Goal: Task Accomplishment & Management: Manage account settings

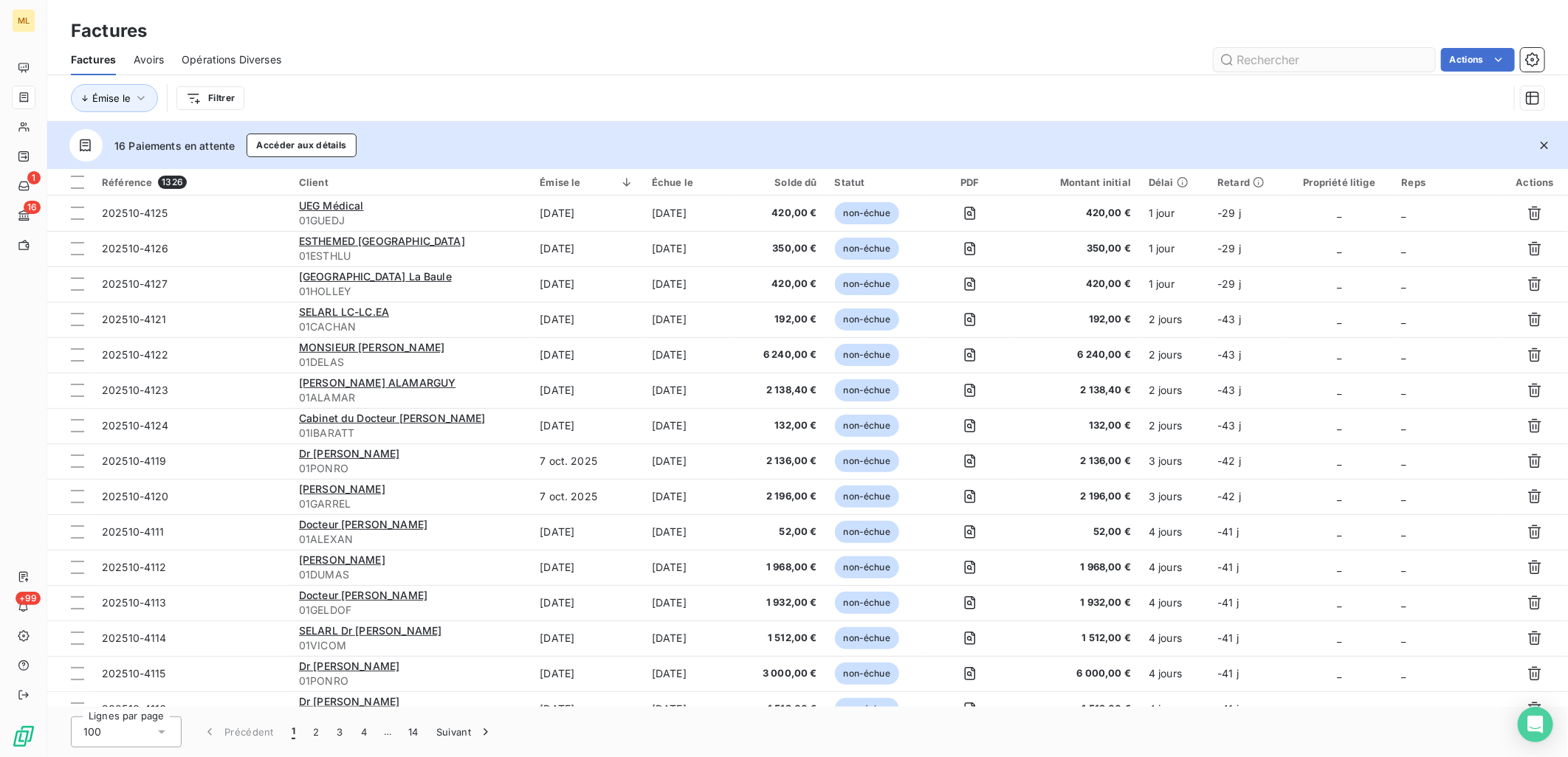
click at [1264, 60] on input "text" at bounding box center [1324, 59] width 221 height 24
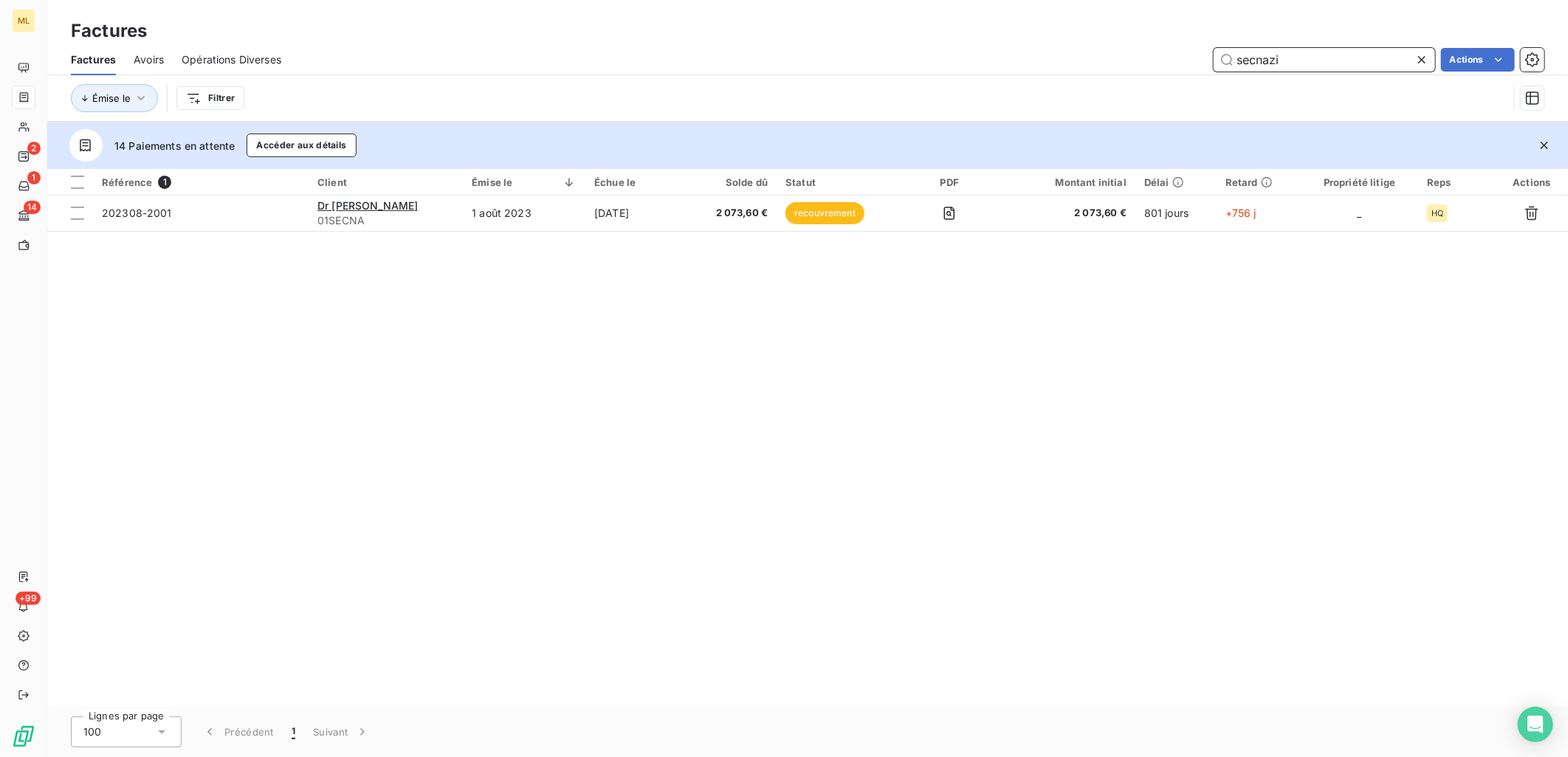
click at [1346, 53] on input "secnazi" at bounding box center [1324, 59] width 221 height 24
drag, startPoint x: 1336, startPoint y: 57, endPoint x: 1187, endPoint y: 57, distance: 149.0
click at [1187, 57] on div "secnazi Actions" at bounding box center [922, 59] width 1246 height 24
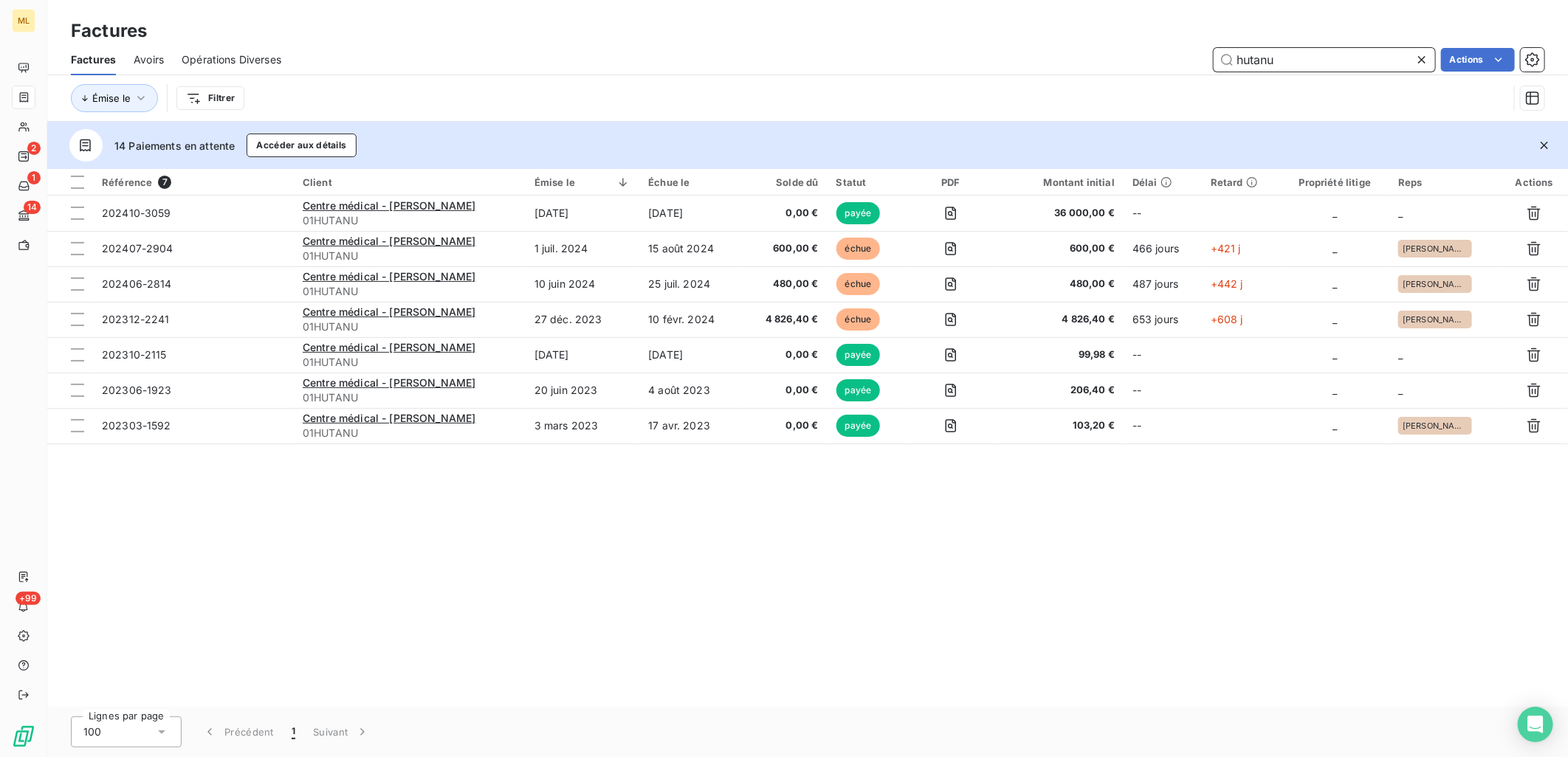
type input "hutanu"
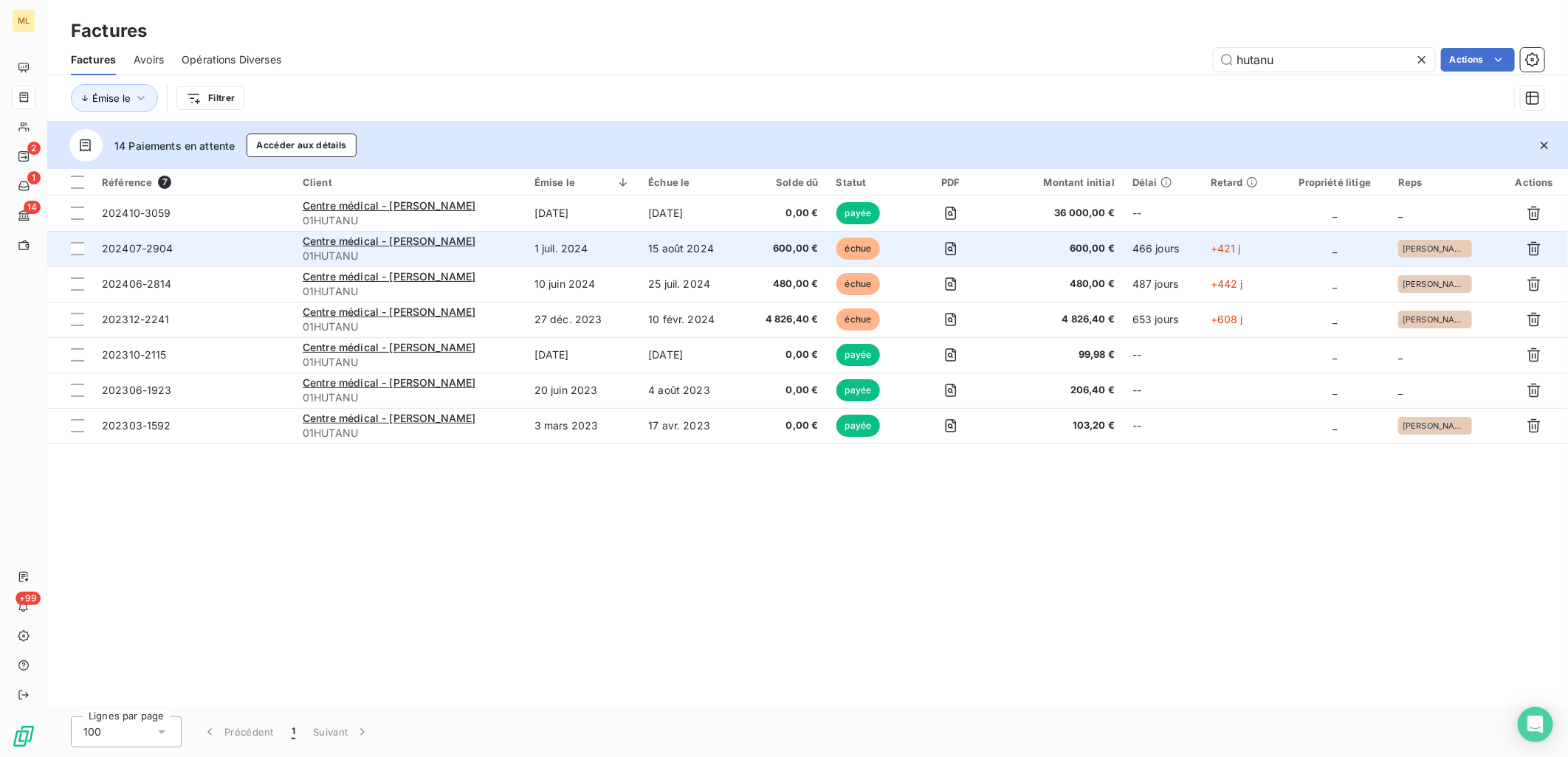
click at [164, 254] on span "202407-2904" at bounding box center [137, 248] width 72 height 12
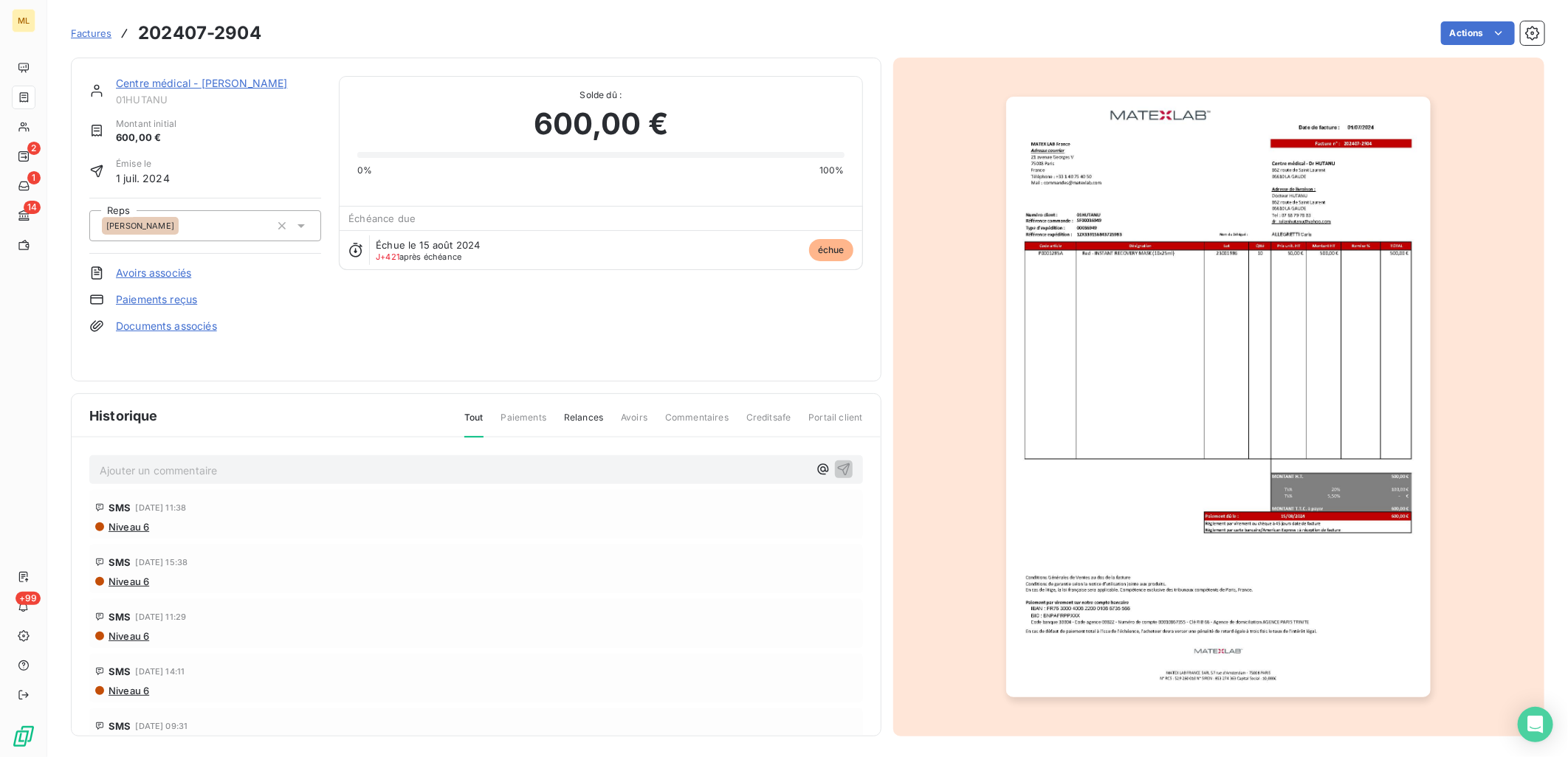
click at [229, 83] on link "Centre médical - [PERSON_NAME]" at bounding box center [201, 83] width 172 height 12
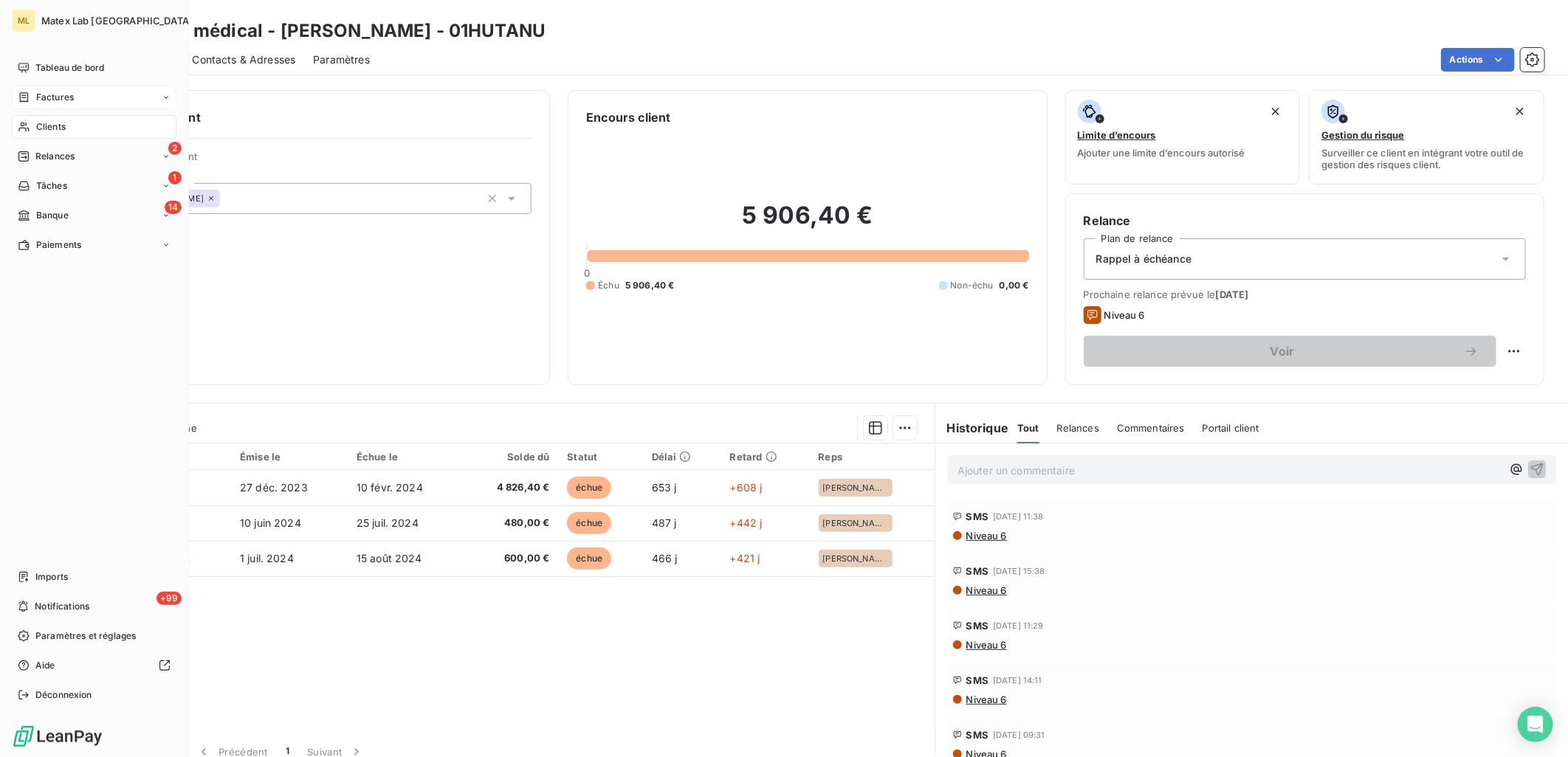
click at [40, 94] on span "Factures" at bounding box center [55, 97] width 38 height 13
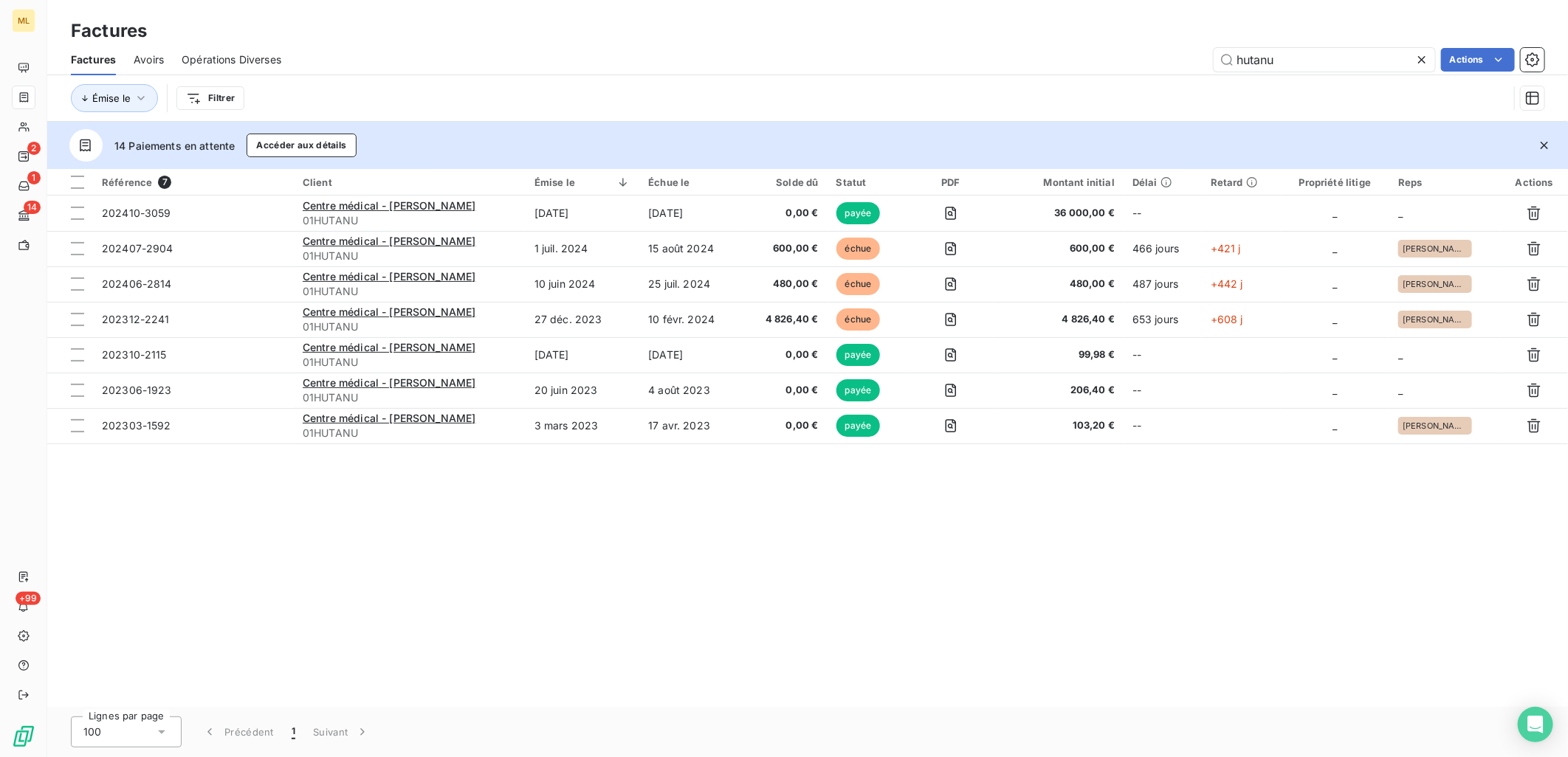
drag, startPoint x: 1330, startPoint y: 60, endPoint x: 1159, endPoint y: 79, distance: 172.1
click at [1159, 79] on div "Factures Avoirs Opérations Diverses hutanu Actions Émise le Filtrer" at bounding box center [808, 82] width 1521 height 77
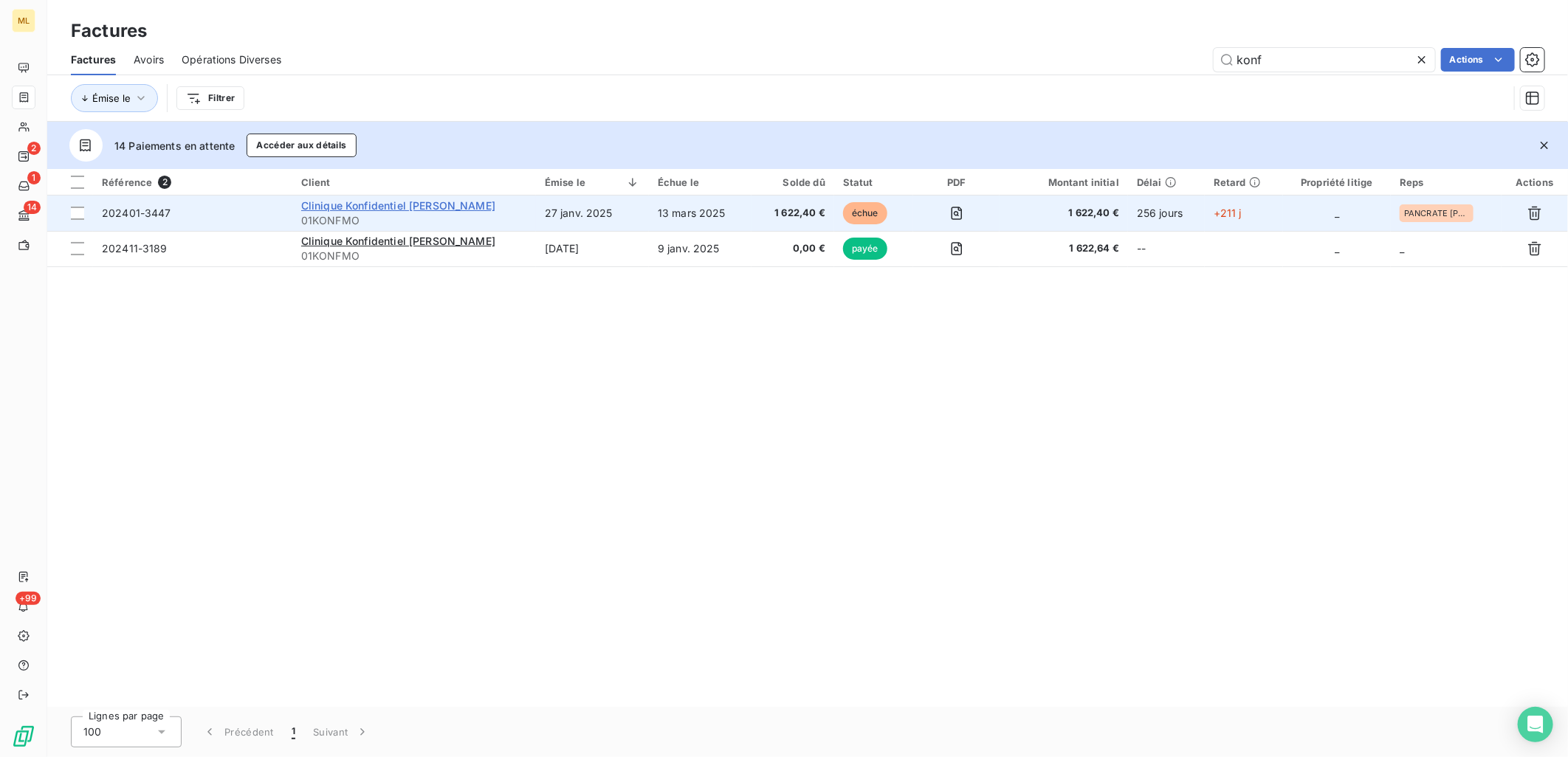
type input "konf"
click at [386, 203] on span "Clinique Konfidentiel [PERSON_NAME]" at bounding box center [398, 206] width 194 height 12
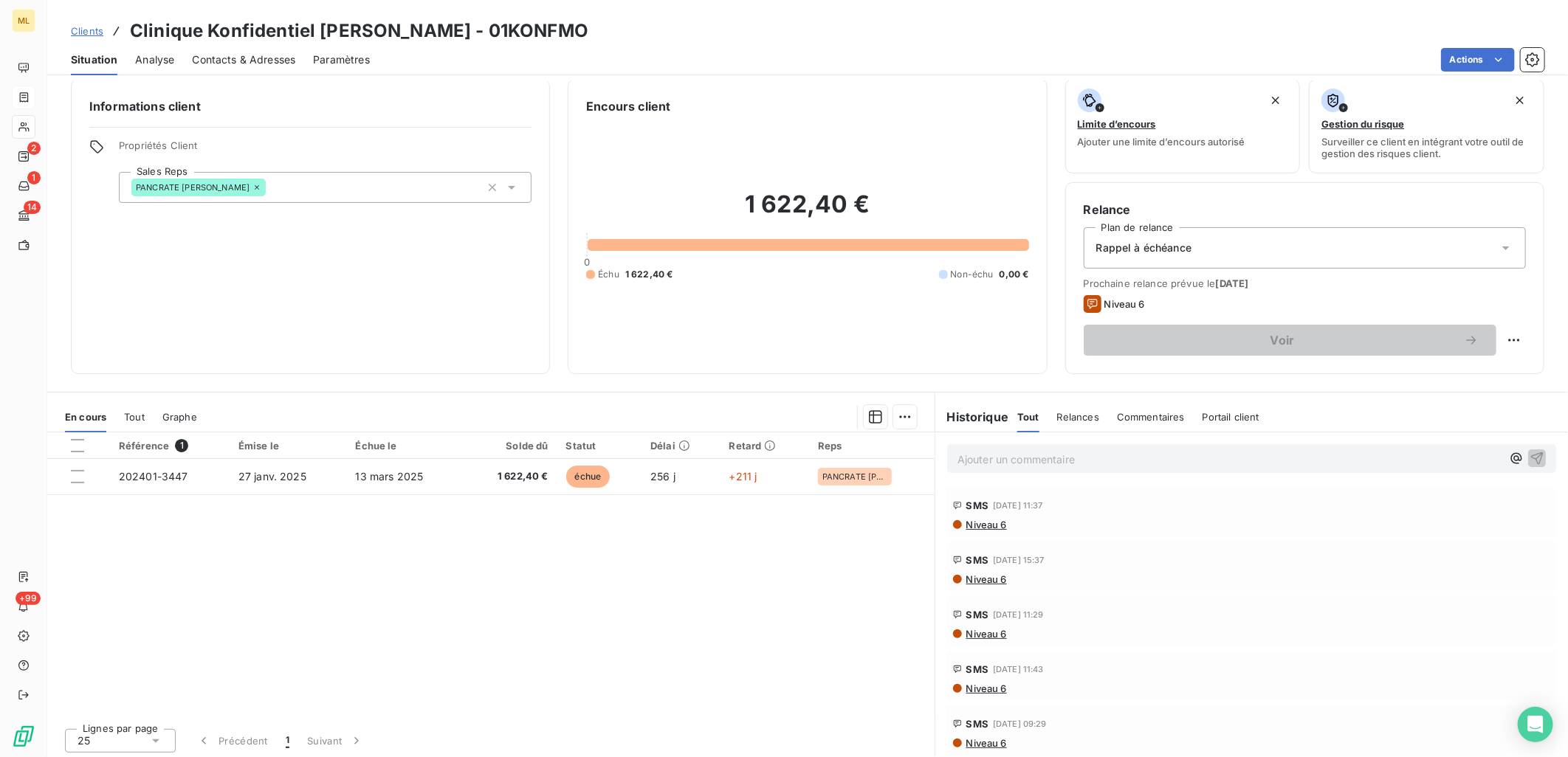
scroll to position [13, 0]
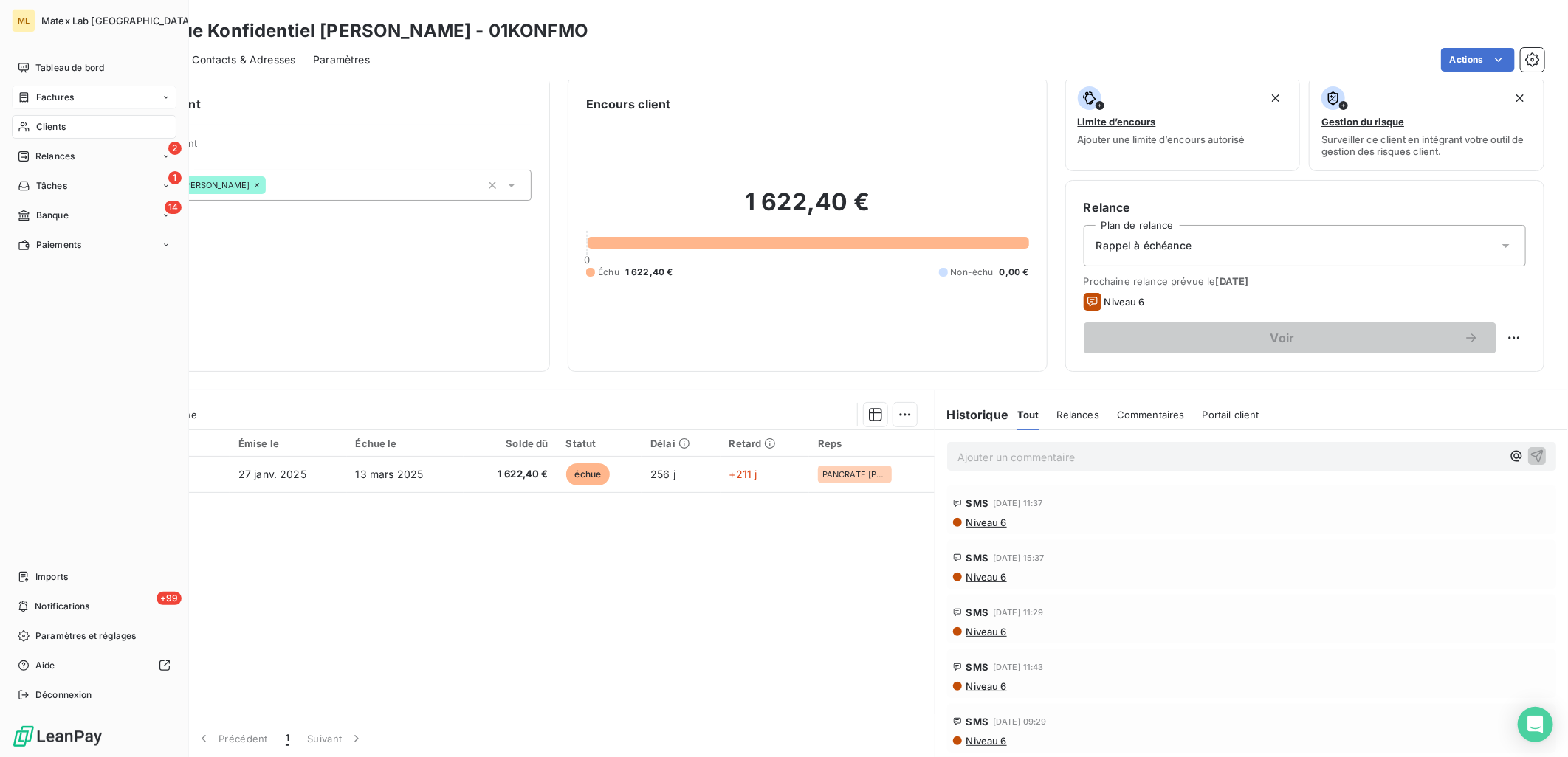
click at [33, 103] on div "Factures" at bounding box center [45, 97] width 56 height 13
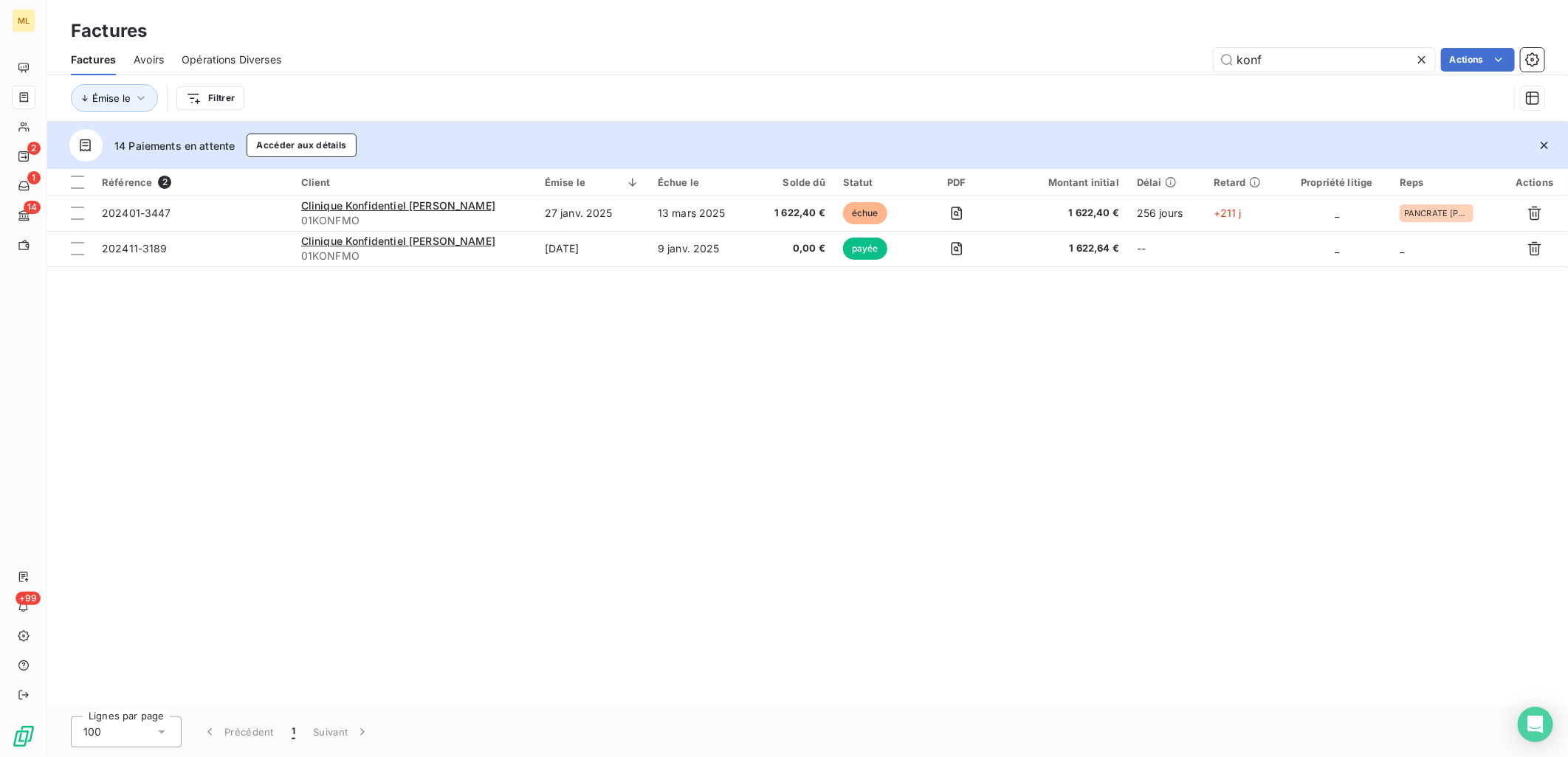
drag, startPoint x: 1266, startPoint y: 62, endPoint x: 1197, endPoint y: 67, distance: 69.2
click at [1197, 67] on div "konf Actions" at bounding box center [922, 59] width 1246 height 24
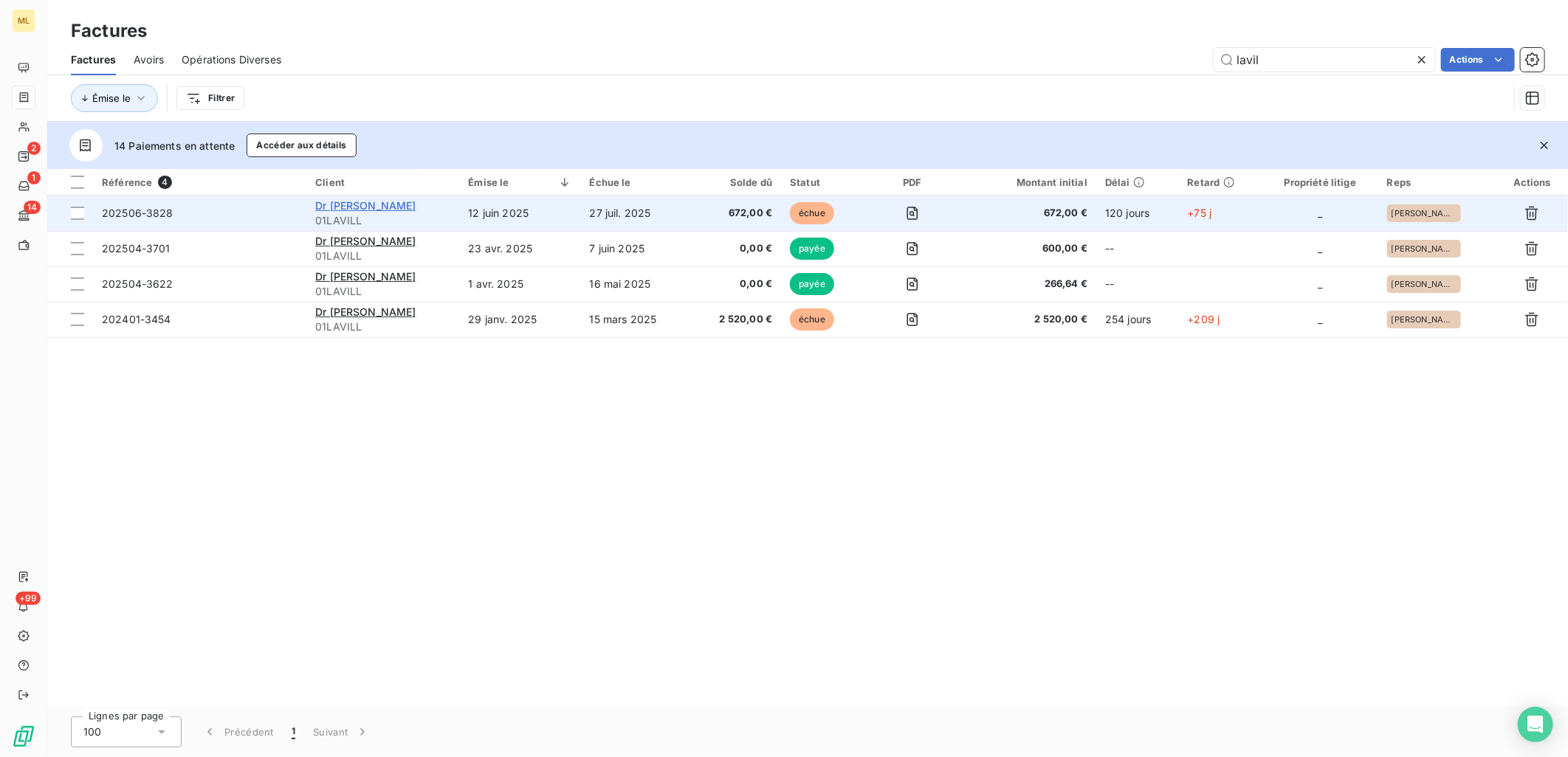
type input "lavil"
click at [370, 210] on span "Dr [PERSON_NAME]" at bounding box center [365, 206] width 100 height 12
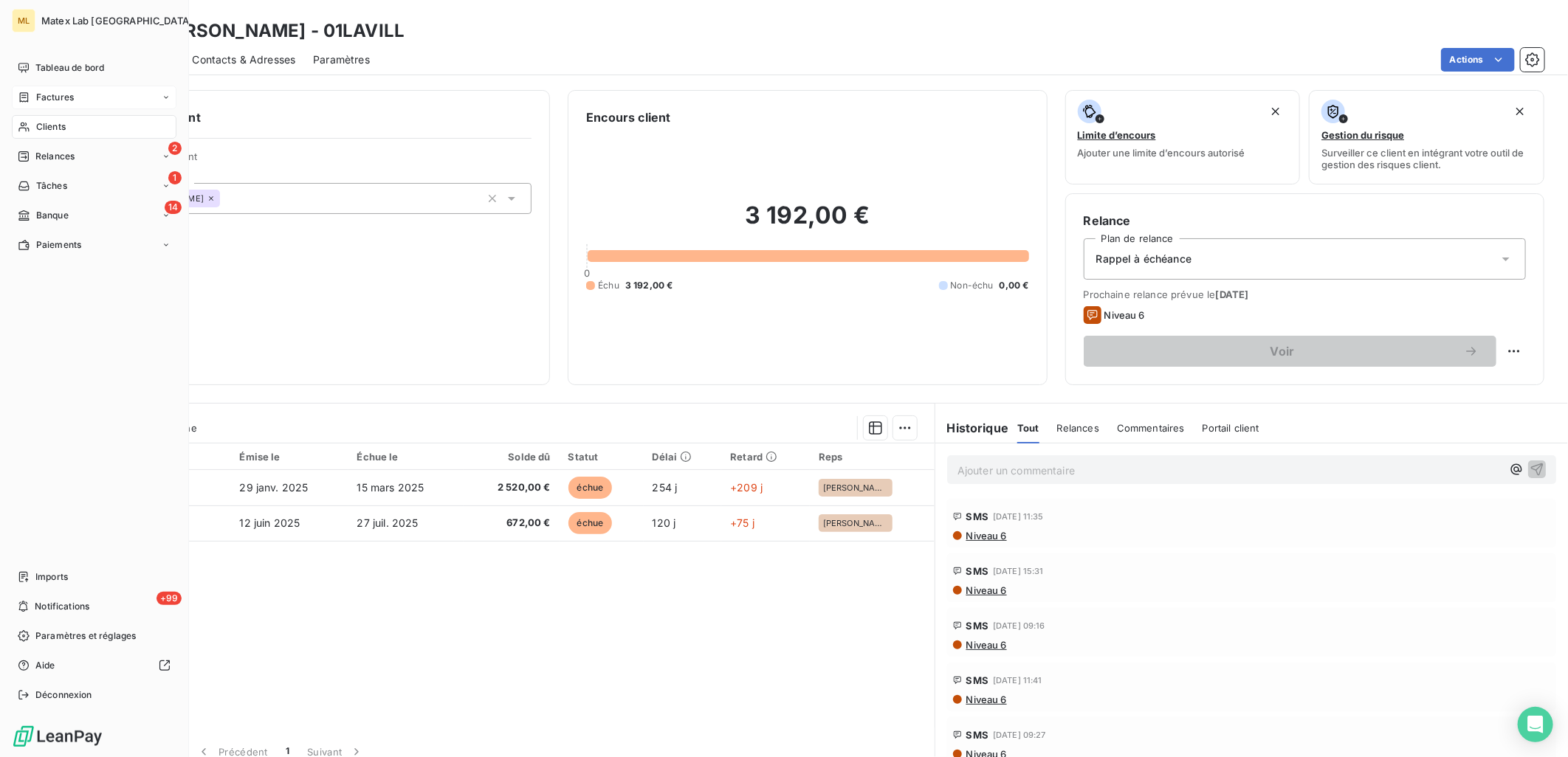
click at [52, 97] on span "Factures" at bounding box center [55, 97] width 38 height 13
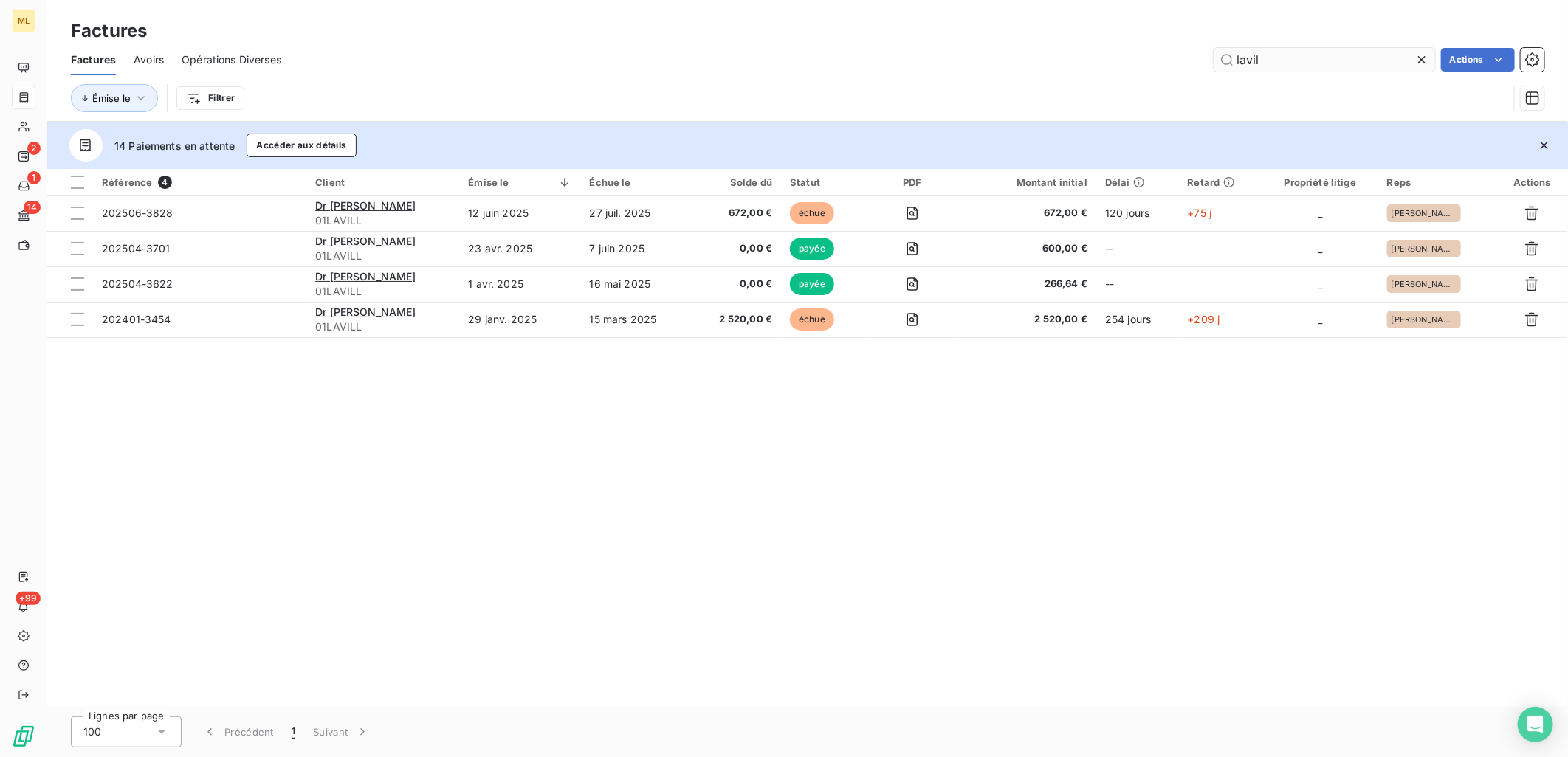
click at [1304, 56] on input "lavil" at bounding box center [1324, 59] width 221 height 24
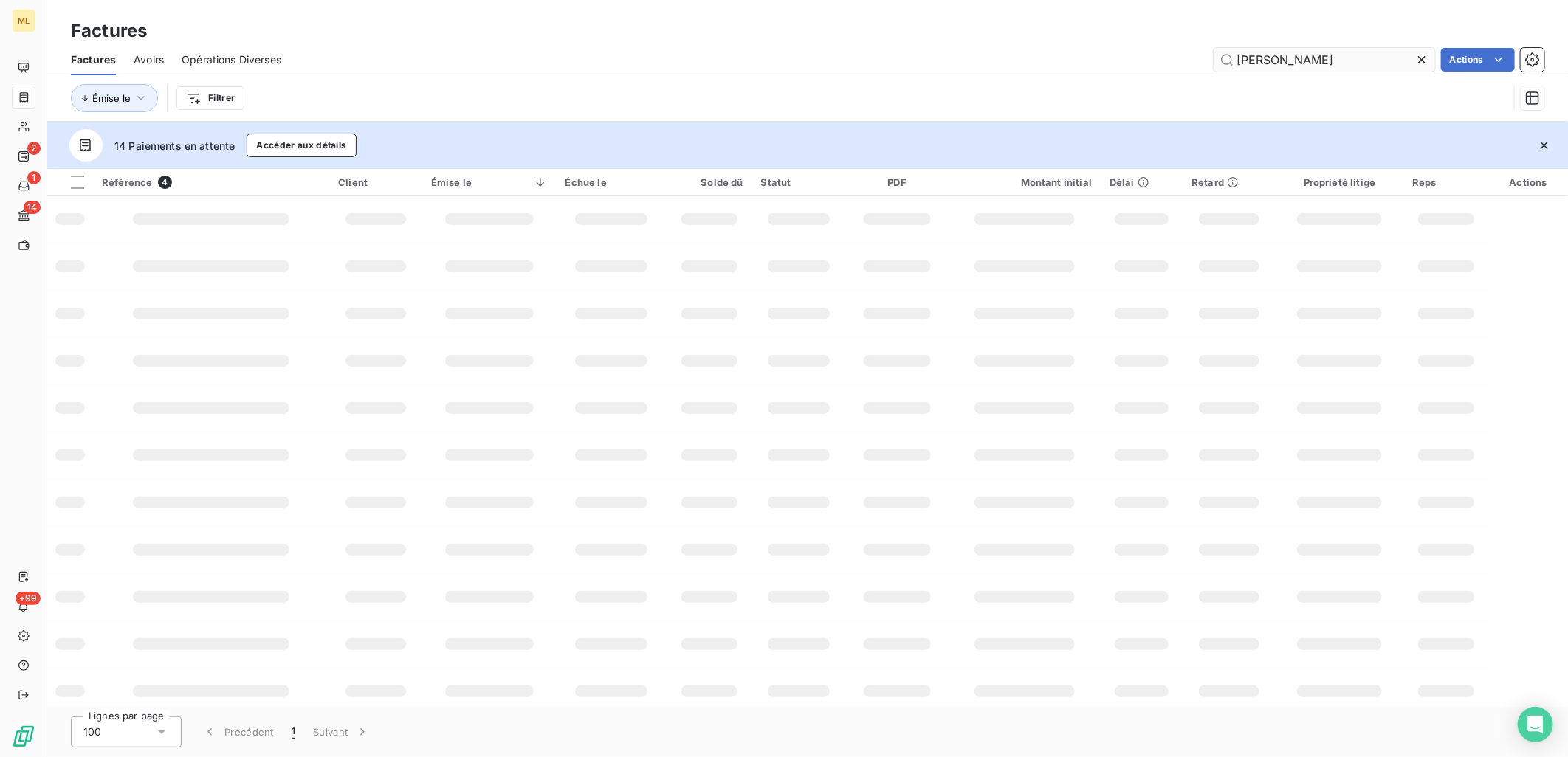
type input "[PERSON_NAME]"
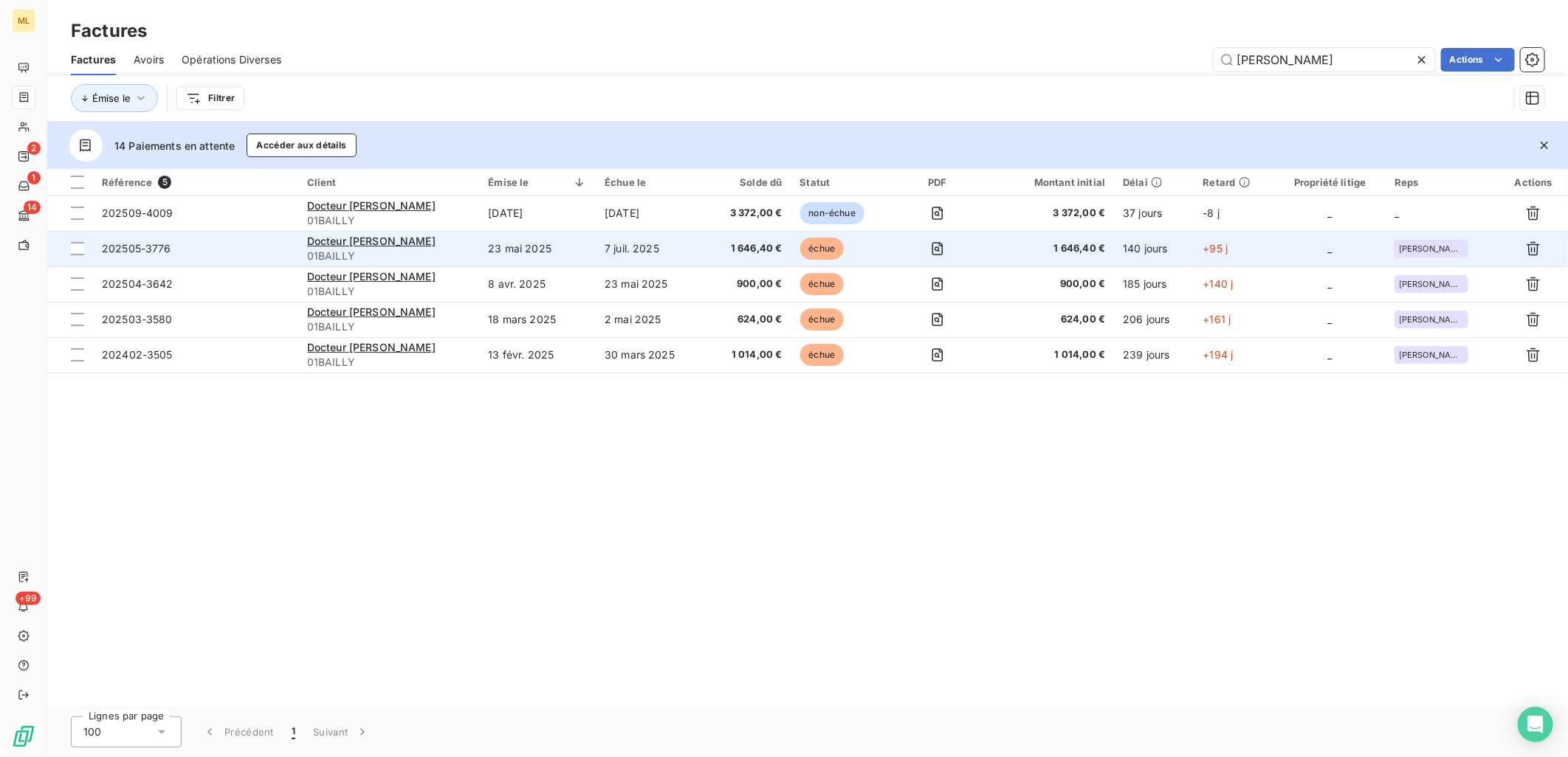
click at [190, 239] on td "202505-3776" at bounding box center [196, 249] width 205 height 35
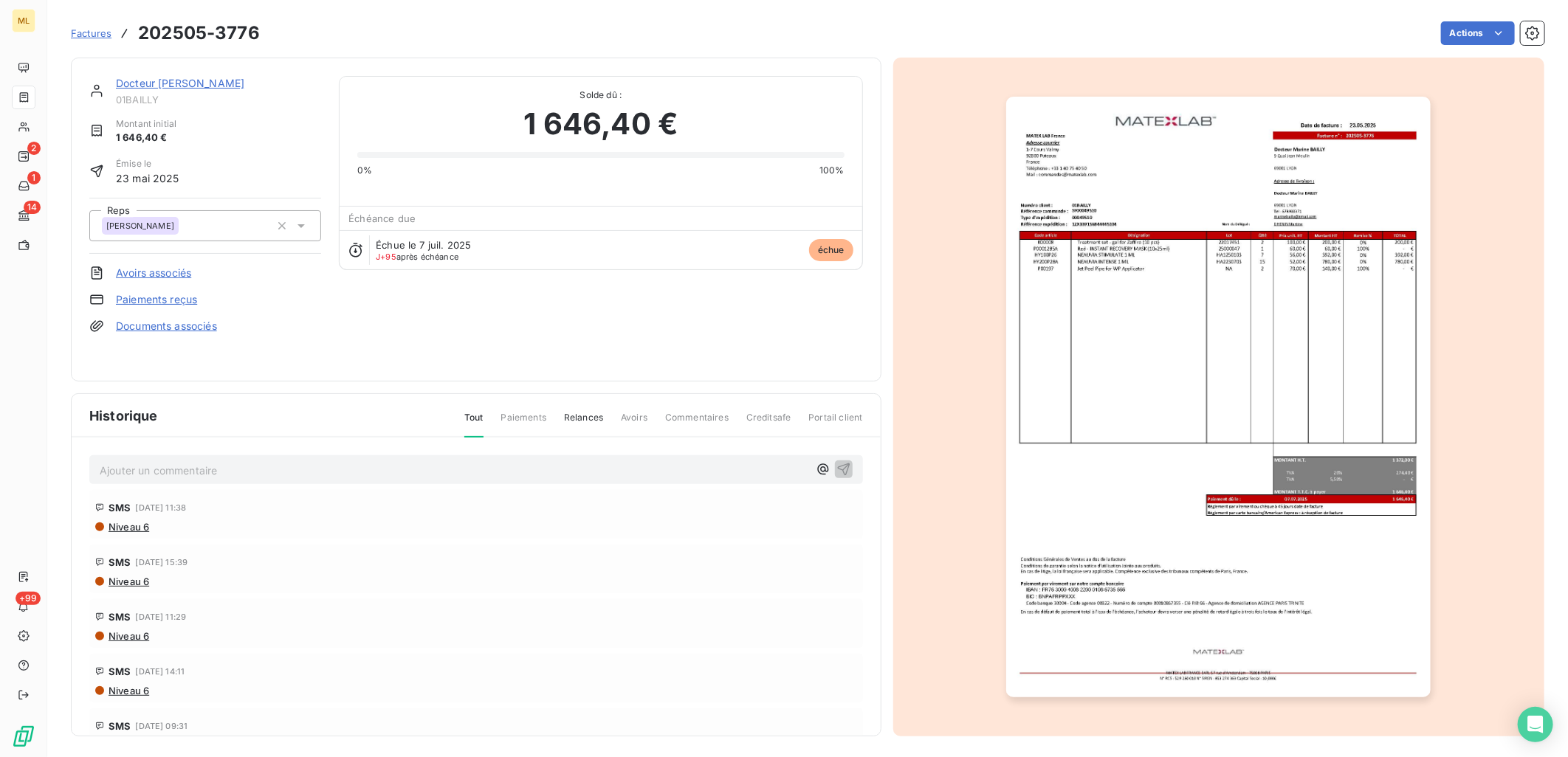
click at [183, 77] on link "Docteur [PERSON_NAME]" at bounding box center [180, 83] width 129 height 12
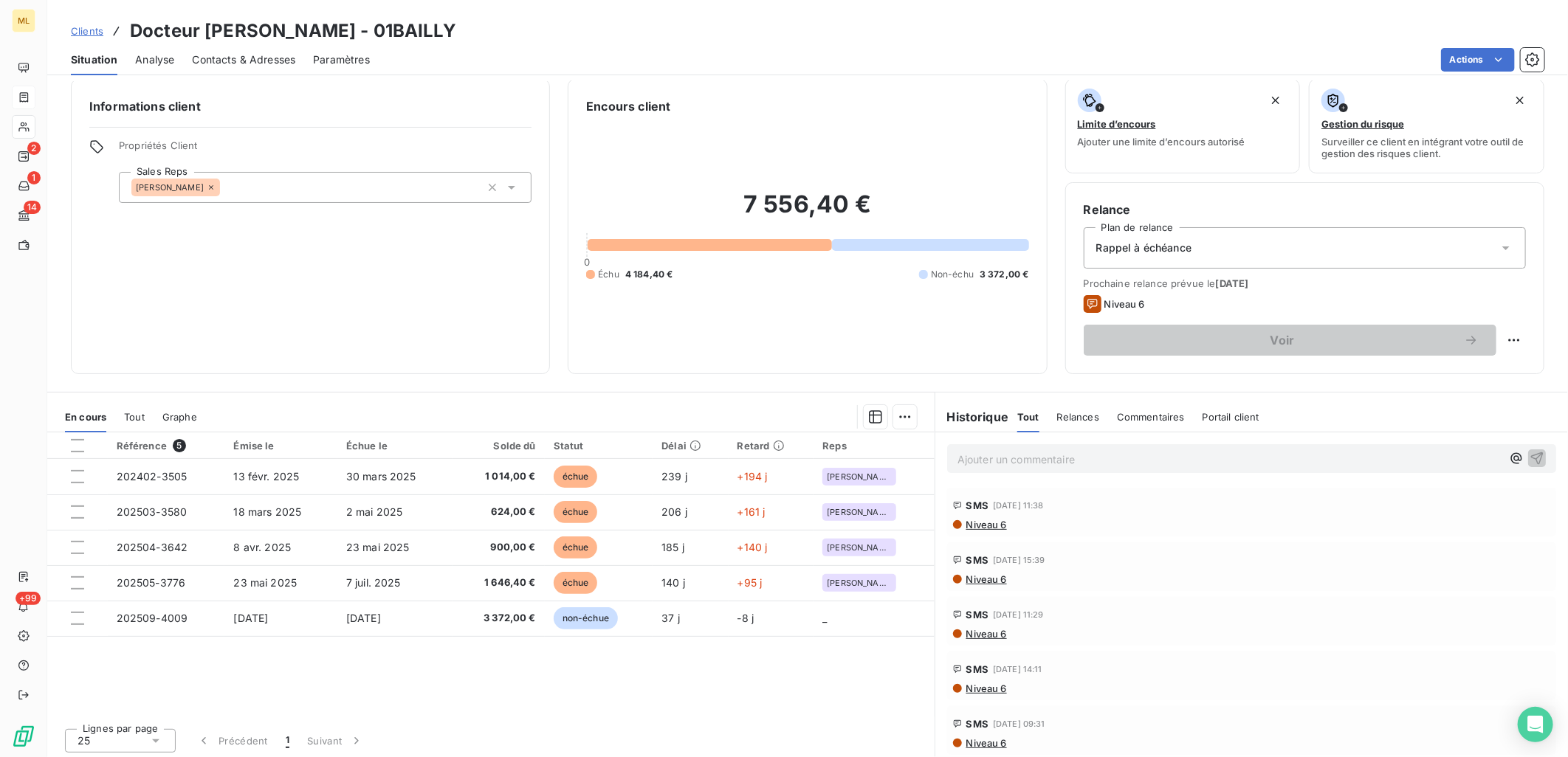
scroll to position [13, 0]
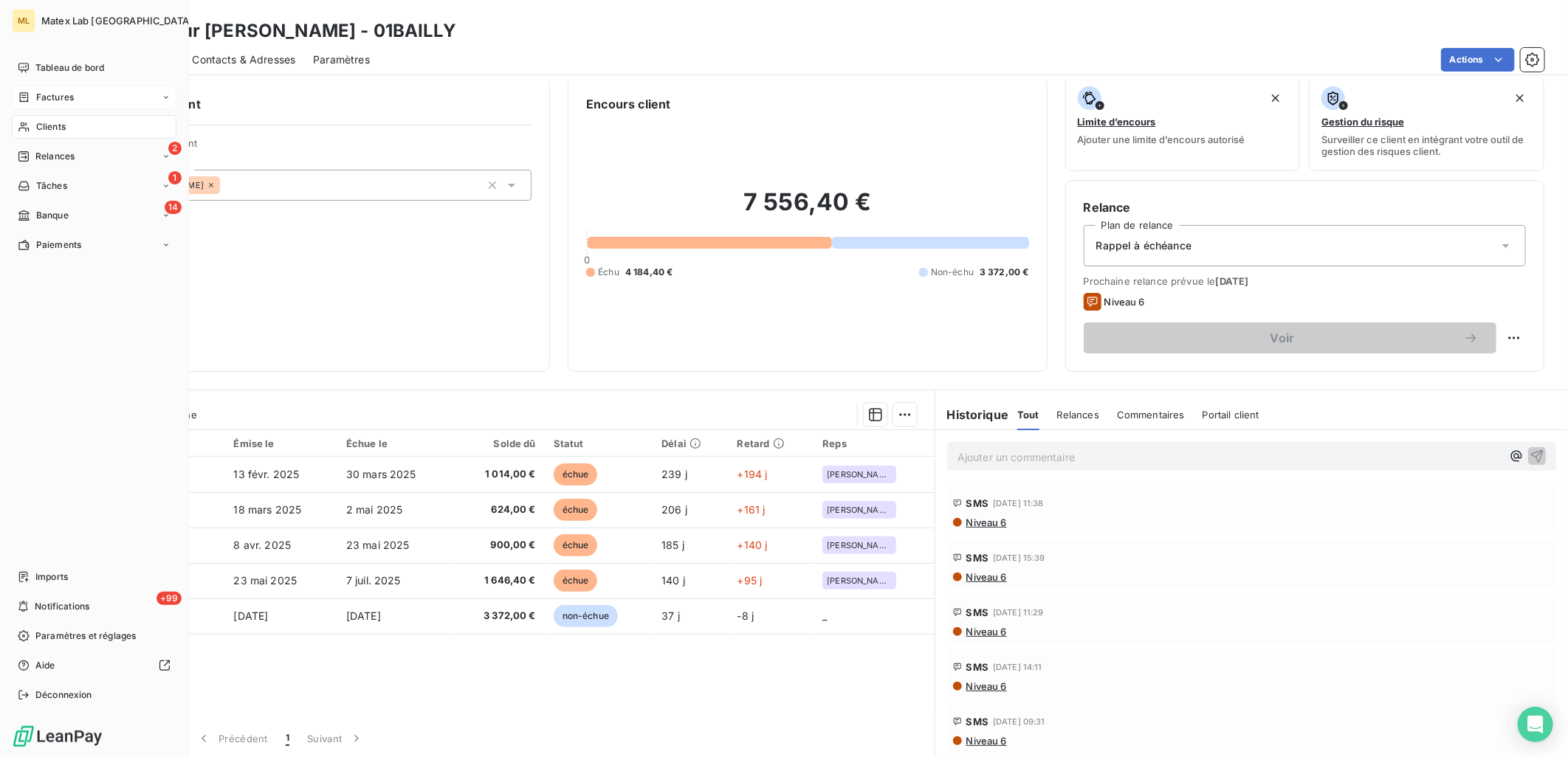
click at [58, 96] on span "Factures" at bounding box center [55, 97] width 38 height 13
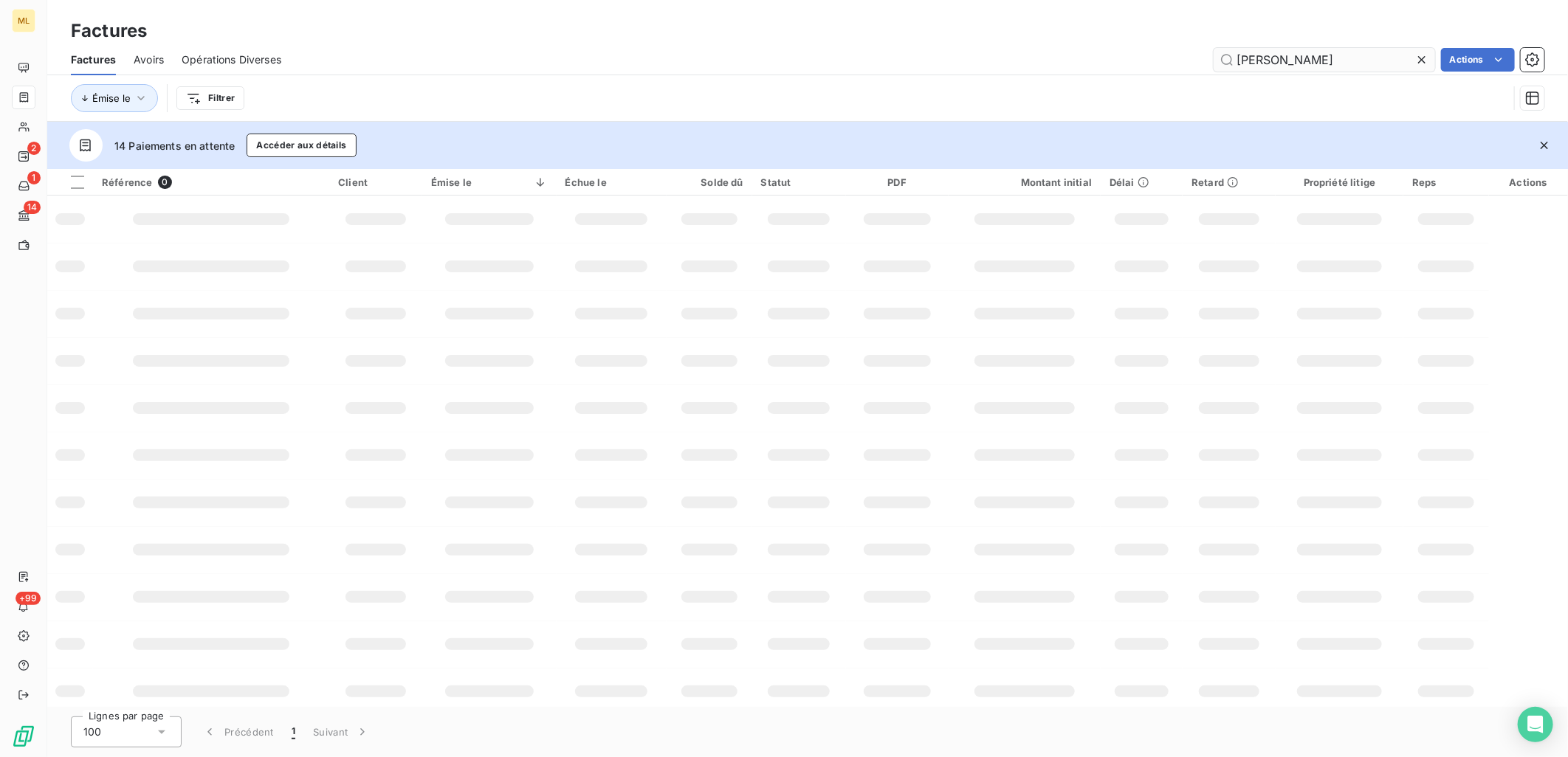
click at [1326, 48] on input "[PERSON_NAME]" at bounding box center [1324, 59] width 221 height 24
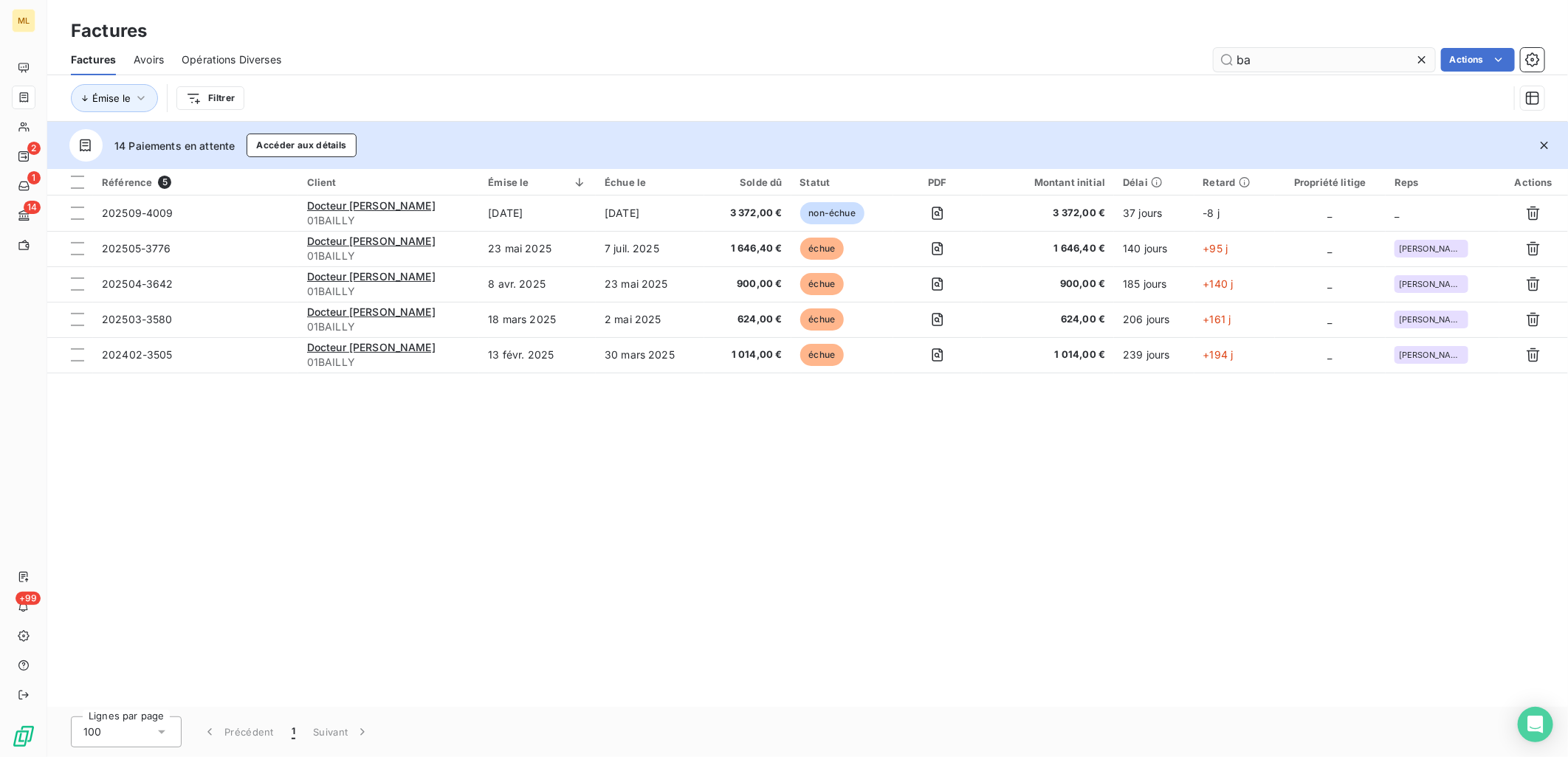
type input "b"
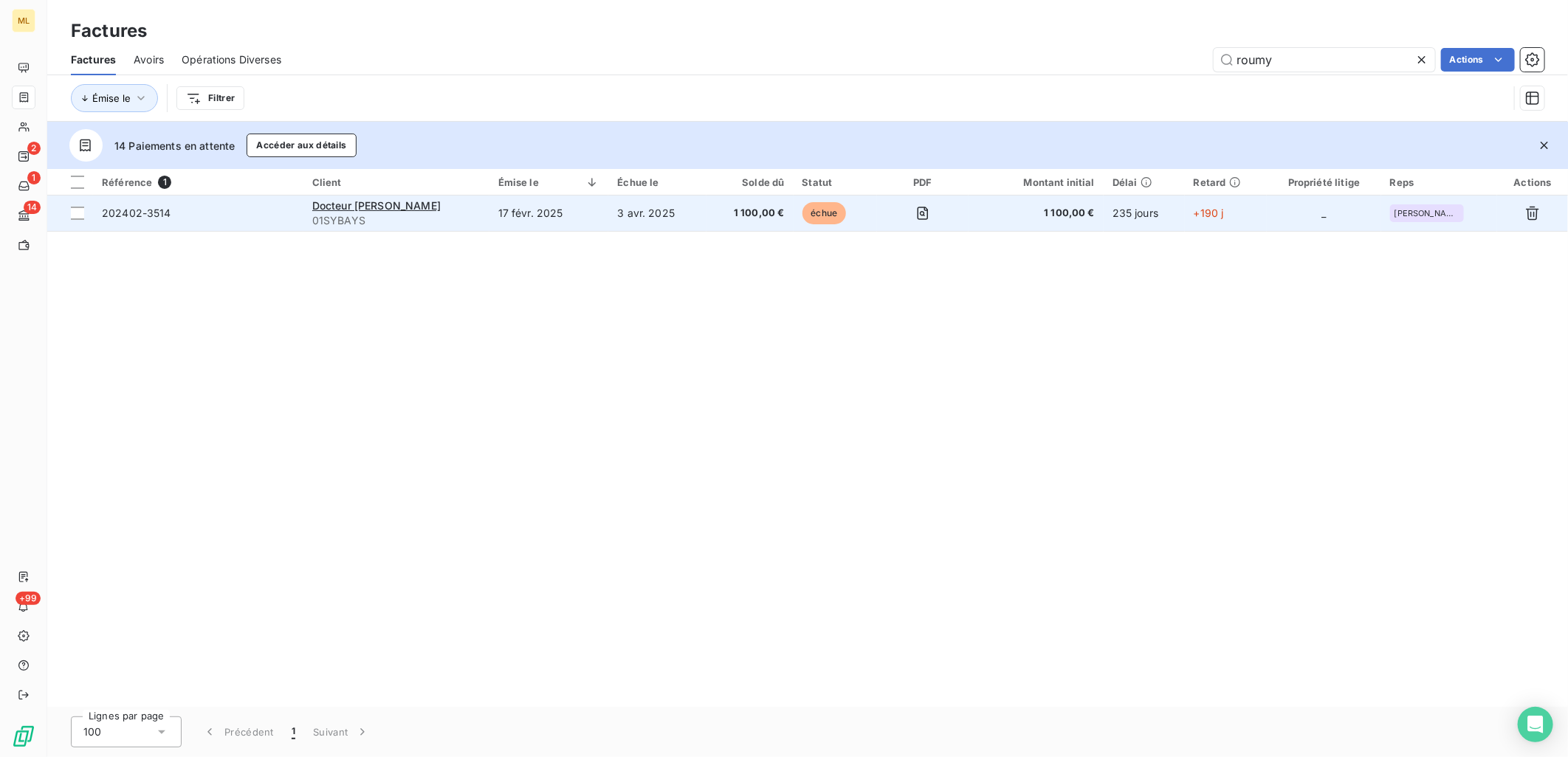
type input "roumy"
click at [267, 216] on span "202402-3514" at bounding box center [198, 213] width 193 height 15
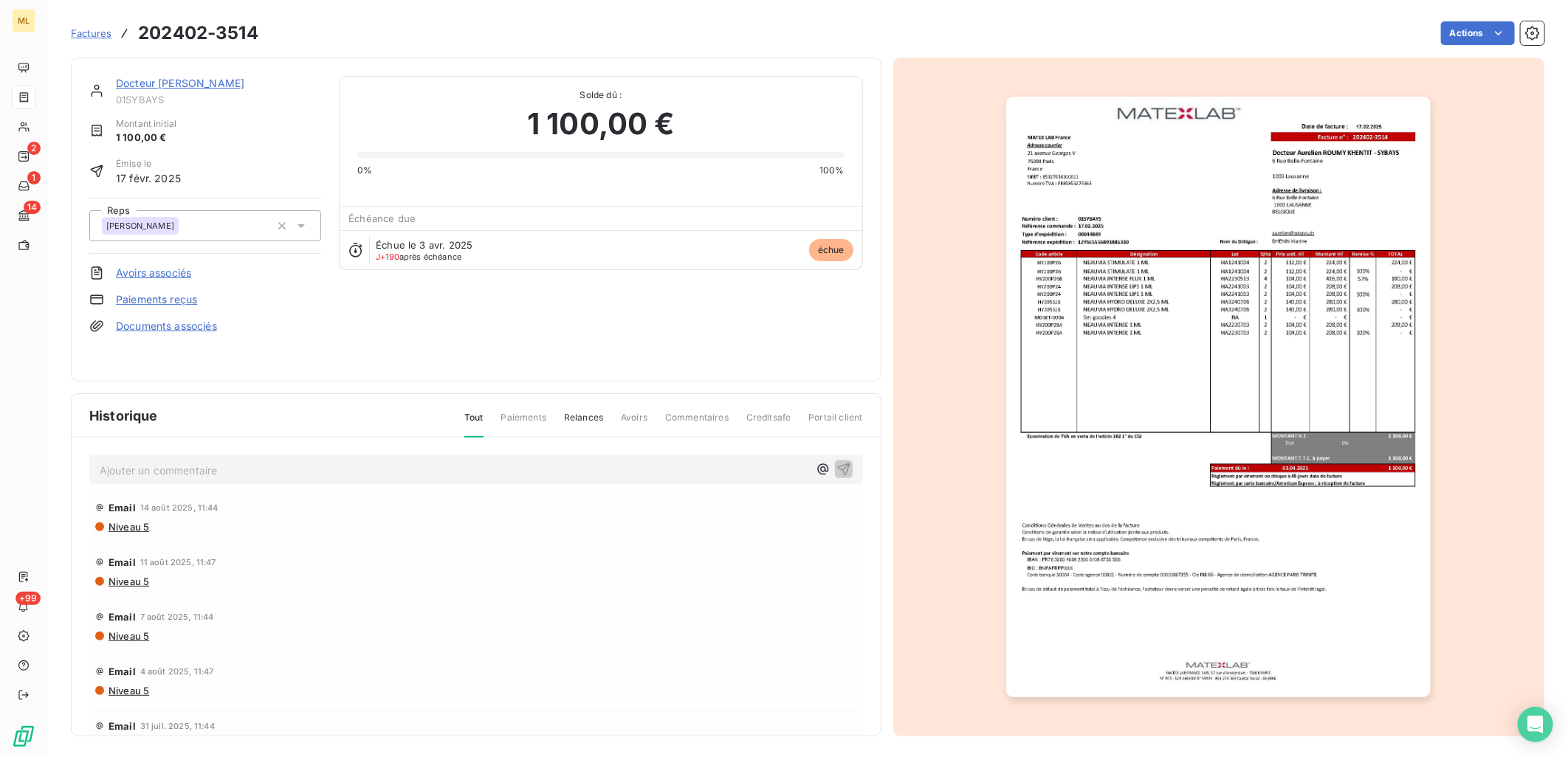
click at [242, 79] on link "Docteur [PERSON_NAME]" at bounding box center [180, 83] width 129 height 12
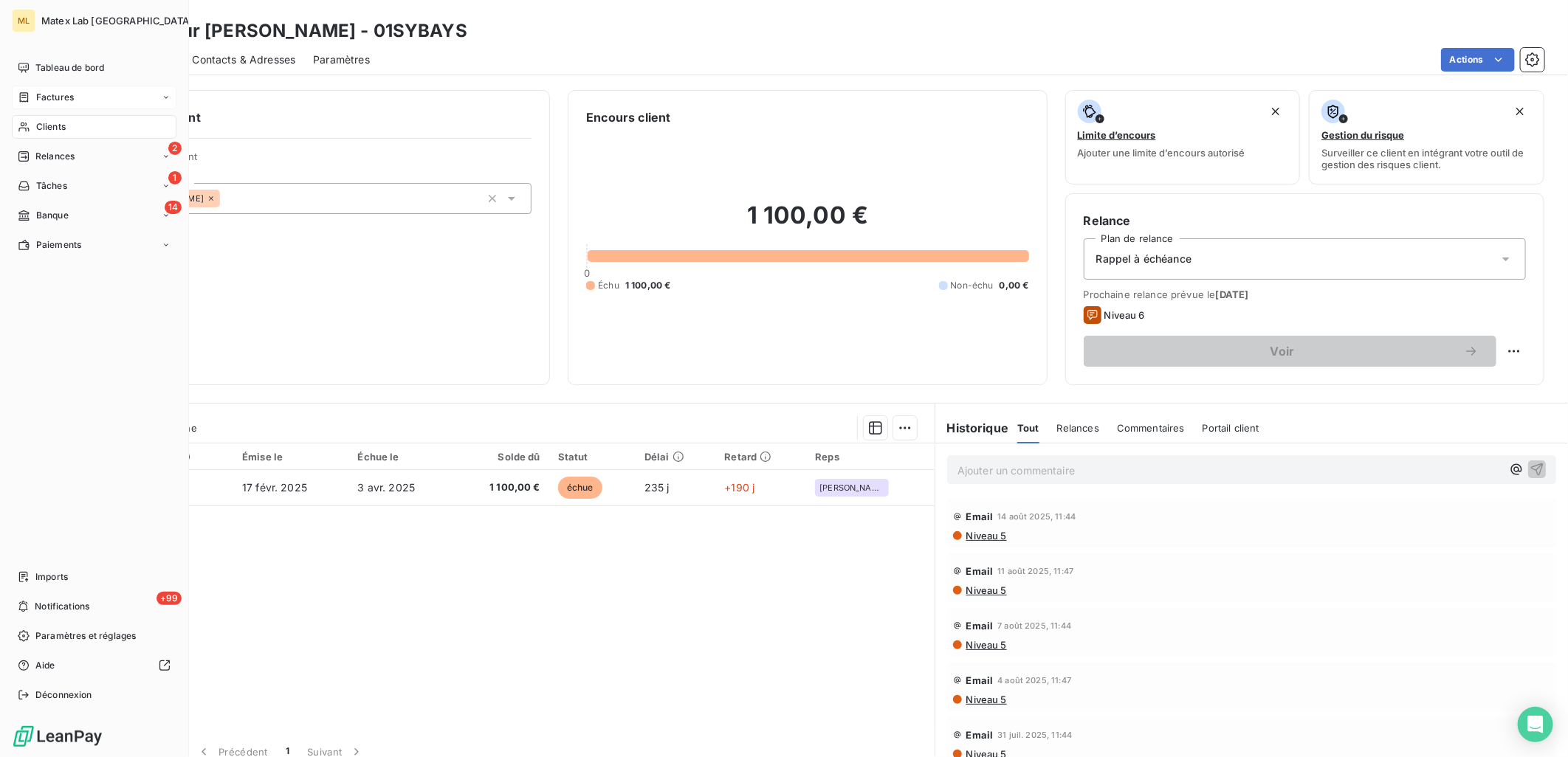
click at [23, 99] on icon at bounding box center [24, 97] width 12 height 12
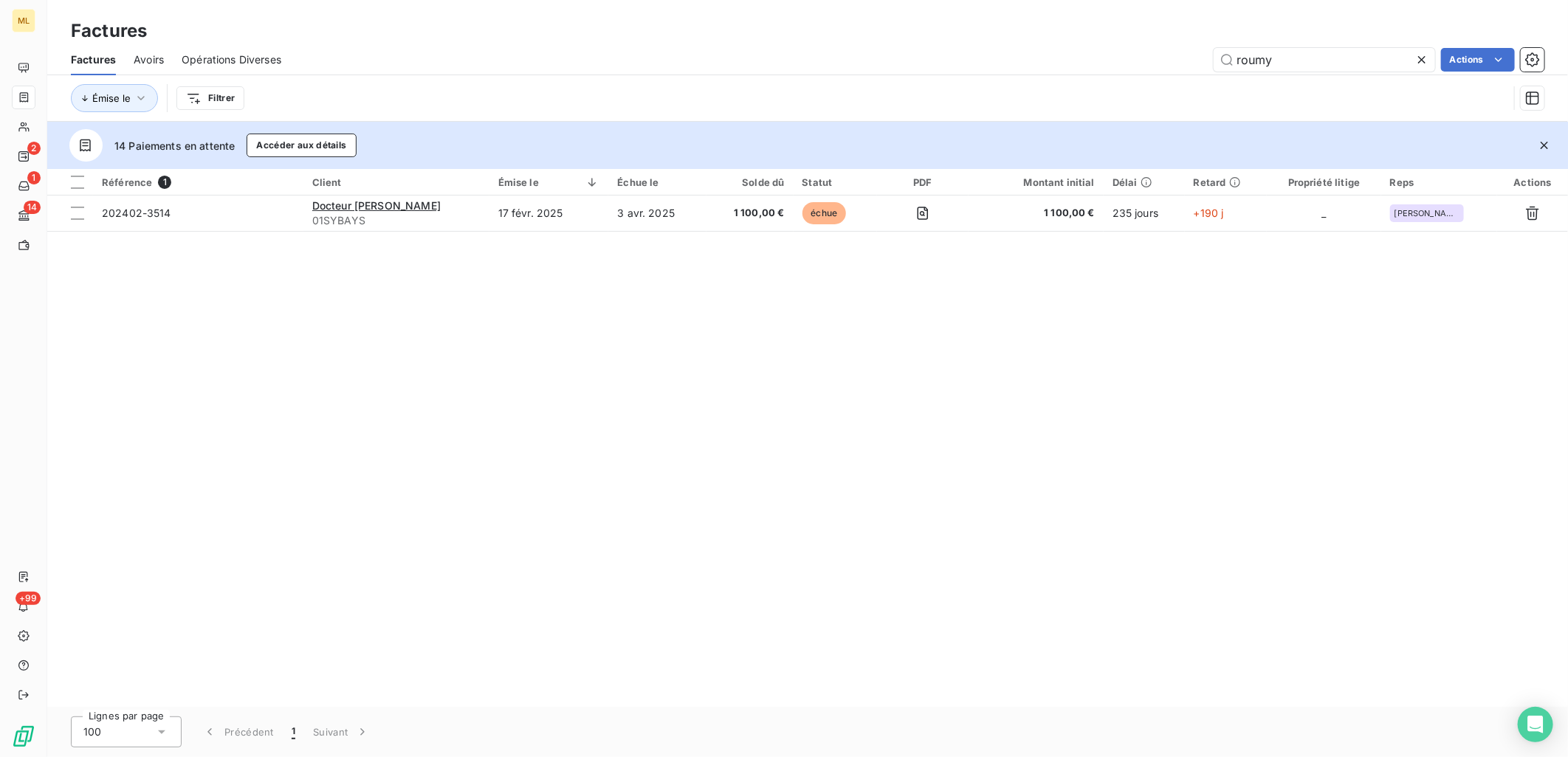
drag, startPoint x: 1329, startPoint y: 55, endPoint x: 1148, endPoint y: 61, distance: 181.1
click at [1148, 61] on div "roumy Actions" at bounding box center [922, 59] width 1246 height 24
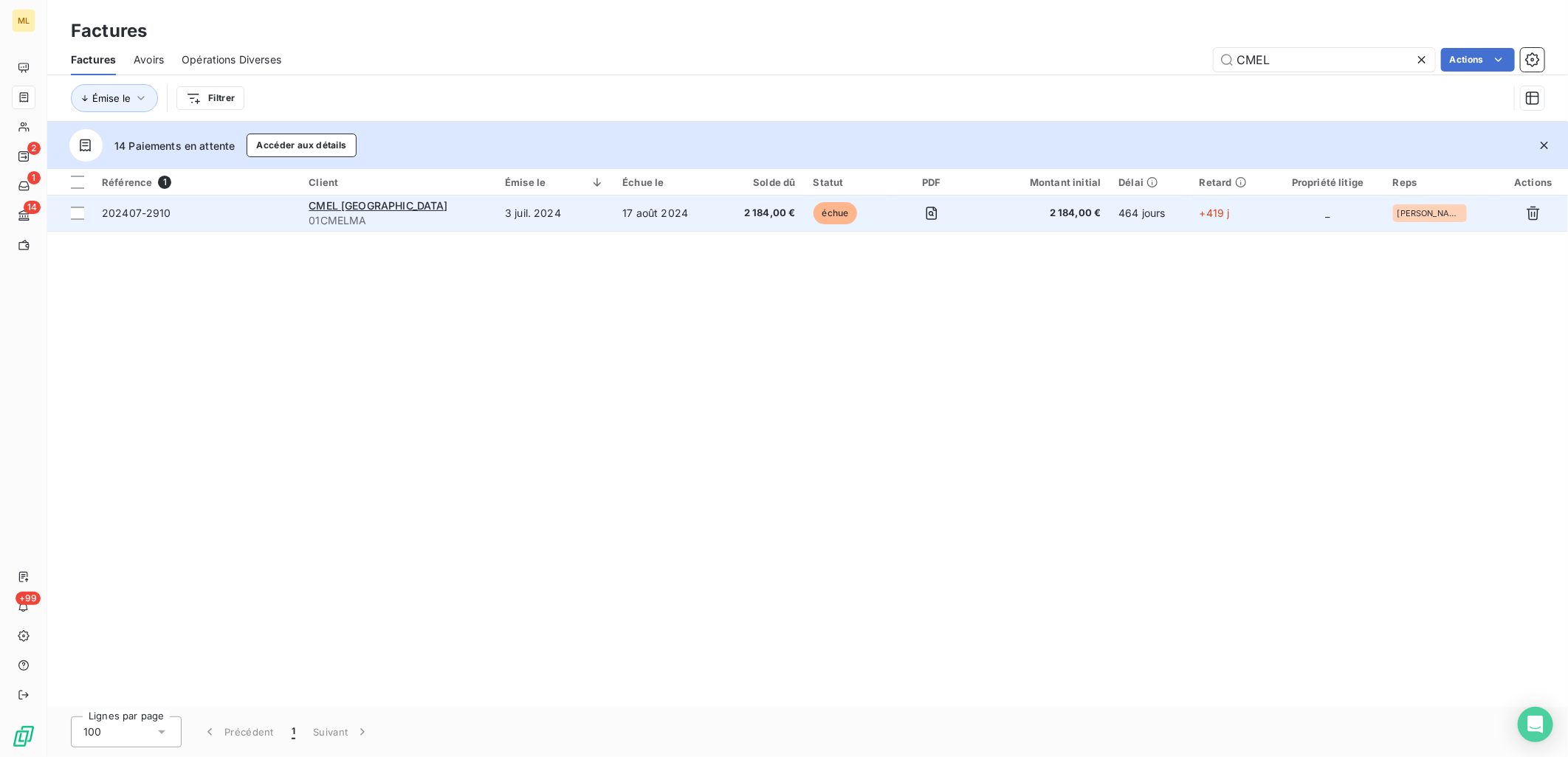
type input "CMEL"
click at [300, 225] on td "202407-2910" at bounding box center [196, 213] width 206 height 35
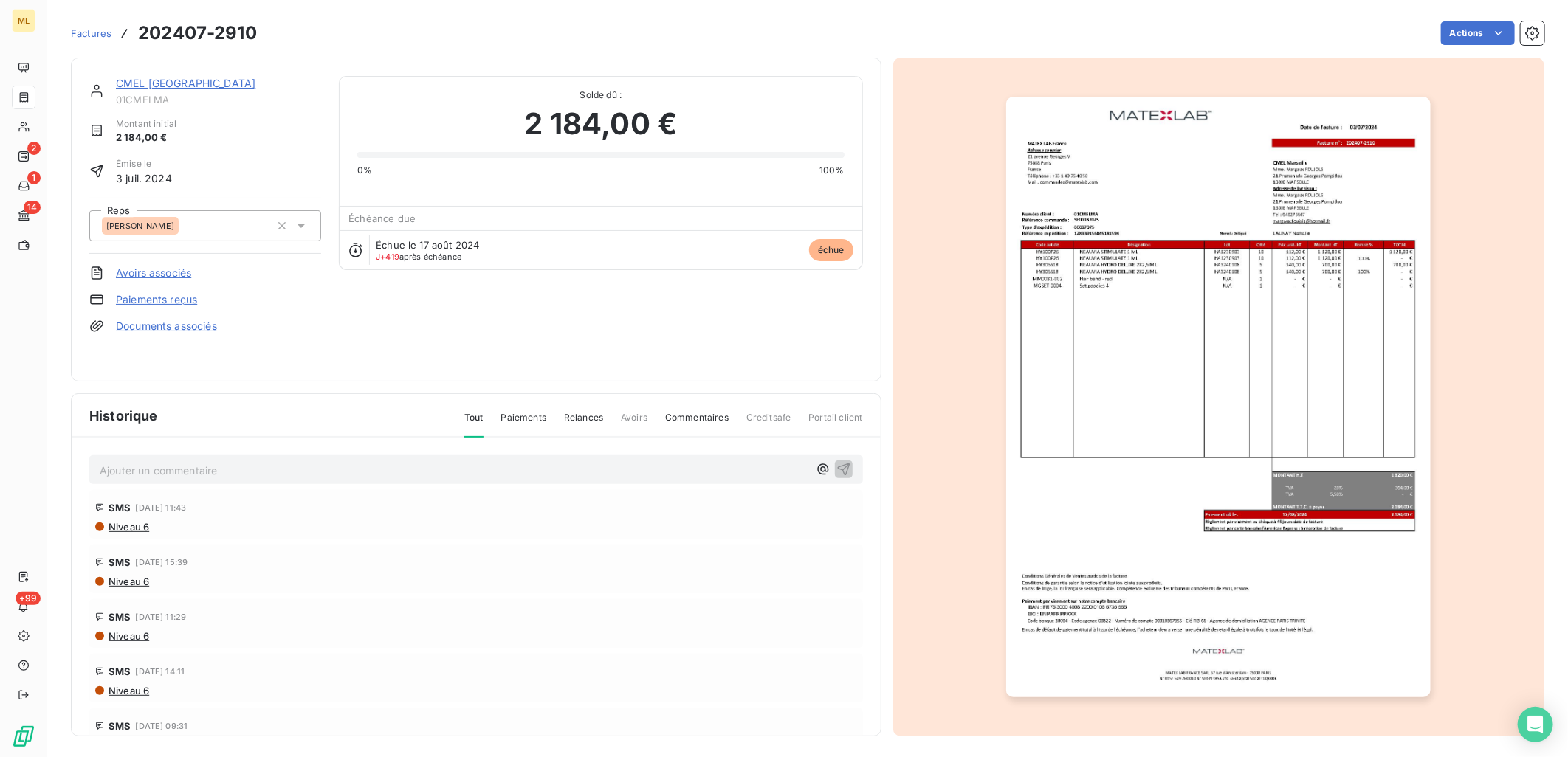
click at [153, 82] on link "CMEL [GEOGRAPHIC_DATA]" at bounding box center [185, 83] width 139 height 12
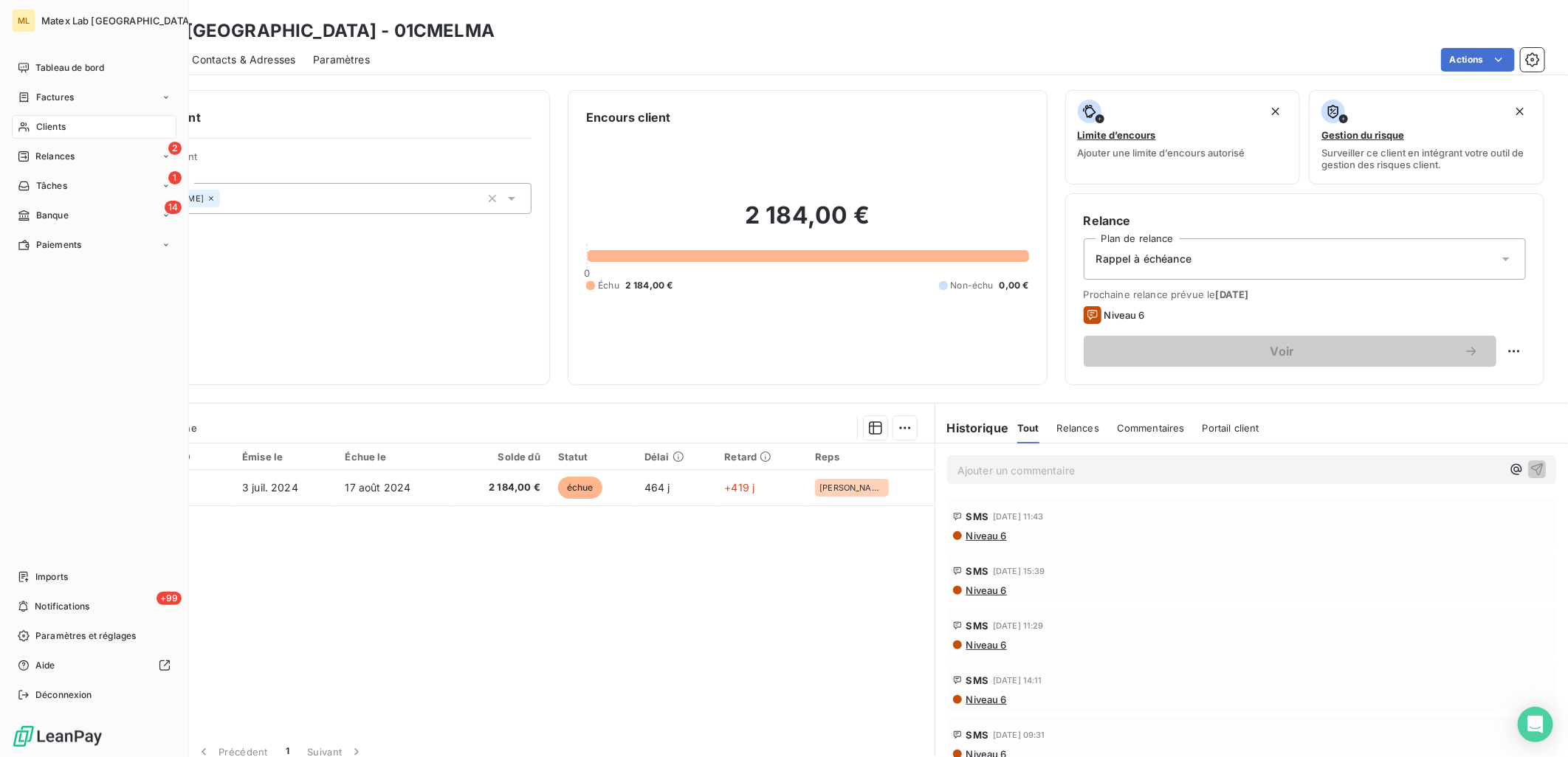
click at [82, 122] on div "Clients" at bounding box center [94, 126] width 165 height 24
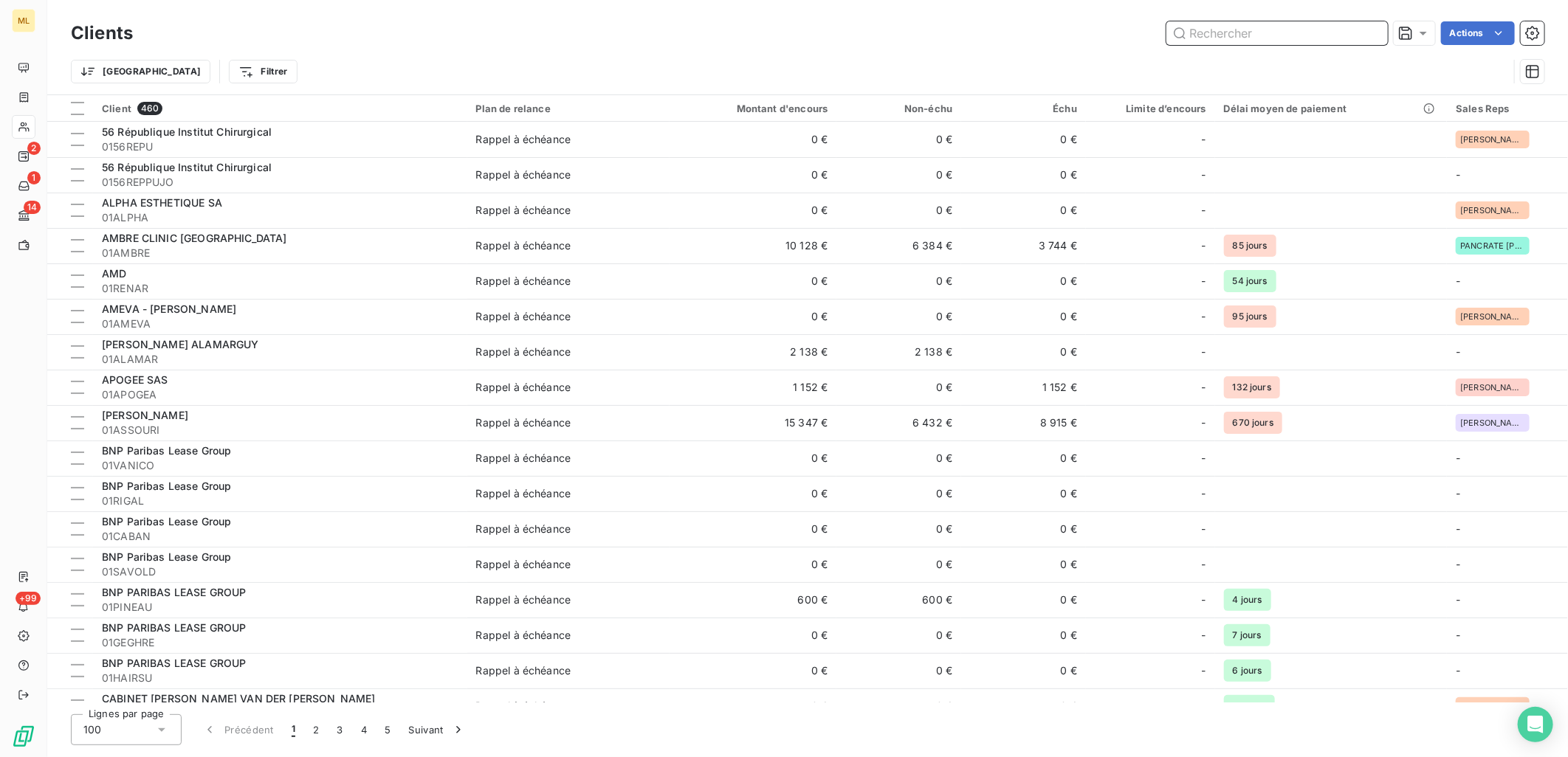
click at [1227, 44] on input "text" at bounding box center [1277, 33] width 221 height 24
click at [1229, 32] on input "text" at bounding box center [1277, 33] width 221 height 24
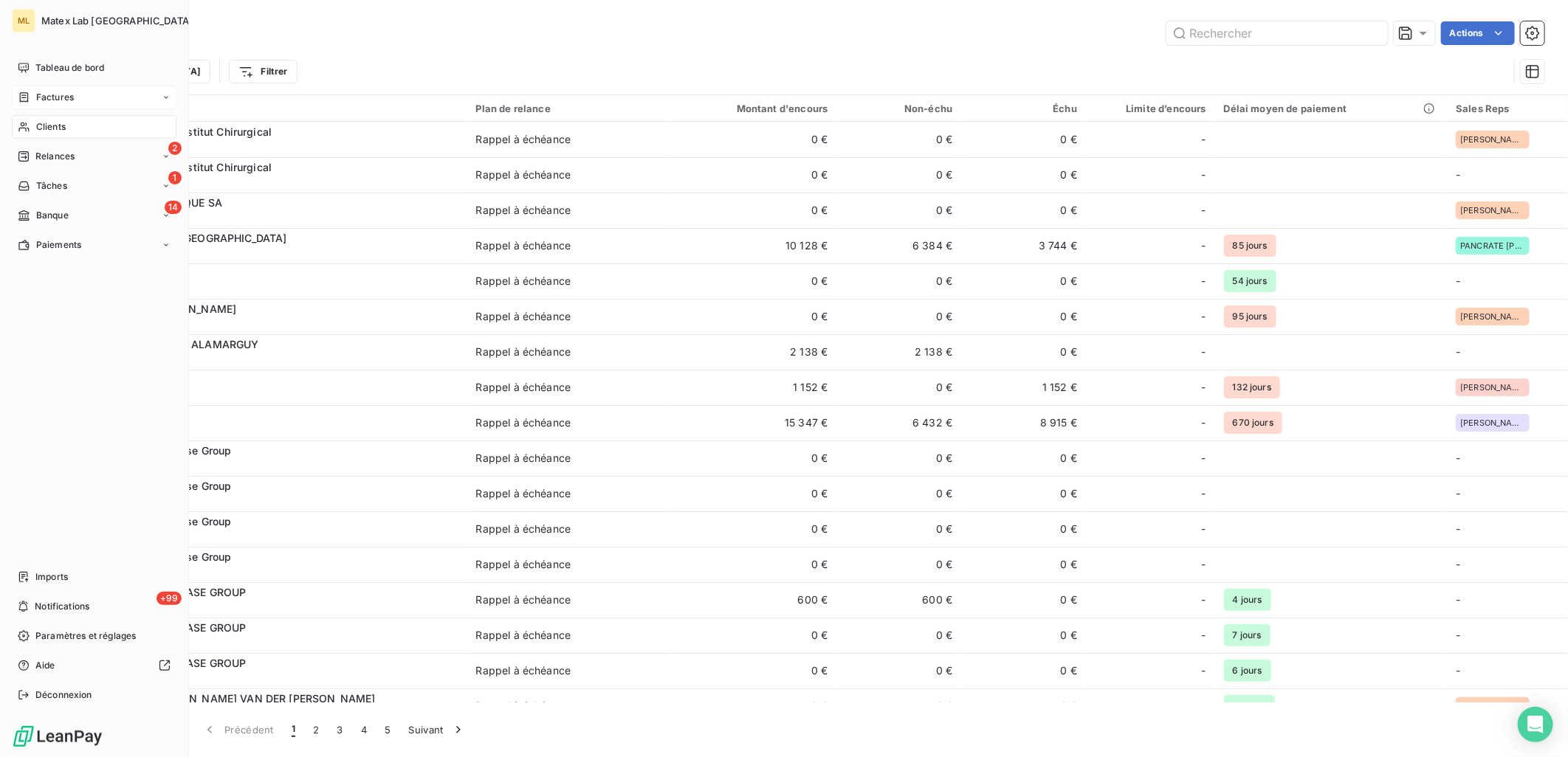
click at [23, 95] on icon at bounding box center [24, 97] width 8 height 9
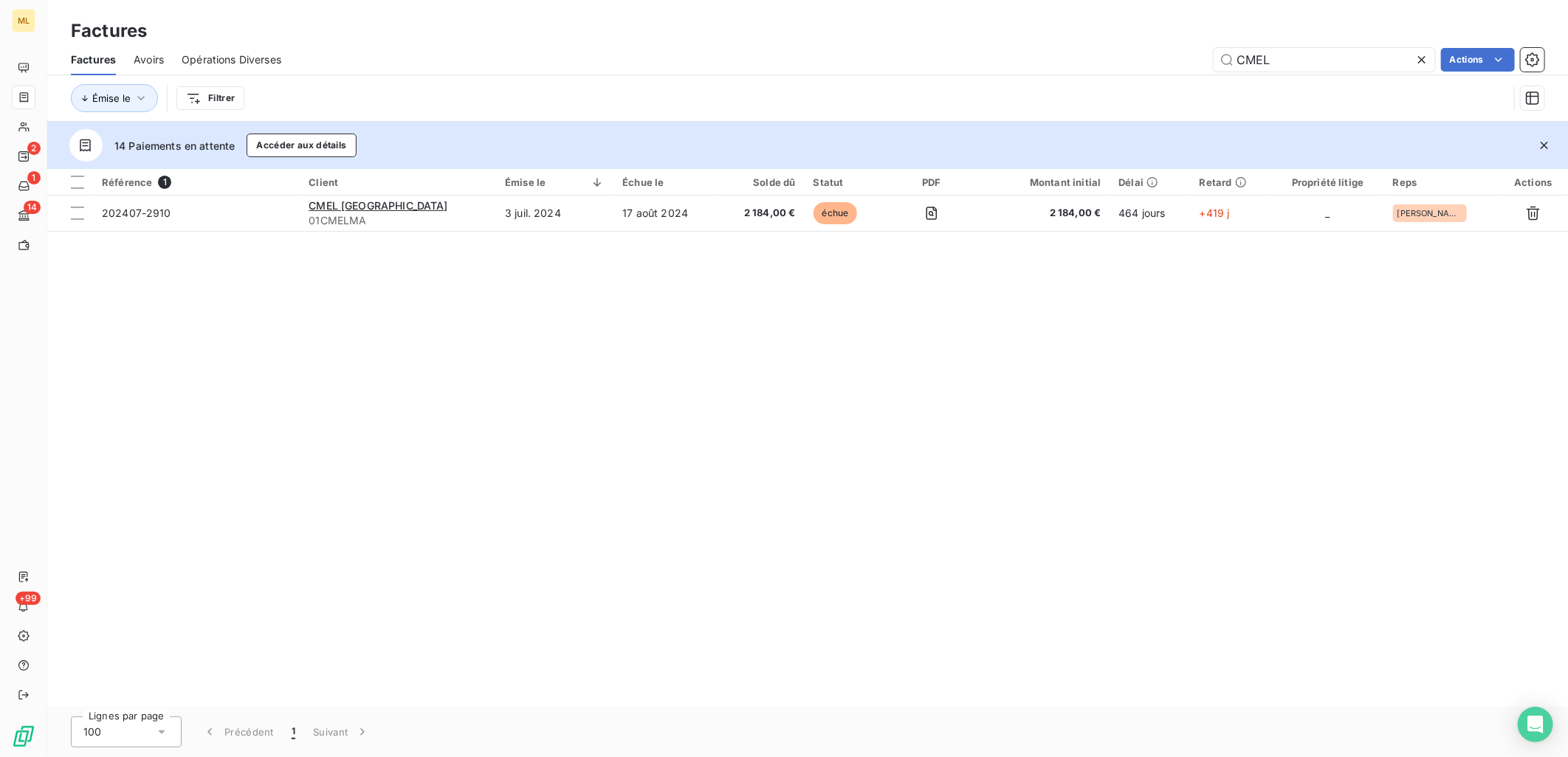
drag, startPoint x: 1296, startPoint y: 57, endPoint x: 1182, endPoint y: 57, distance: 114.0
click at [1182, 57] on div "CMEL Actions" at bounding box center [922, 59] width 1246 height 24
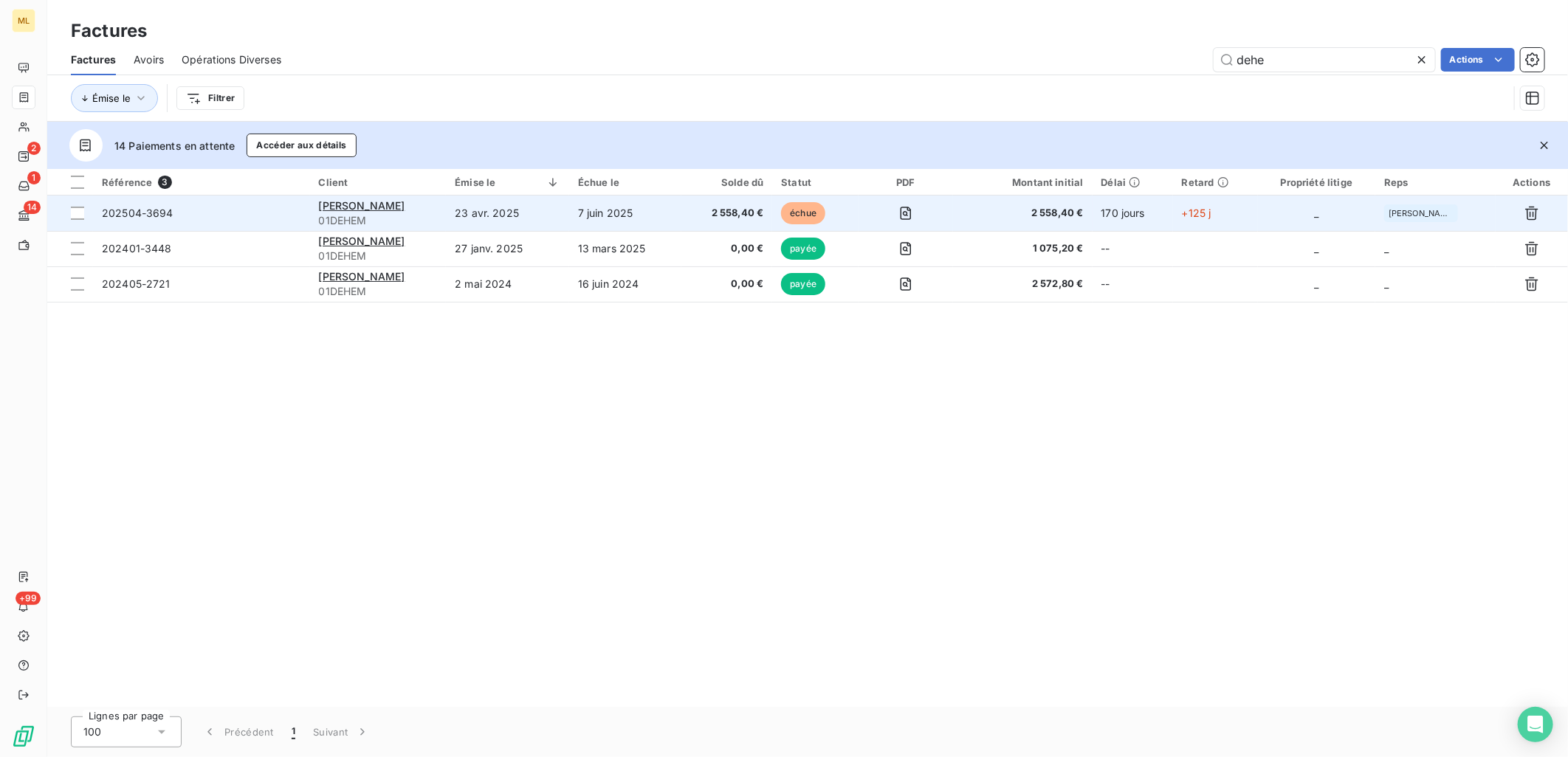
type input "dehe"
click at [306, 214] on td "202504-3694" at bounding box center [202, 213] width 217 height 35
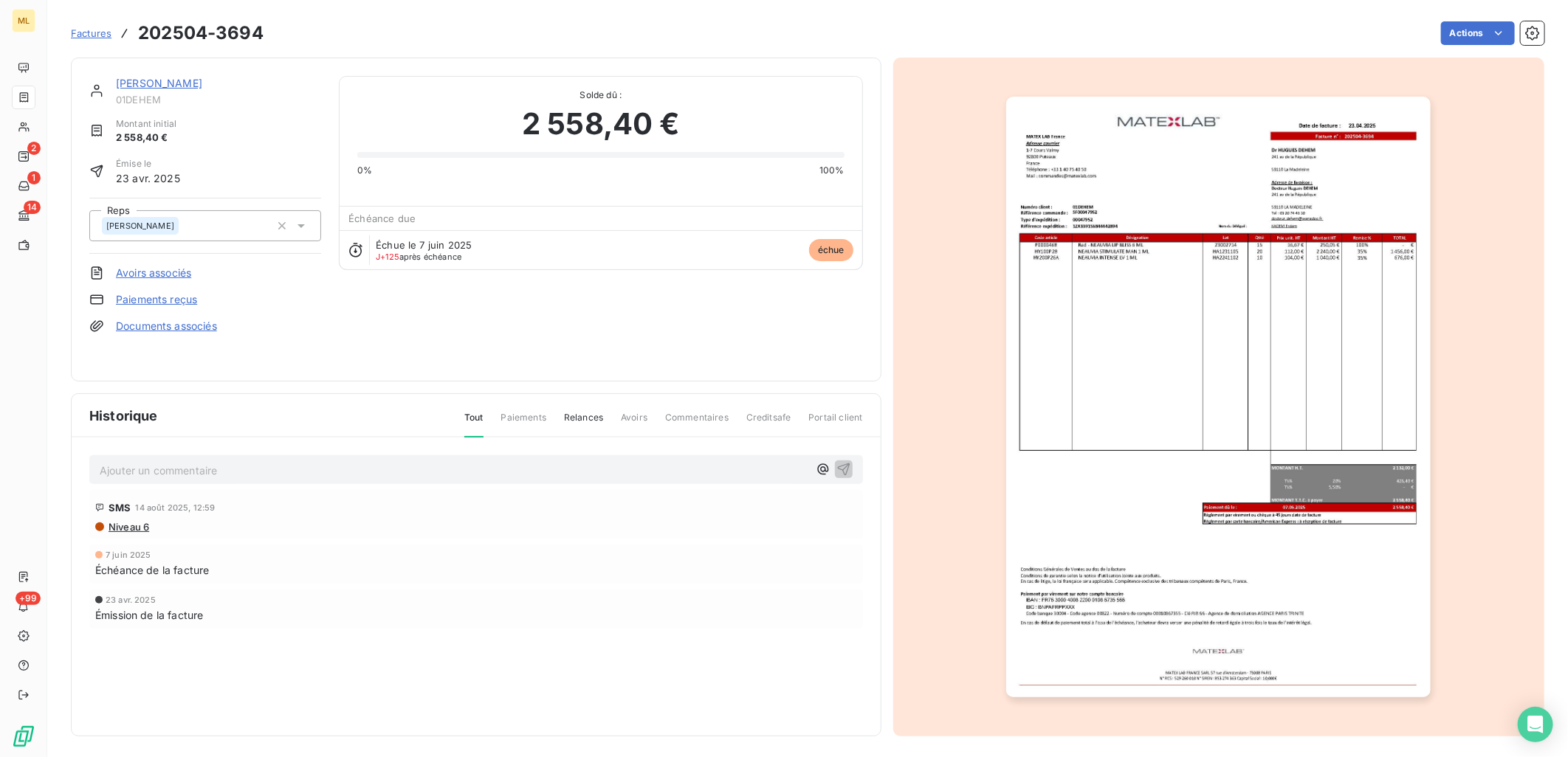
click at [182, 82] on link "[PERSON_NAME]" at bounding box center [159, 83] width 86 height 12
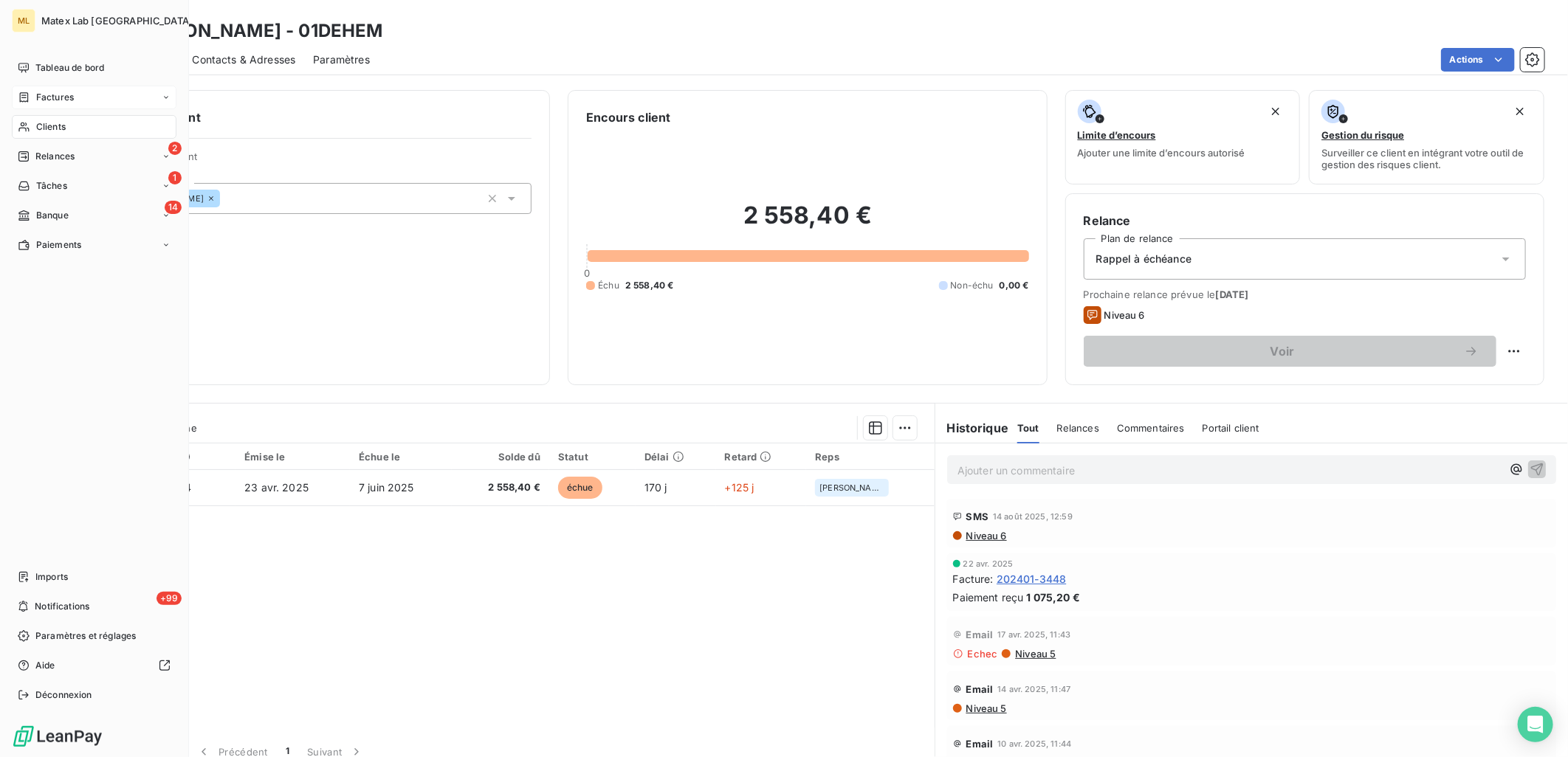
click at [39, 93] on span "Factures" at bounding box center [55, 97] width 38 height 13
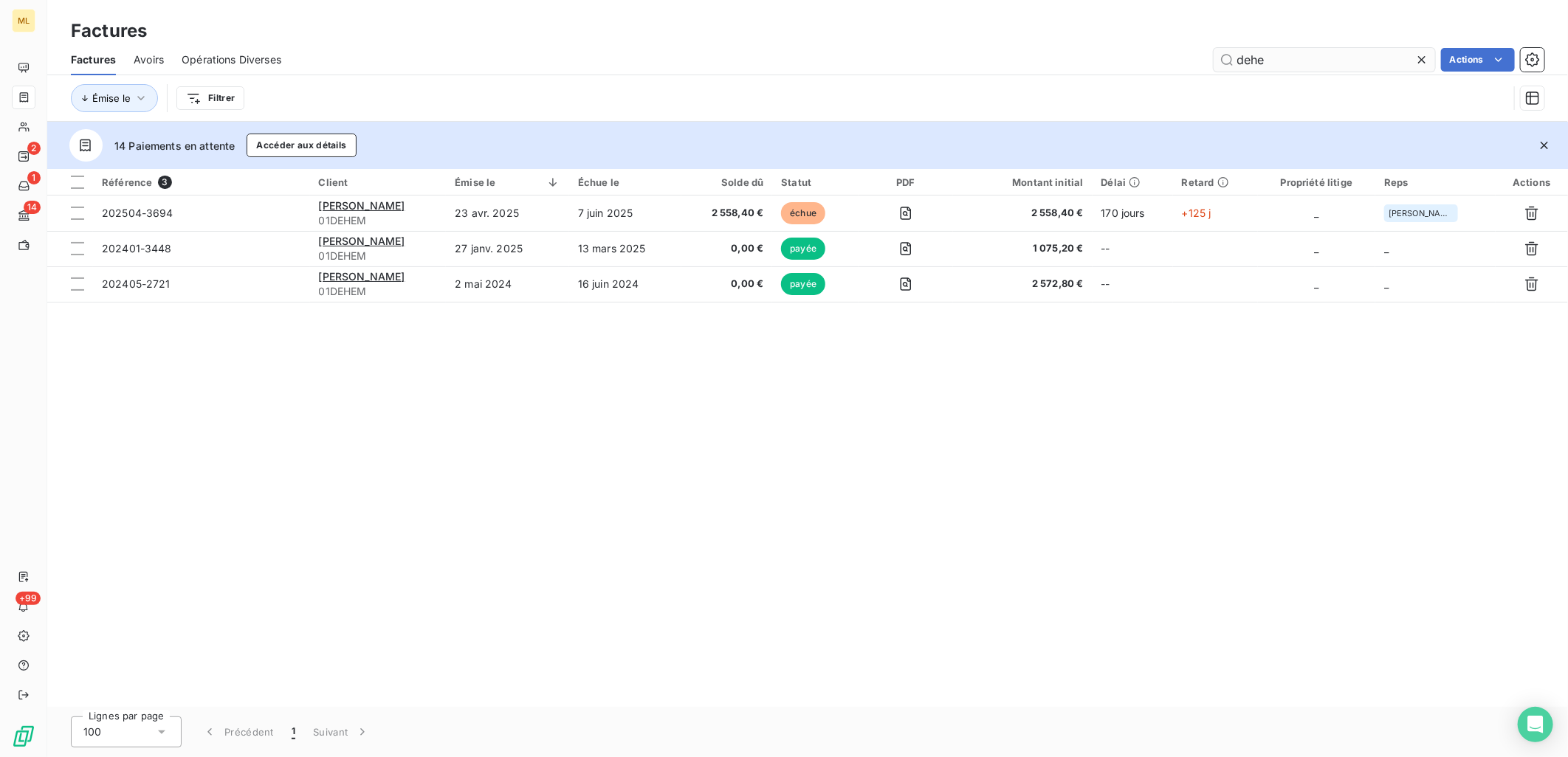
click at [1271, 57] on input "dehe" at bounding box center [1324, 59] width 221 height 24
drag, startPoint x: 1284, startPoint y: 59, endPoint x: 1231, endPoint y: 55, distance: 53.2
click at [1231, 55] on input "dehe" at bounding box center [1324, 59] width 221 height 24
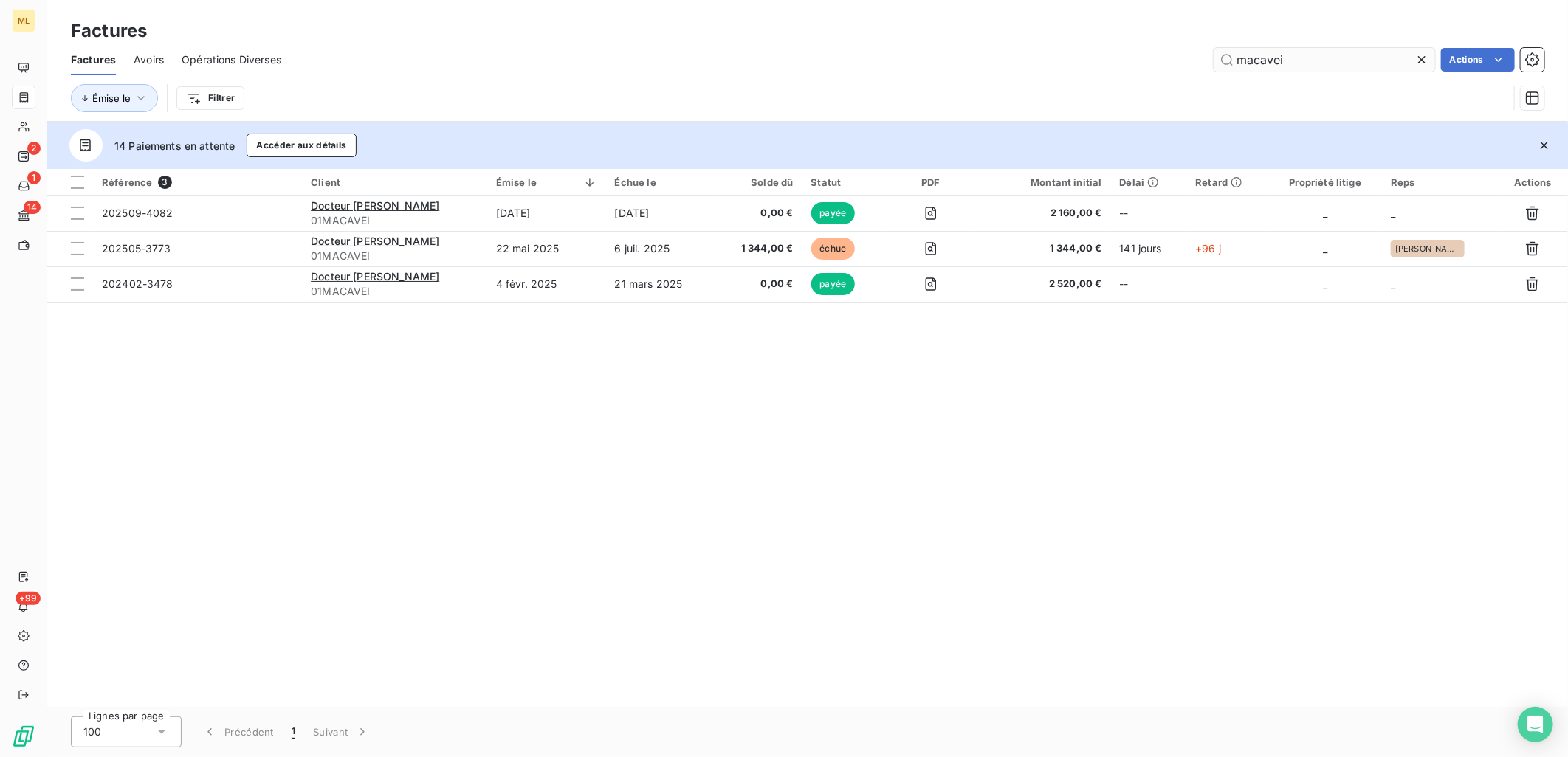
type input "macavei"
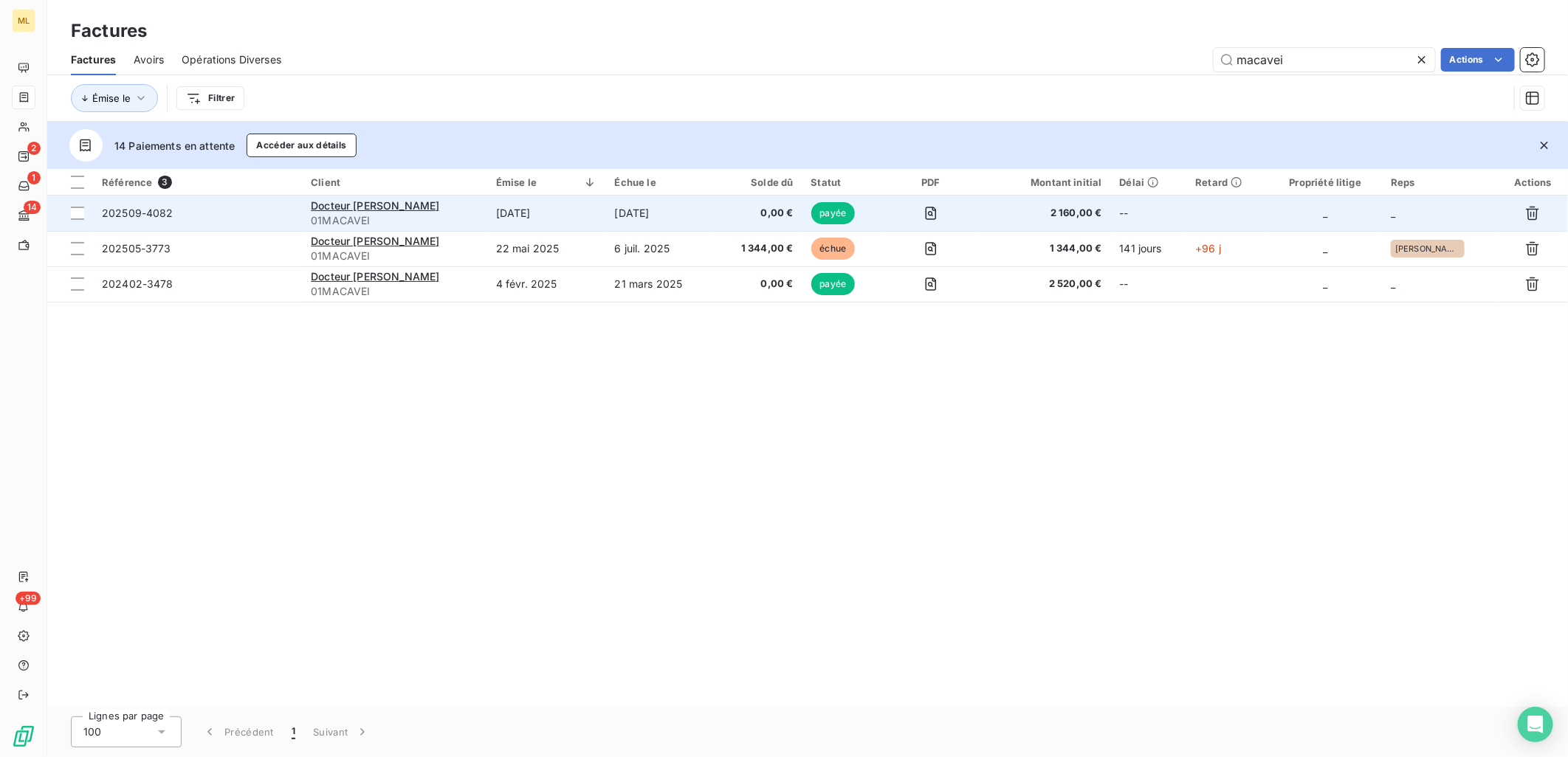
click at [290, 209] on span "202509-4082" at bounding box center [197, 213] width 191 height 15
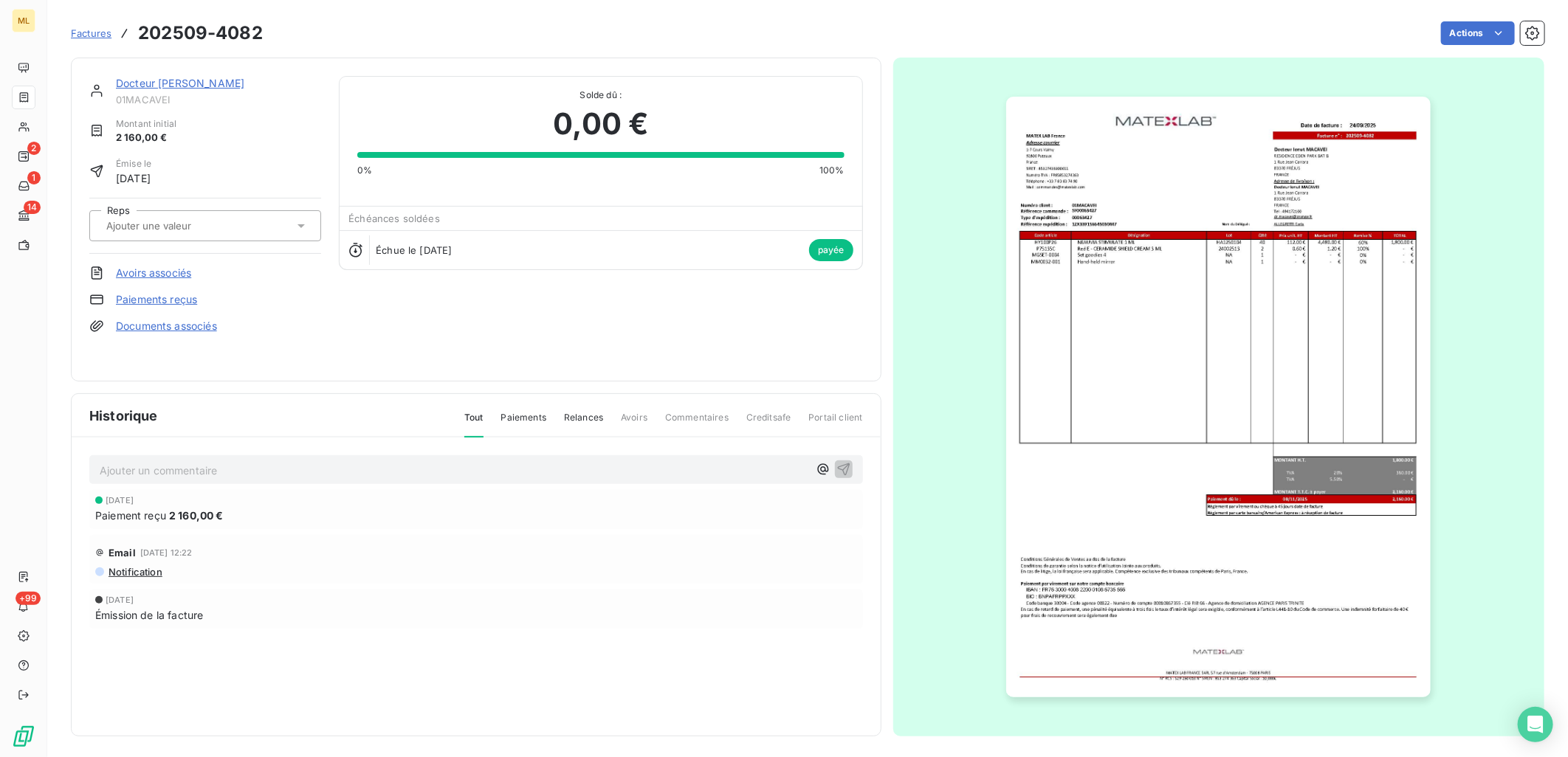
click at [213, 75] on div "Docteur [PERSON_NAME] 01MACAVEI Montant initial 2 160,00 € Émise le [DATE] Reps…" at bounding box center [476, 219] width 811 height 324
click at [210, 85] on link "Docteur [PERSON_NAME]" at bounding box center [180, 83] width 129 height 12
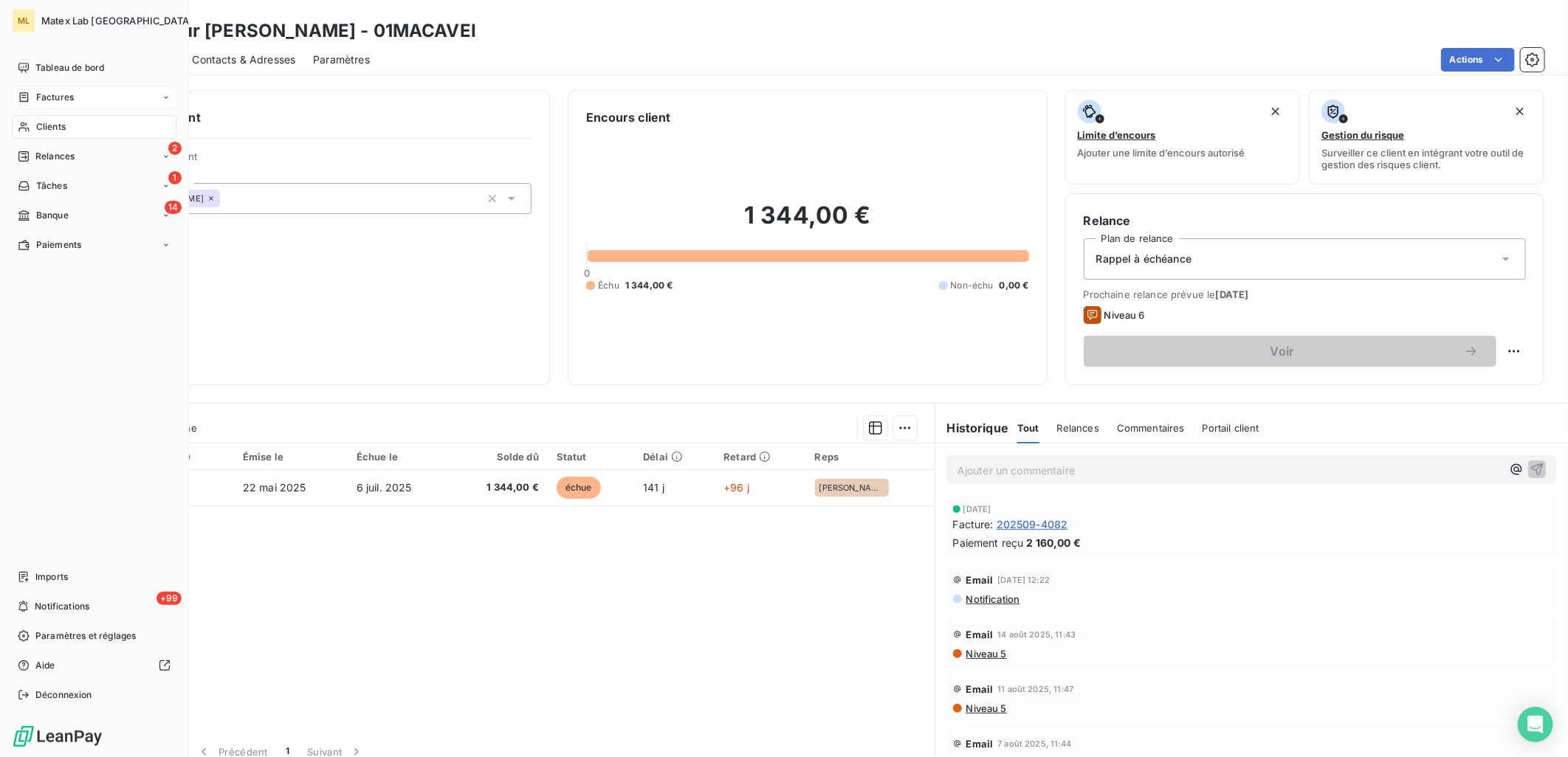
click at [48, 89] on div "Factures" at bounding box center [94, 97] width 165 height 24
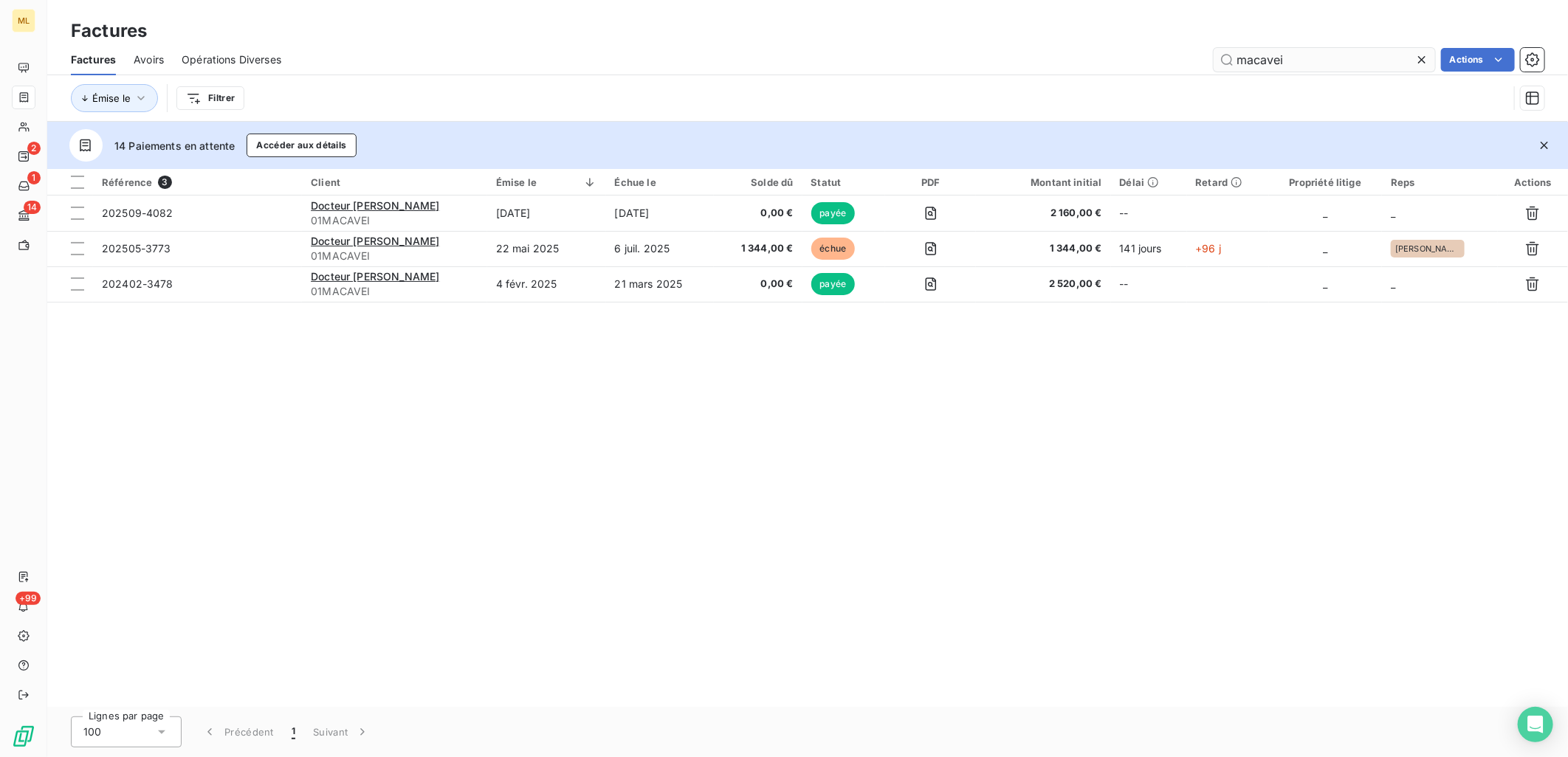
drag, startPoint x: 1309, startPoint y: 59, endPoint x: 1220, endPoint y: 57, distance: 89.0
click at [1220, 57] on input "macavei" at bounding box center [1324, 59] width 221 height 24
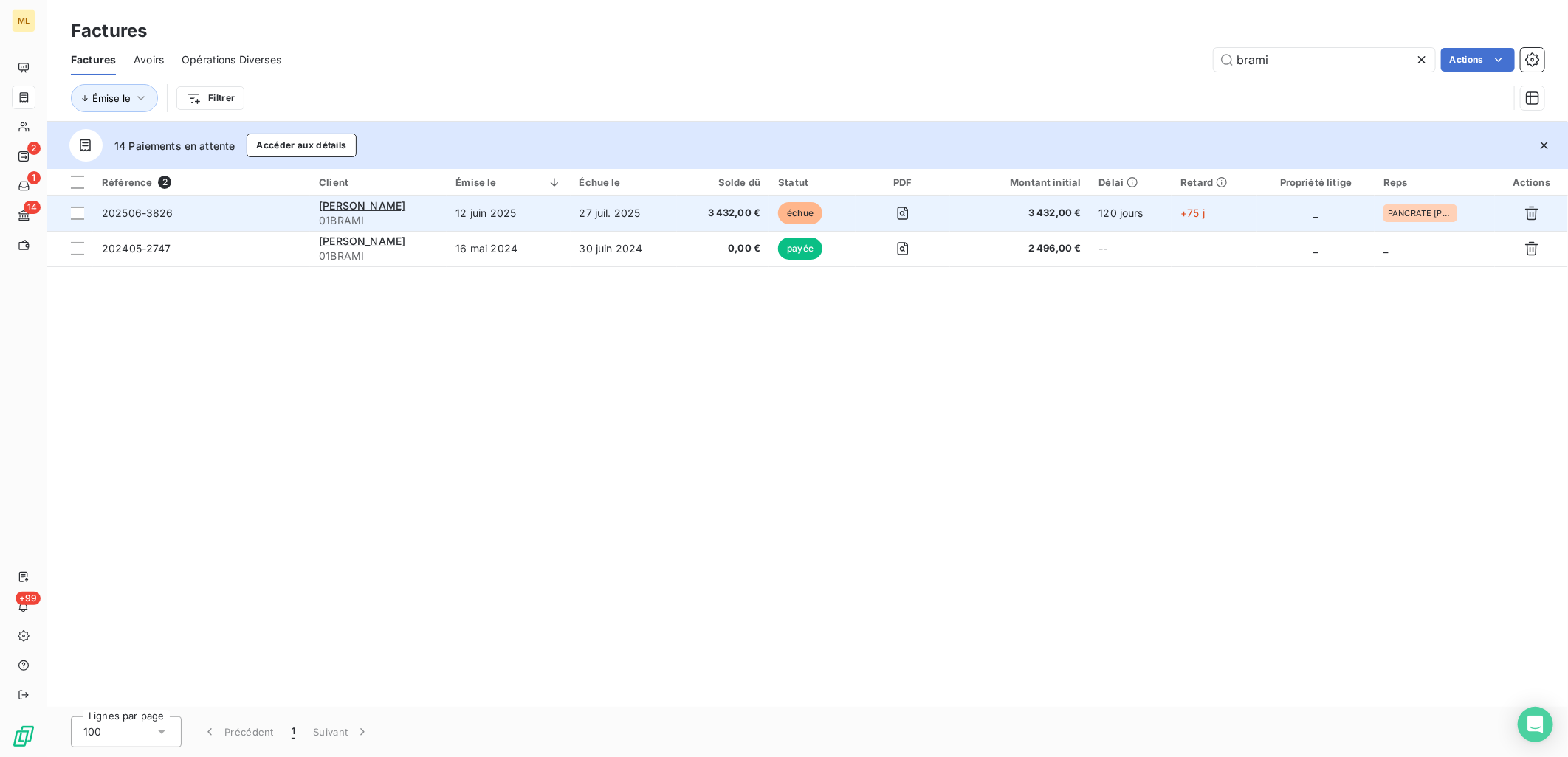
type input "brami"
click at [288, 214] on span "202506-3826" at bounding box center [201, 213] width 200 height 15
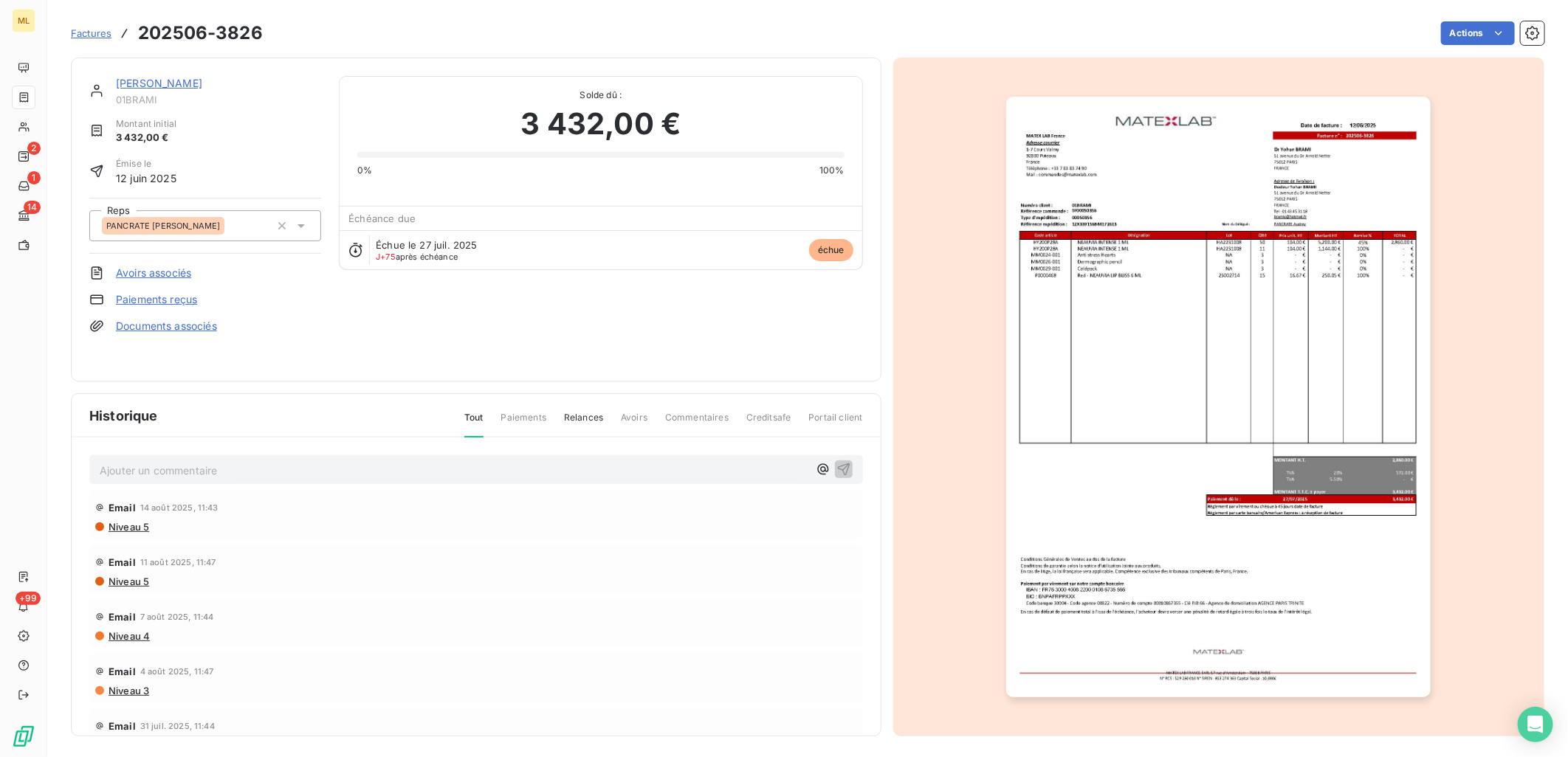
click at [171, 79] on link "[PERSON_NAME]" at bounding box center [159, 83] width 86 height 12
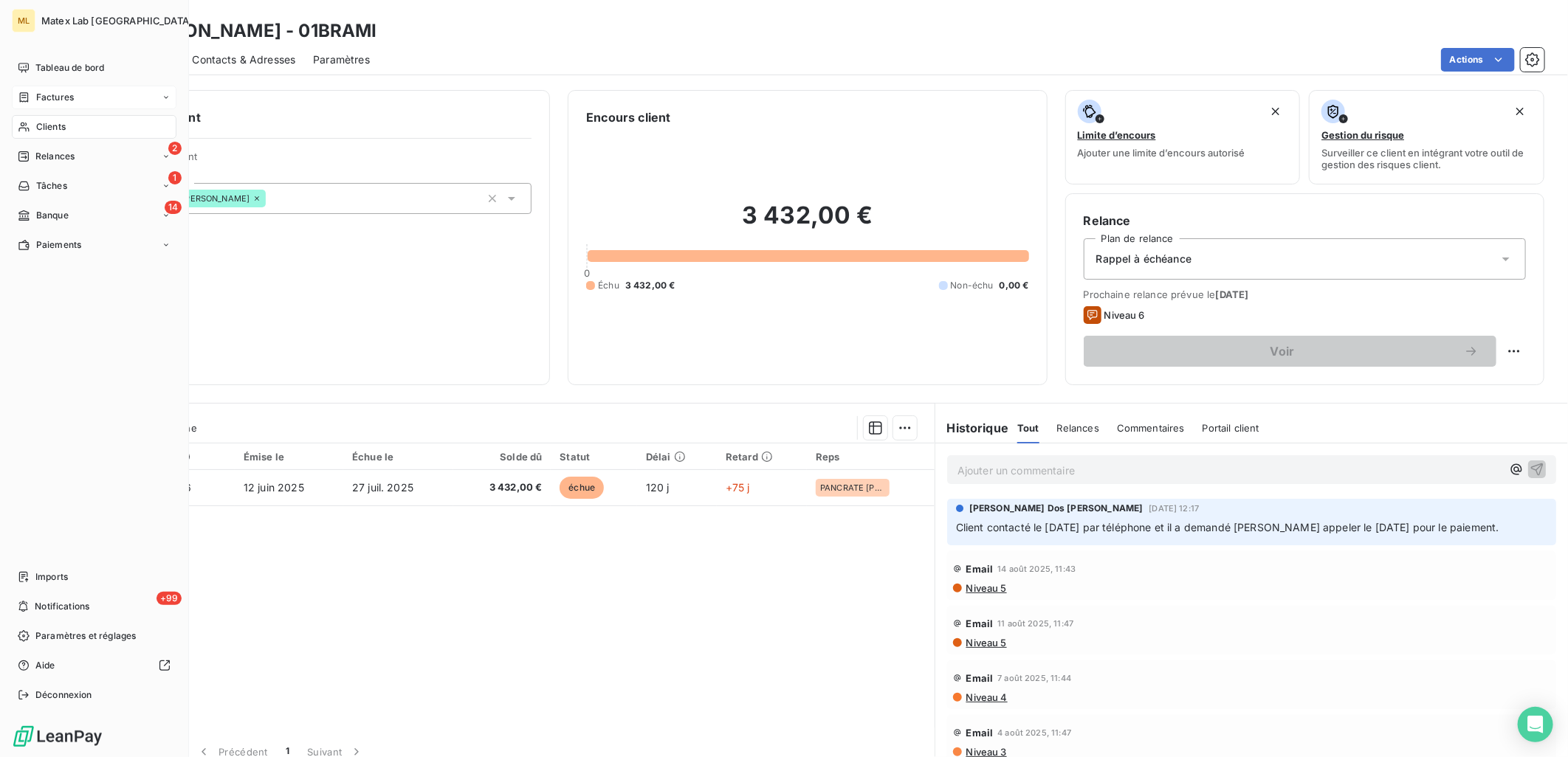
click at [55, 89] on div "Factures" at bounding box center [94, 97] width 165 height 24
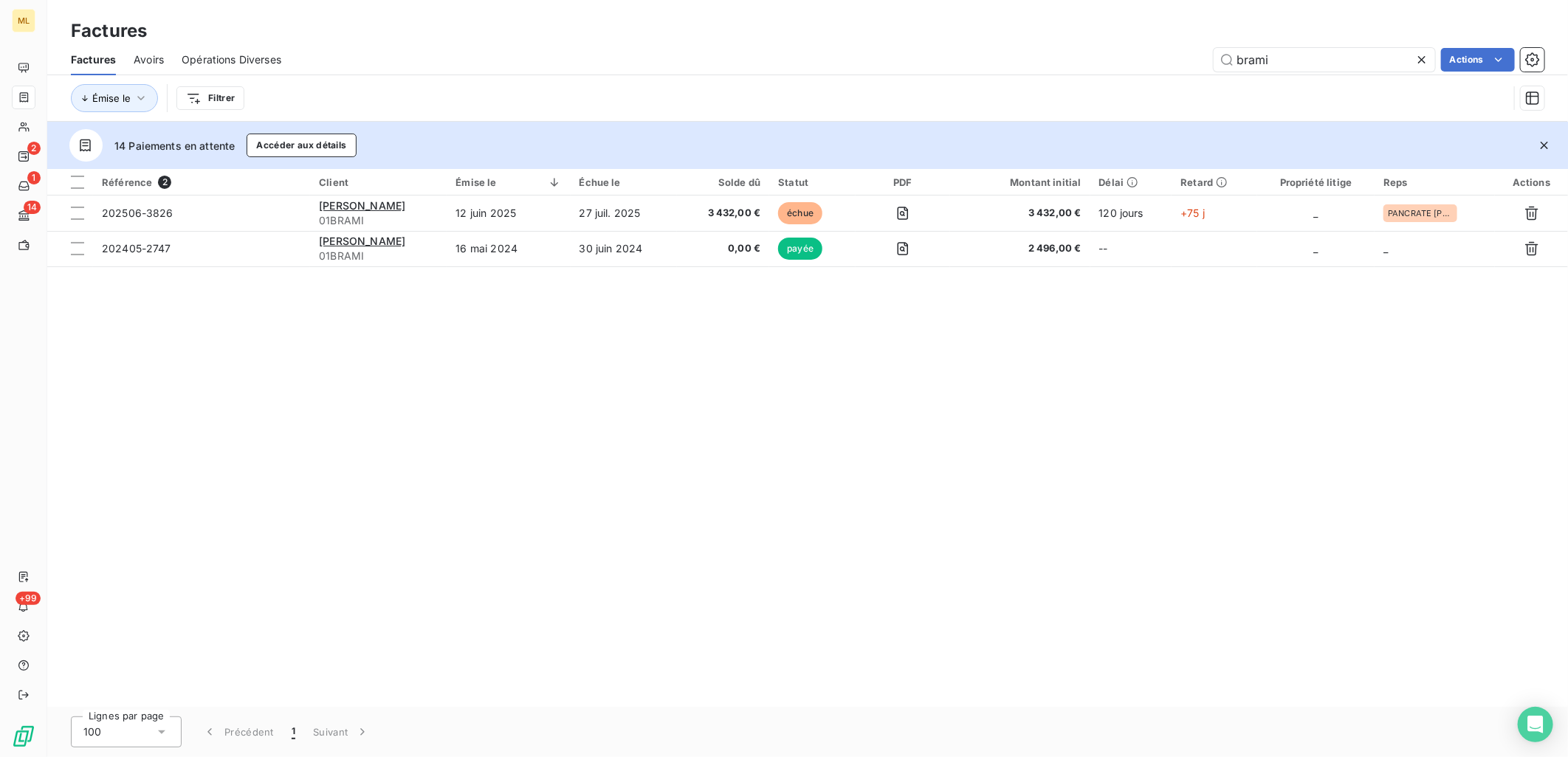
drag, startPoint x: 1184, startPoint y: 59, endPoint x: 1147, endPoint y: 61, distance: 37.1
click at [1147, 61] on div "brami Actions" at bounding box center [922, 59] width 1246 height 24
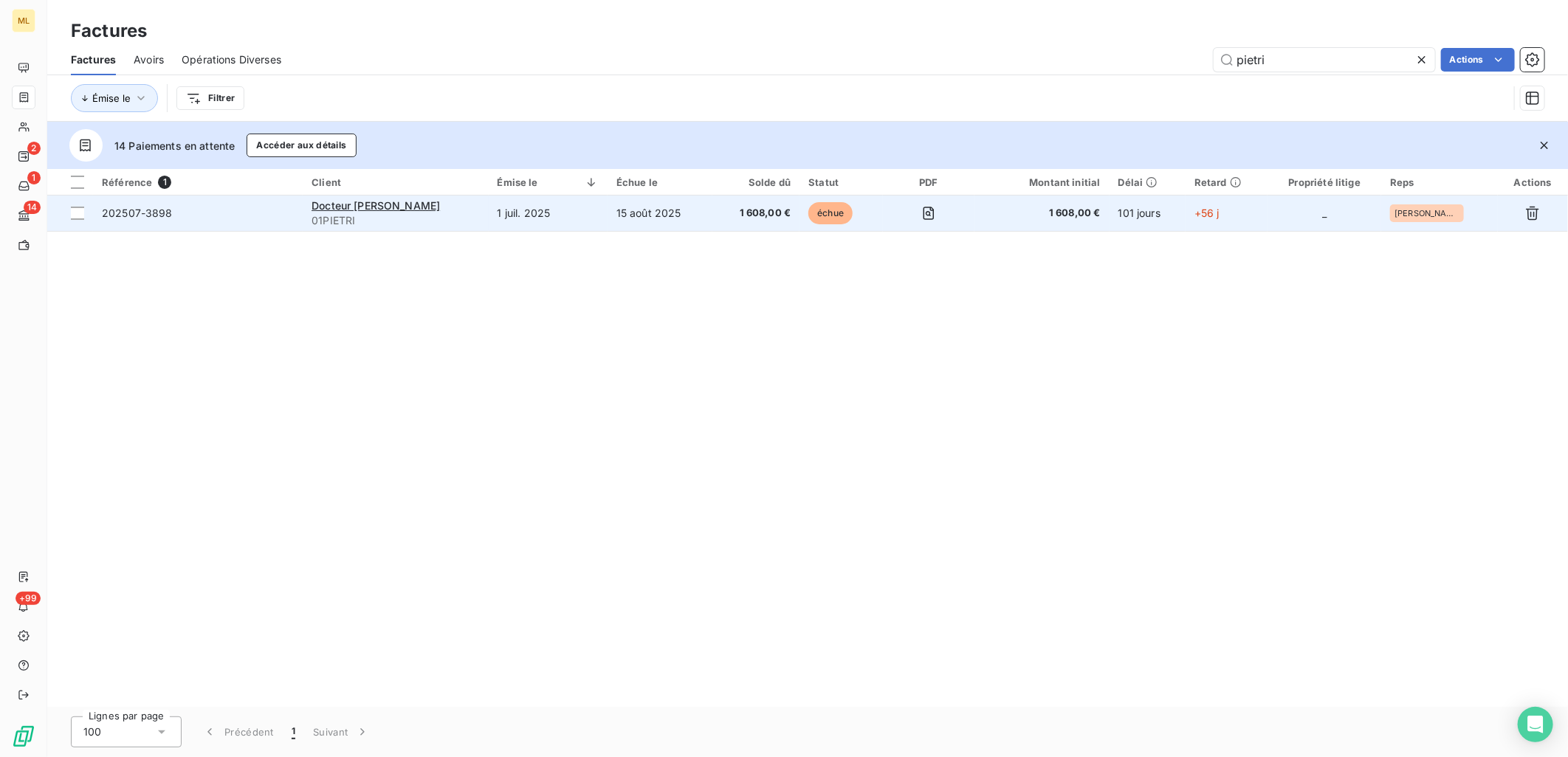
type input "pietri"
click at [449, 217] on span "01PIETRI" at bounding box center [395, 220] width 168 height 15
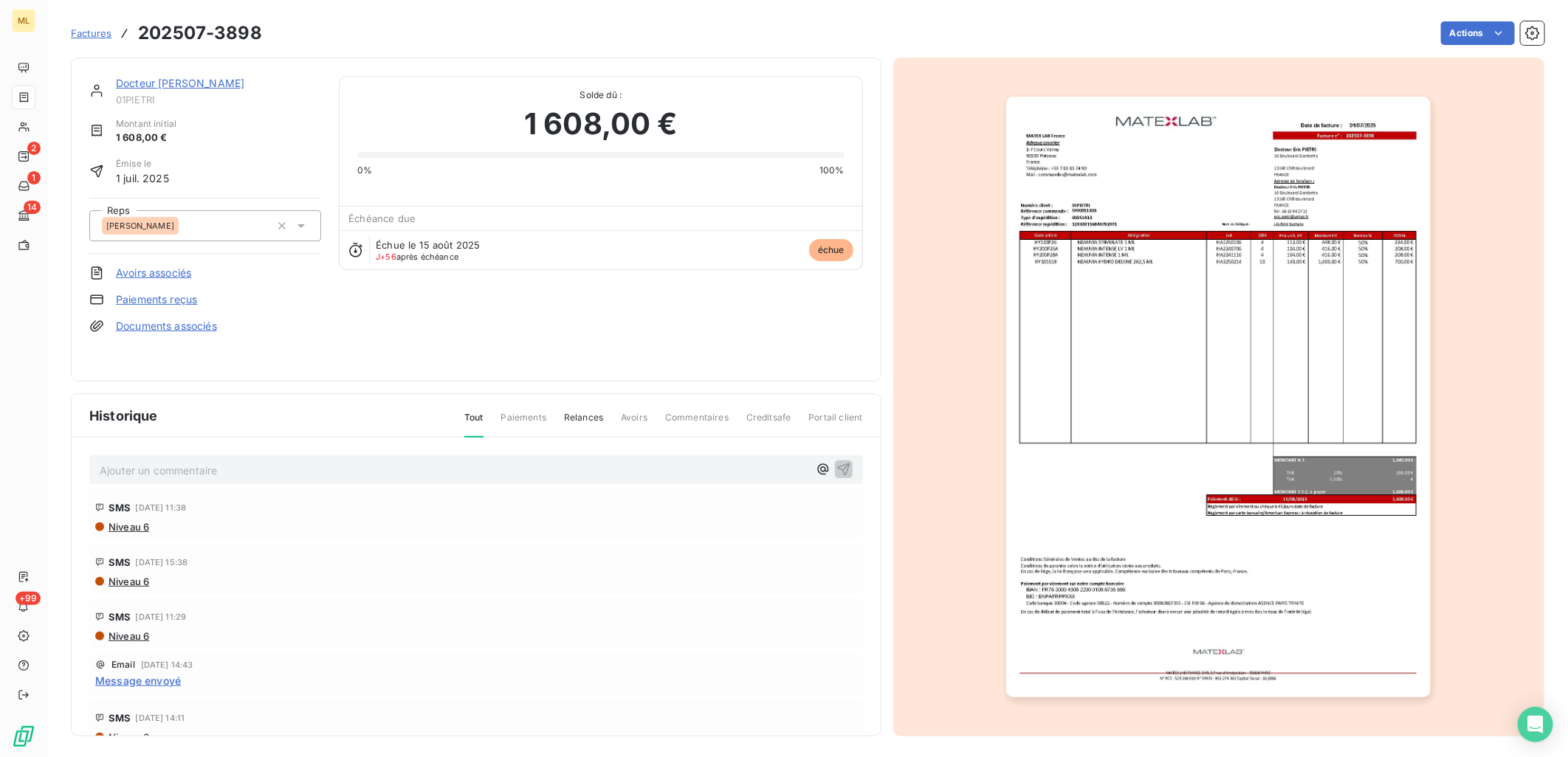
click at [912, 699] on div at bounding box center [1219, 397] width 652 height 679
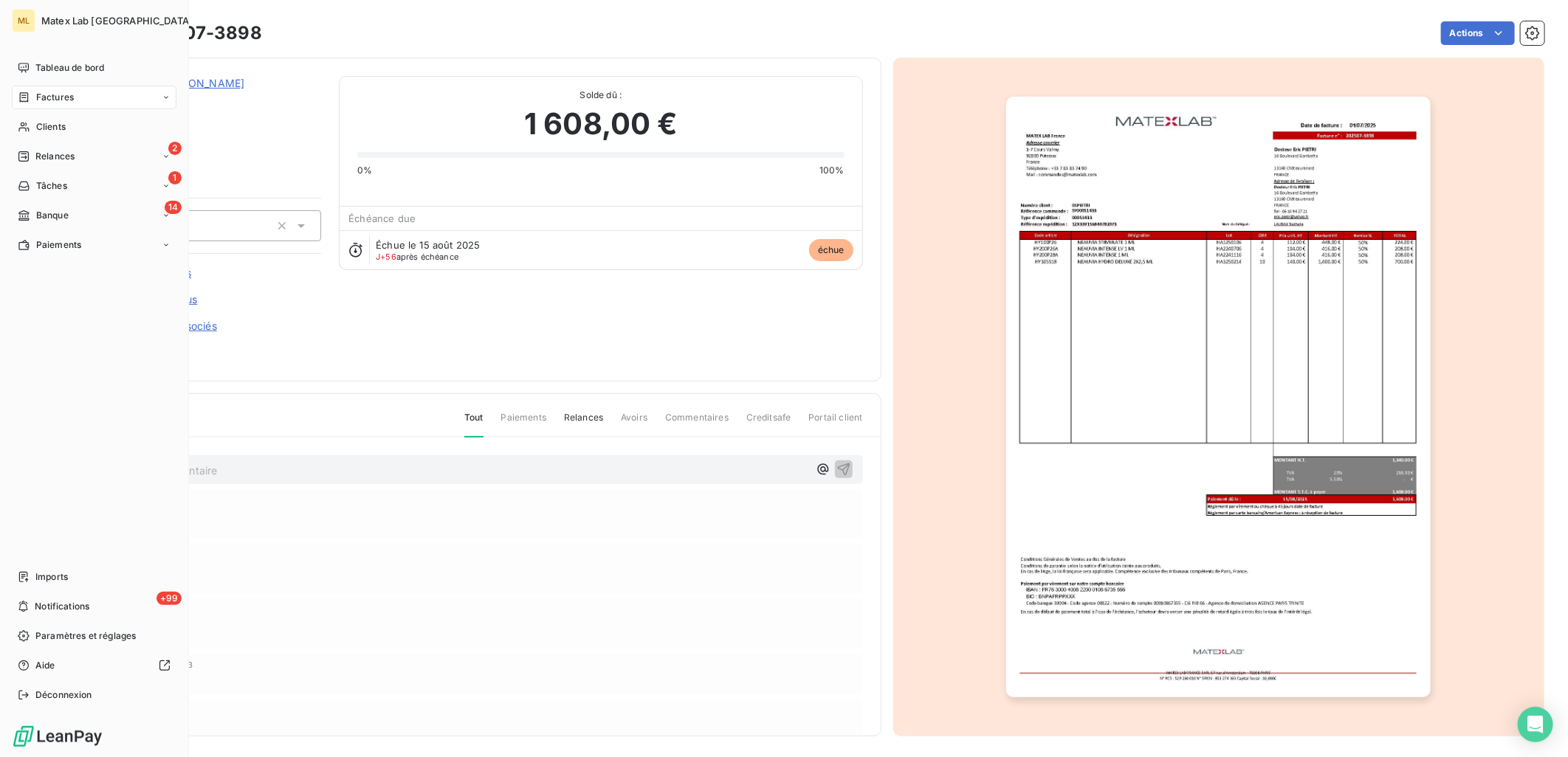
click at [34, 92] on div "Factures" at bounding box center [45, 97] width 56 height 13
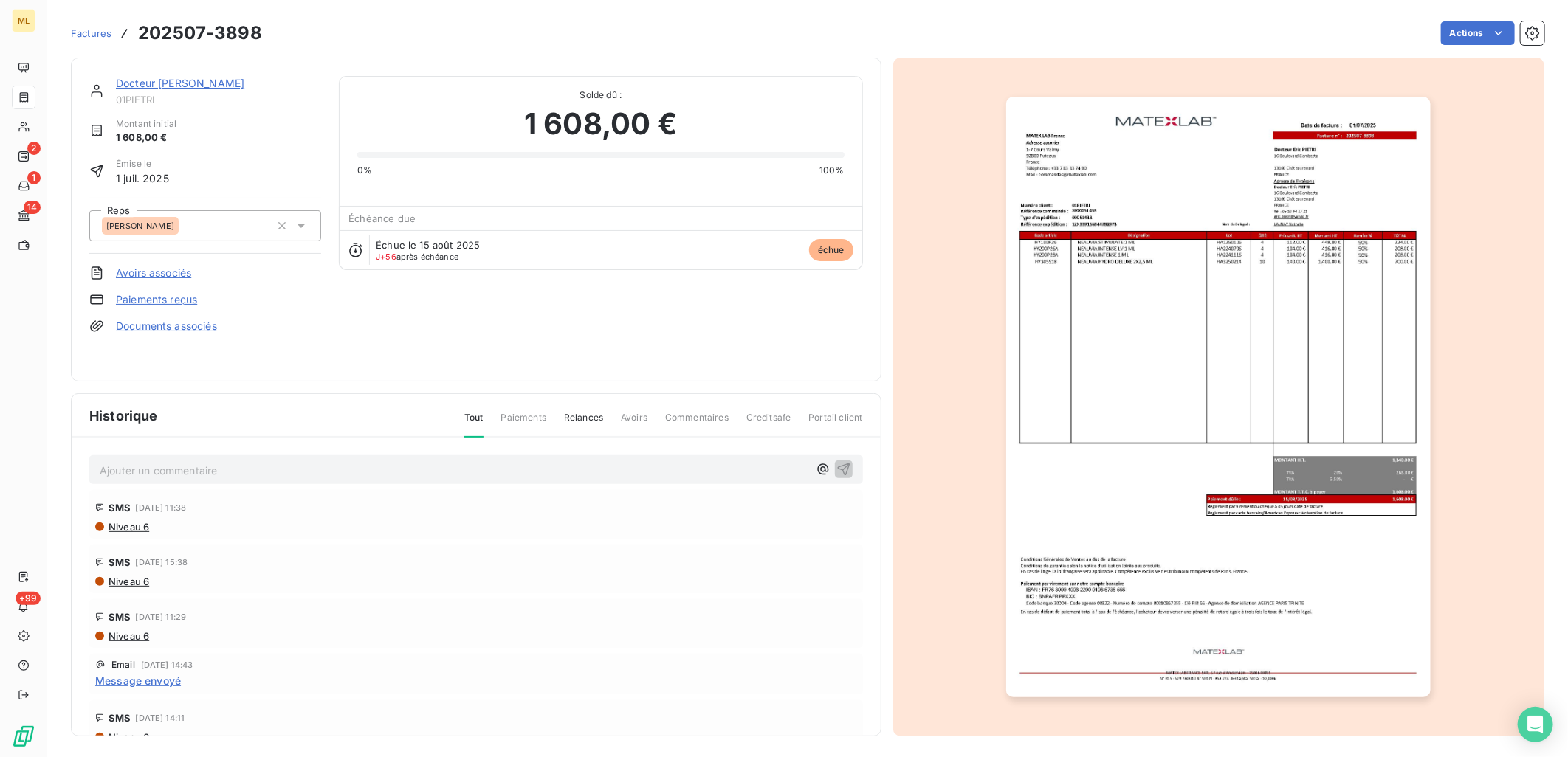
click at [83, 33] on span "Factures" at bounding box center [91, 32] width 41 height 12
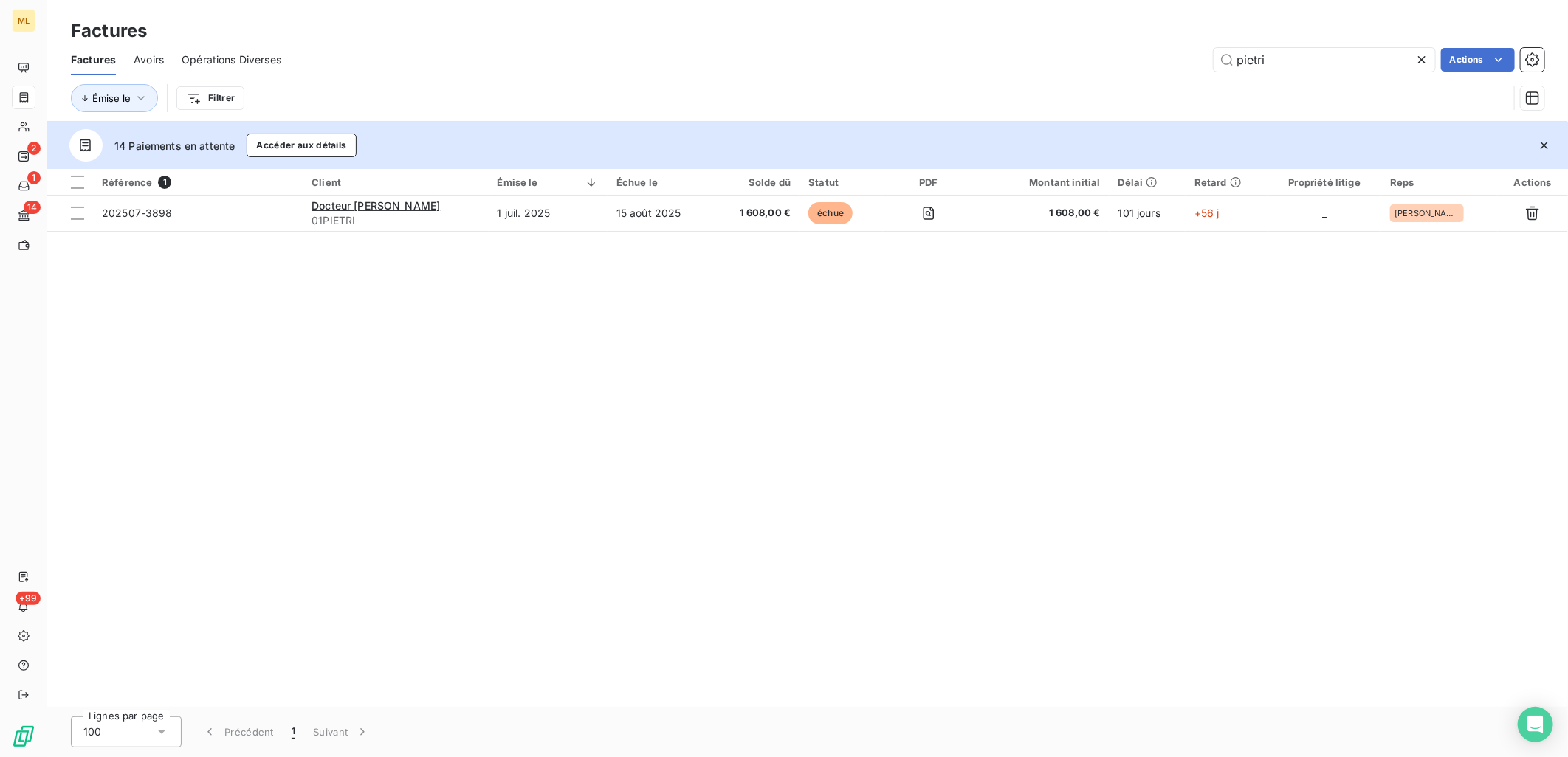
drag, startPoint x: 1287, startPoint y: 59, endPoint x: 1194, endPoint y: 58, distance: 93.0
click at [1194, 58] on div "[PERSON_NAME] Actions" at bounding box center [922, 59] width 1246 height 24
type input "pralat"
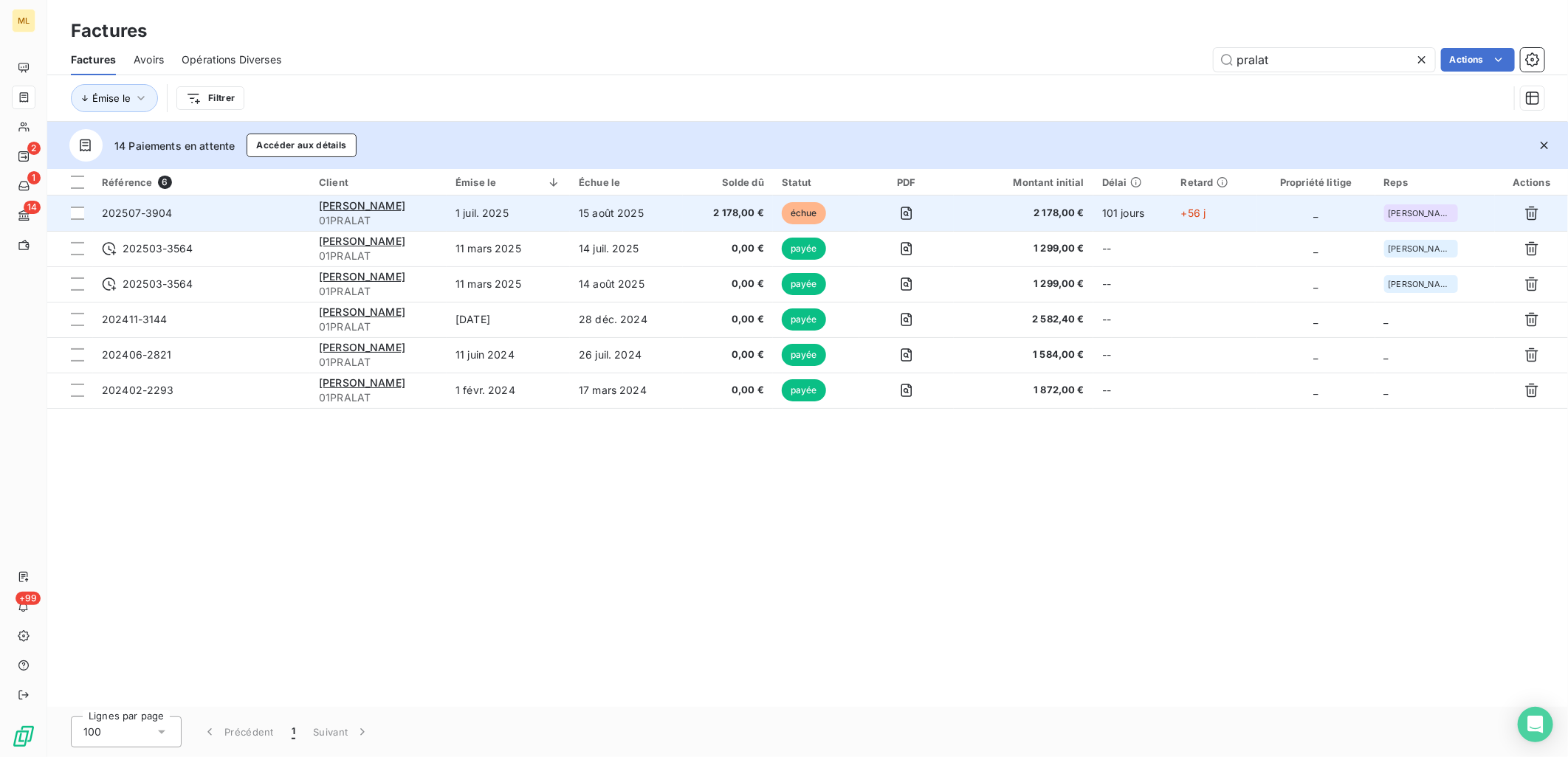
click at [264, 211] on span "202507-3904" at bounding box center [201, 213] width 200 height 15
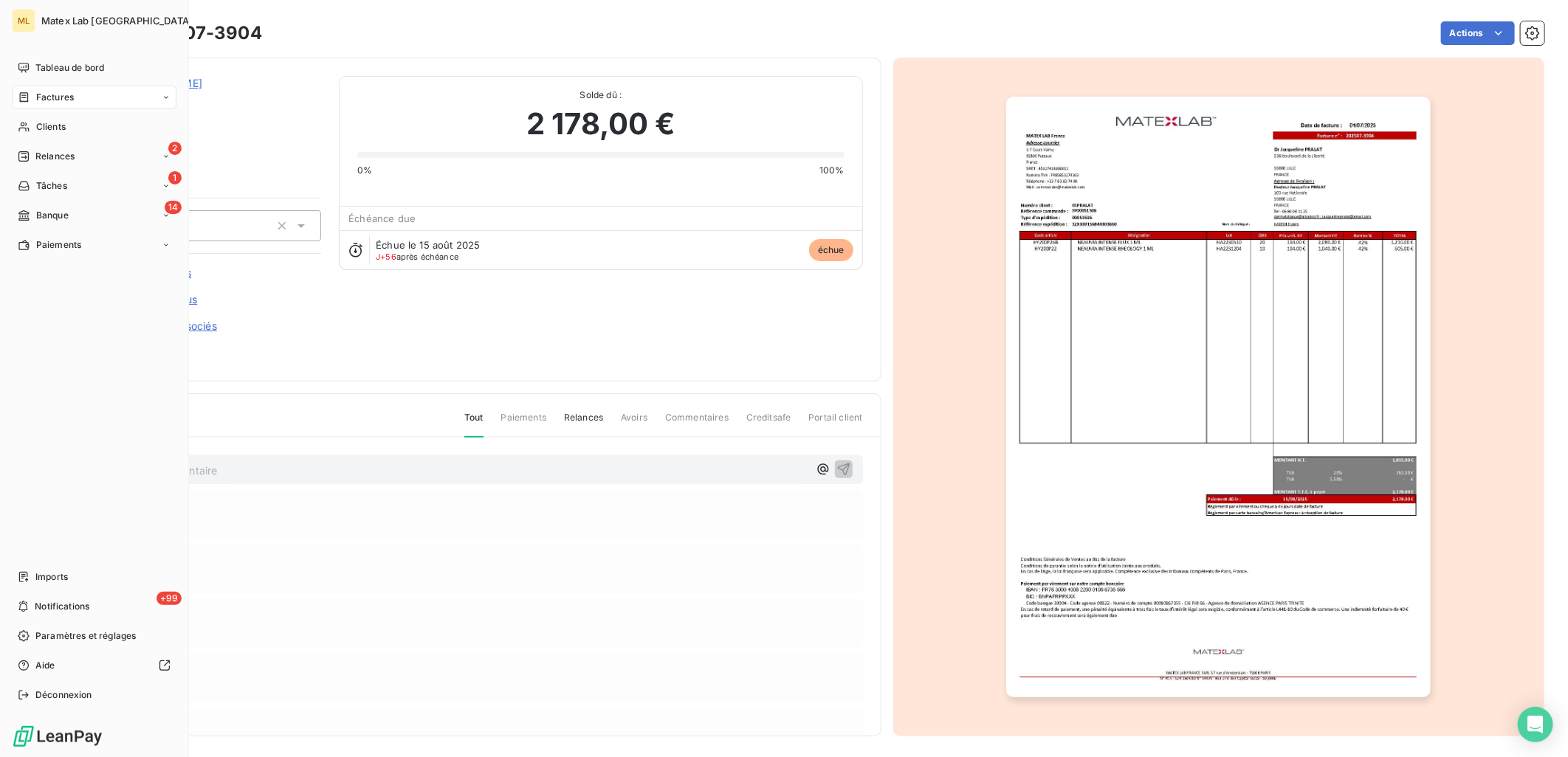
click at [30, 97] on div "Factures" at bounding box center [45, 97] width 56 height 13
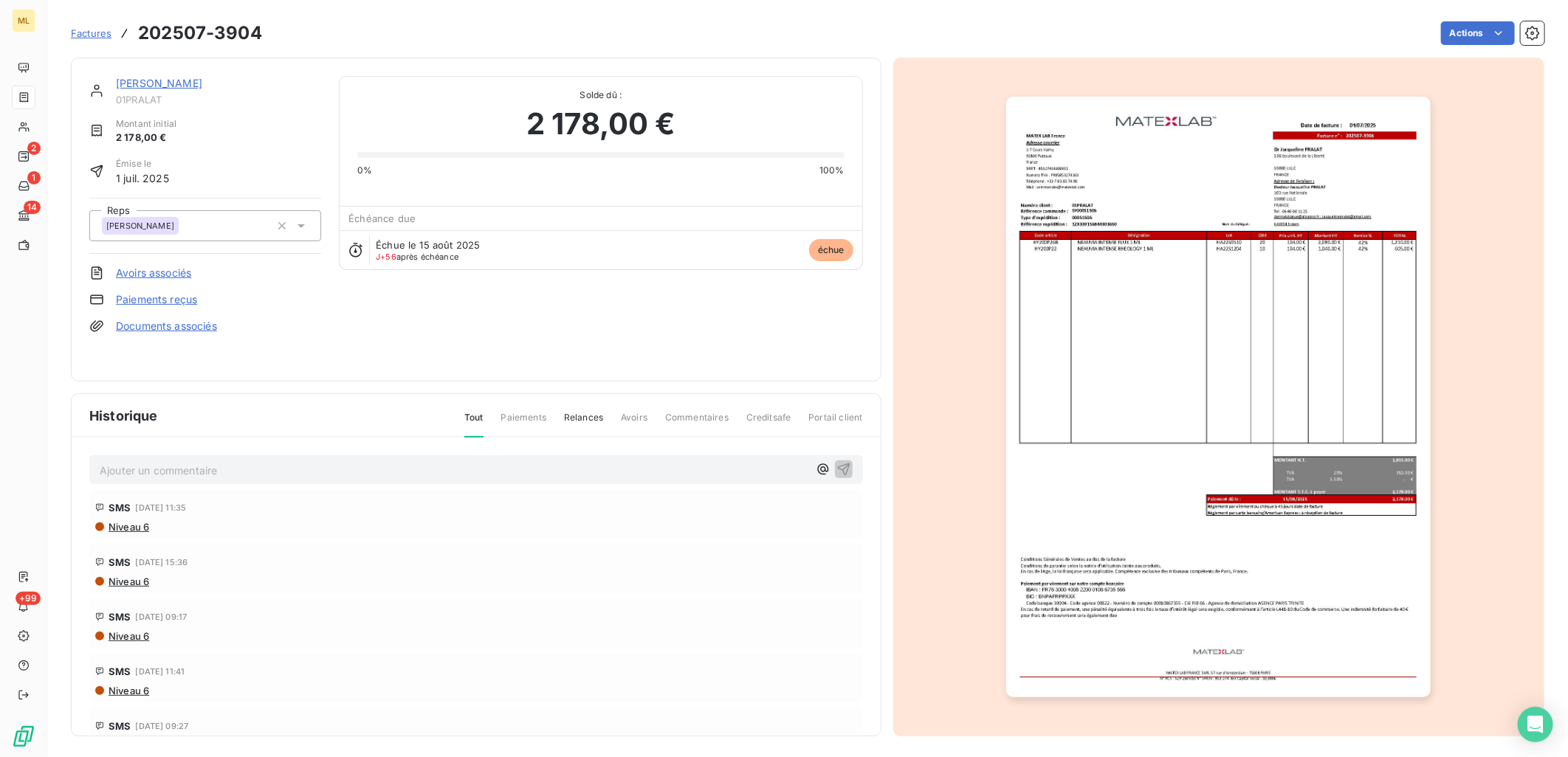
click at [112, 28] on div "Factures 202507-3904" at bounding box center [166, 33] width 191 height 26
click at [86, 39] on span "Factures" at bounding box center [91, 32] width 41 height 12
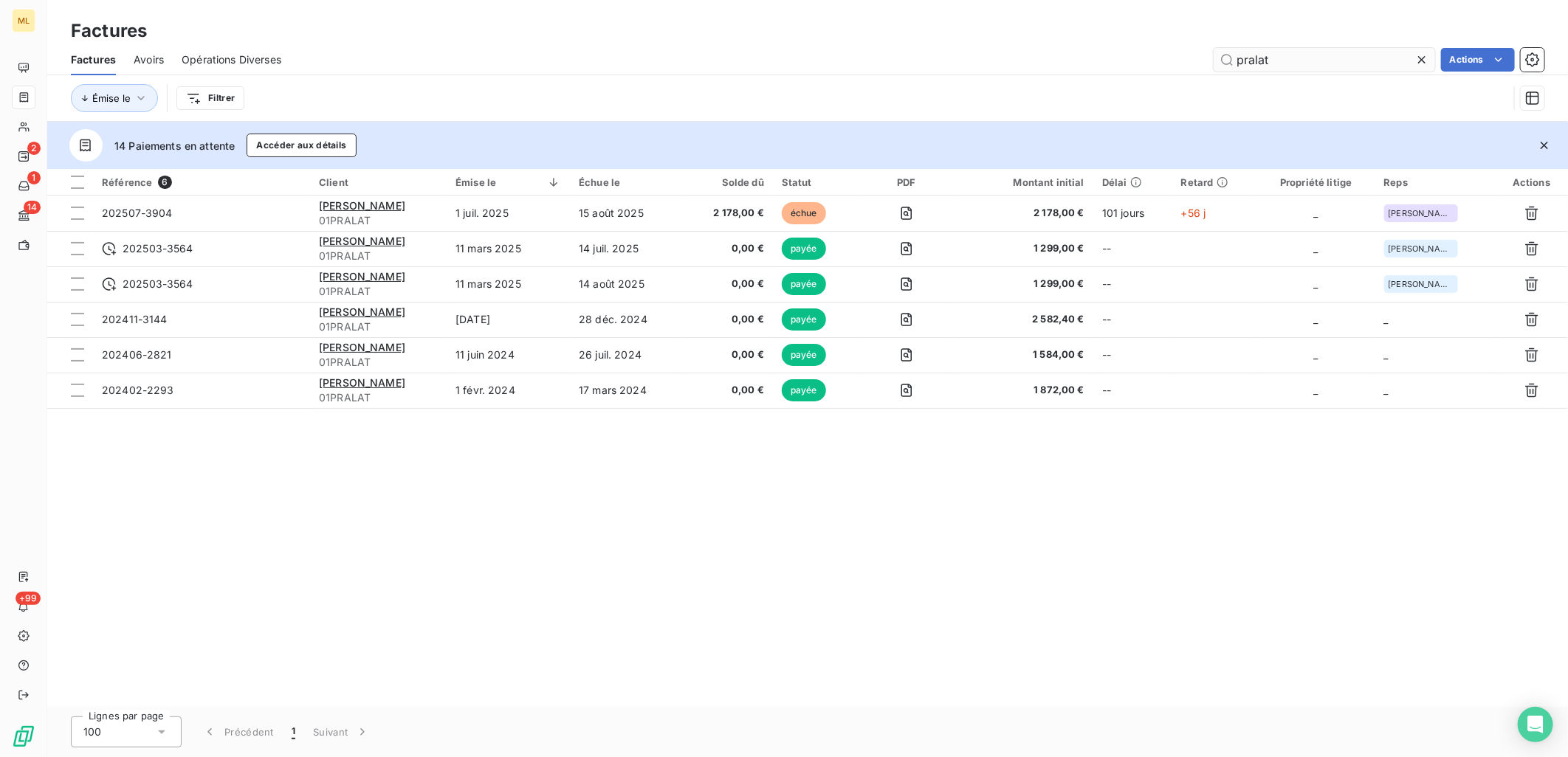
click at [1293, 62] on input "pralat" at bounding box center [1324, 59] width 221 height 24
drag, startPoint x: 1281, startPoint y: 59, endPoint x: 1218, endPoint y: 60, distance: 63.0
click at [1218, 60] on input "pralat" at bounding box center [1324, 59] width 221 height 24
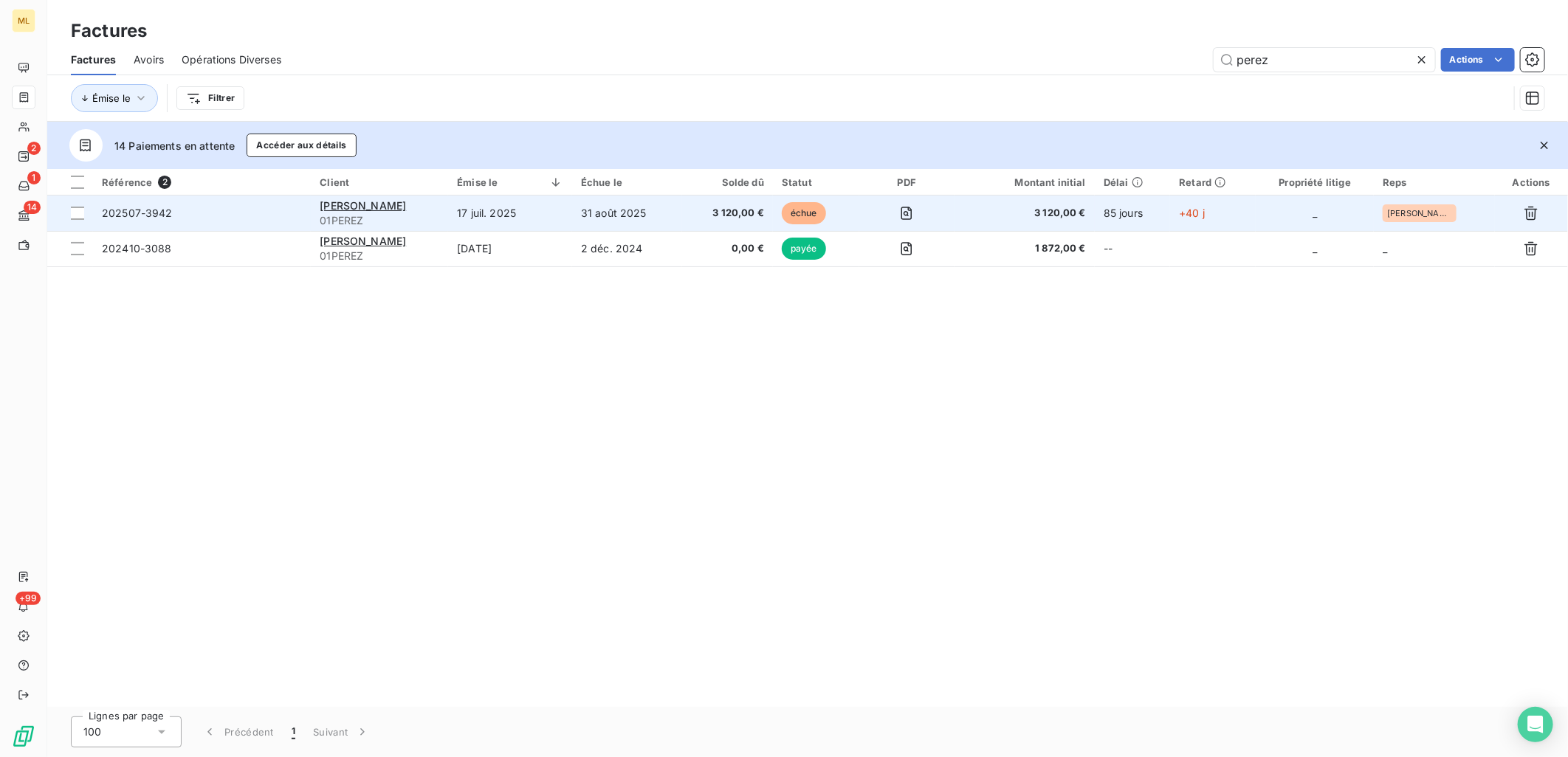
type input "perez"
click at [220, 208] on span "202507-3942" at bounding box center [202, 213] width 200 height 15
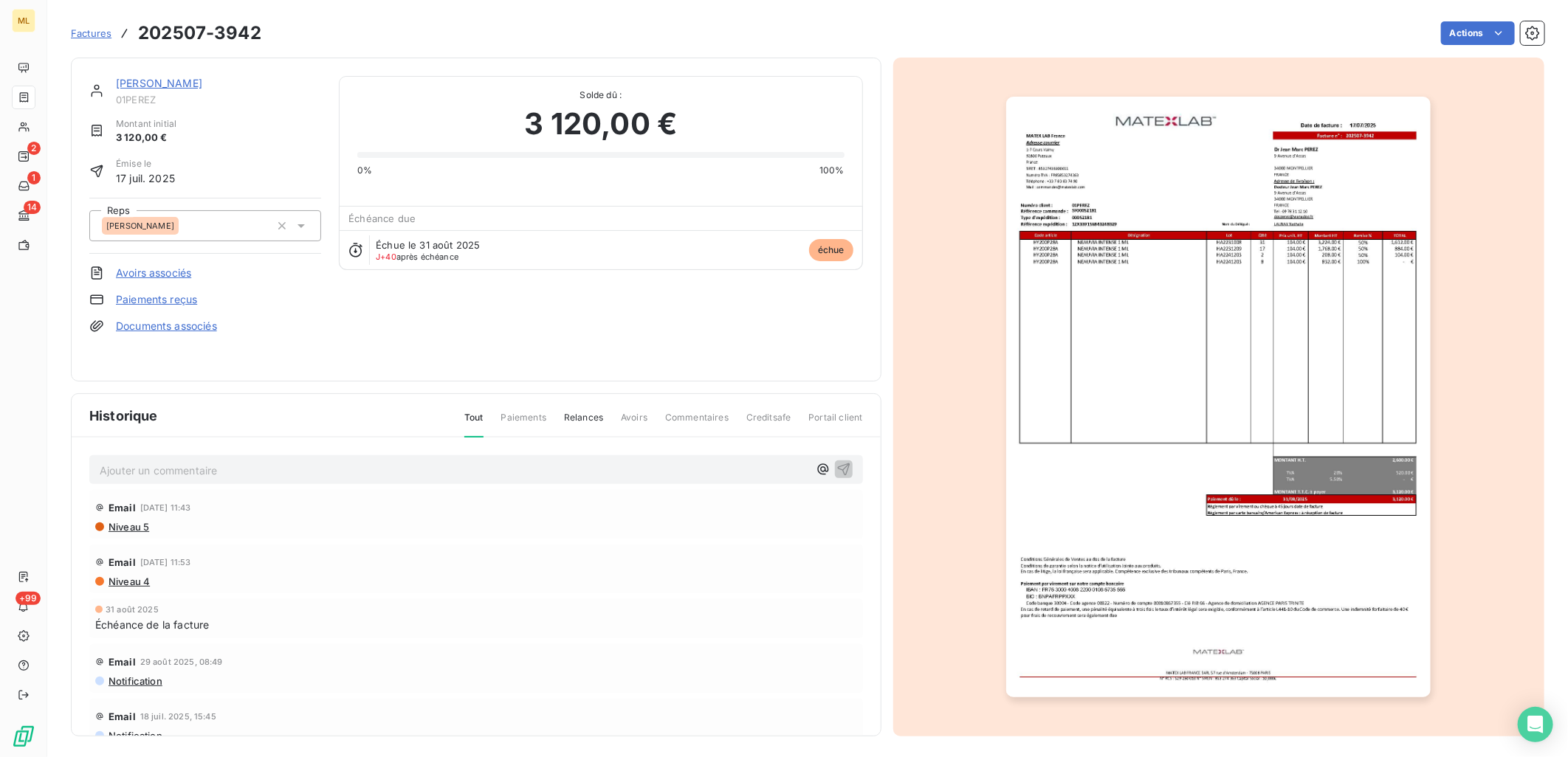
click at [84, 35] on span "Factures" at bounding box center [91, 32] width 41 height 12
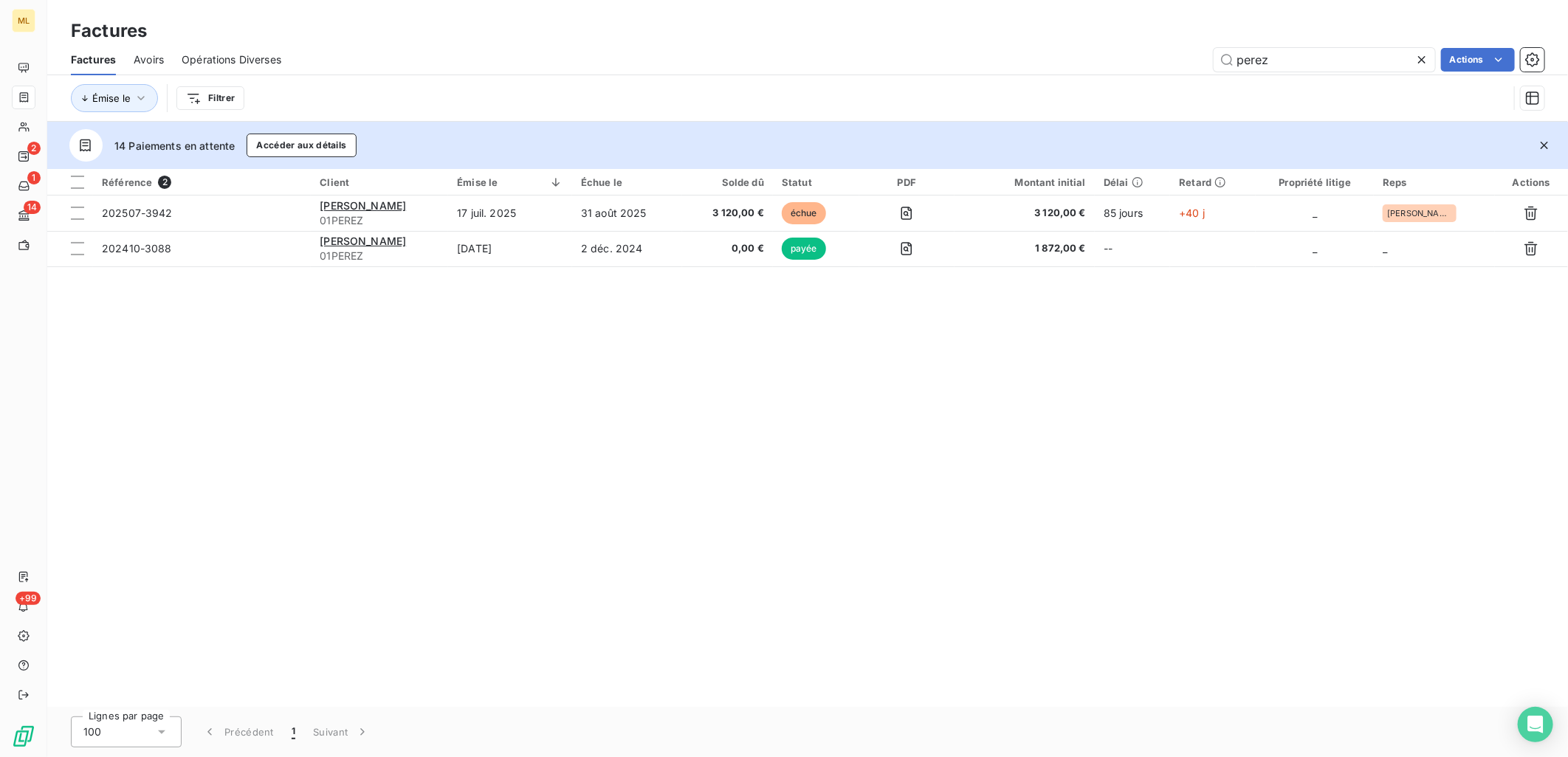
drag, startPoint x: 1288, startPoint y: 58, endPoint x: 1201, endPoint y: 71, distance: 88.0
click at [1201, 71] on div "Factures Avoirs Opérations Diverses [PERSON_NAME] Actions" at bounding box center [808, 59] width 1521 height 31
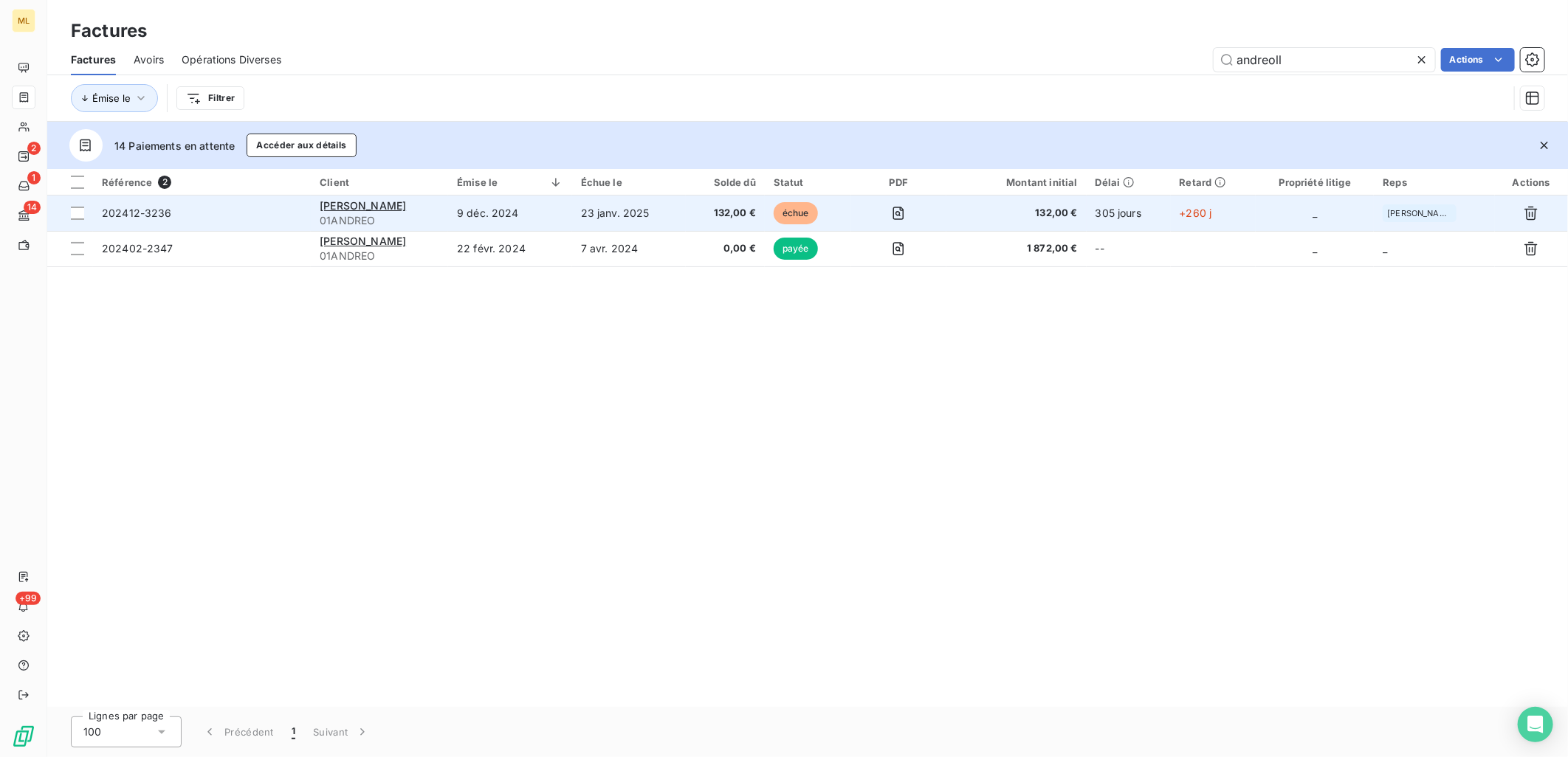
type input "andreoll"
click at [232, 221] on td "202412-3236" at bounding box center [202, 213] width 218 height 35
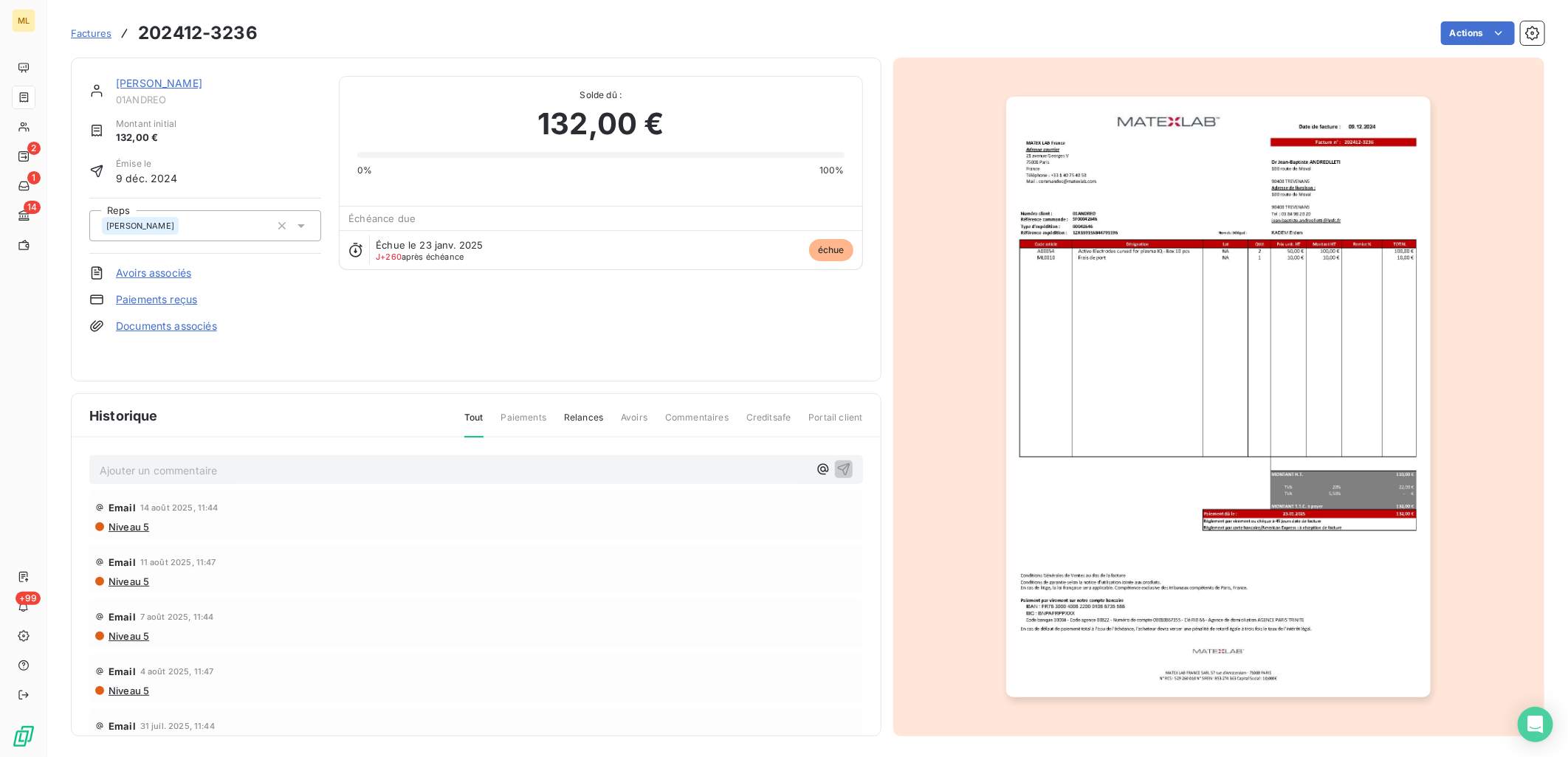
click at [203, 79] on link "[PERSON_NAME]" at bounding box center [159, 83] width 86 height 12
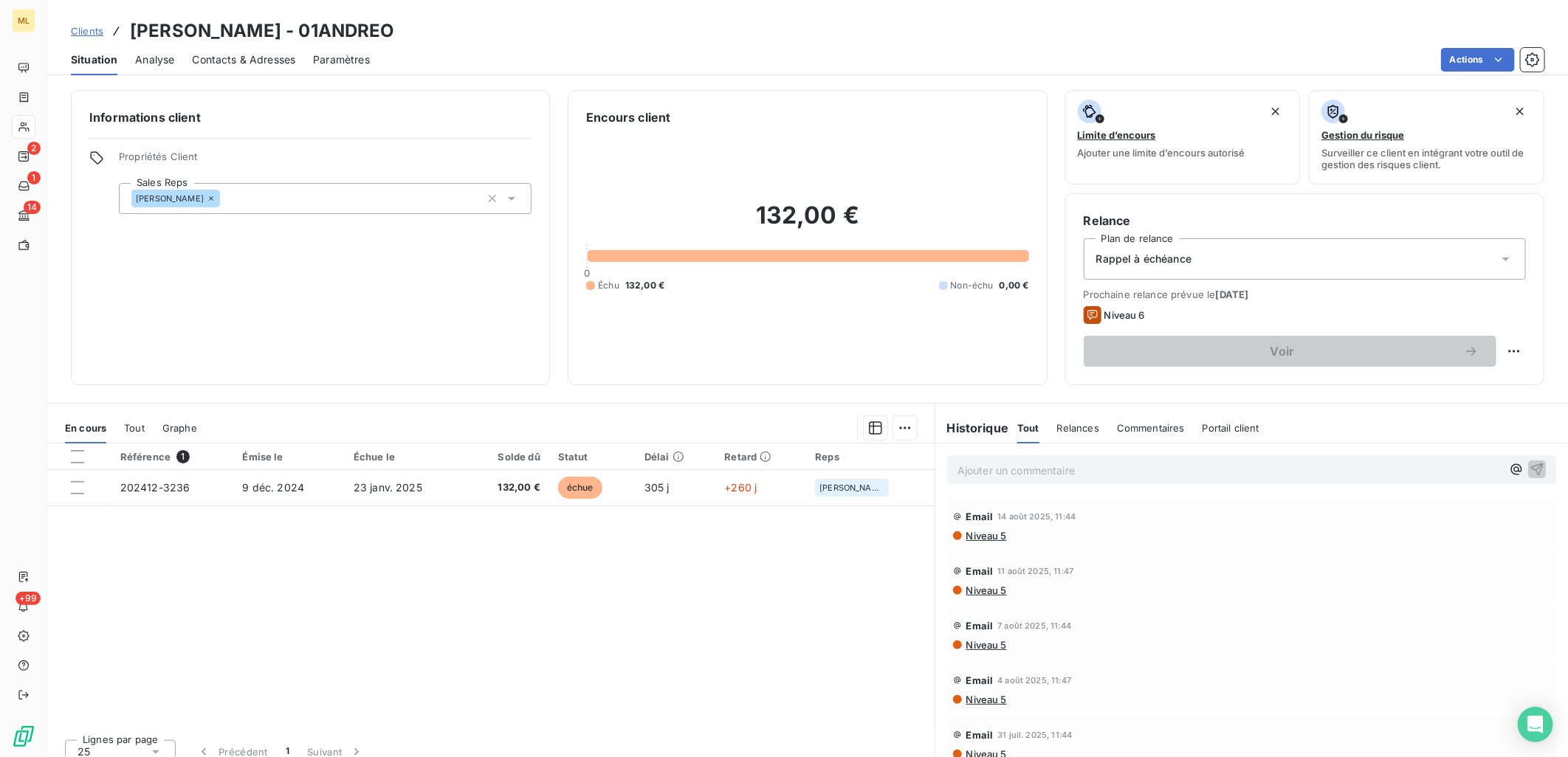
click at [374, 575] on div "Référence 1 Émise le Échue le Solde dû Statut Délai Retard Reps 202412-3236 9 d…" at bounding box center [491, 585] width 888 height 284
click at [740, 49] on div "Actions" at bounding box center [966, 59] width 1157 height 24
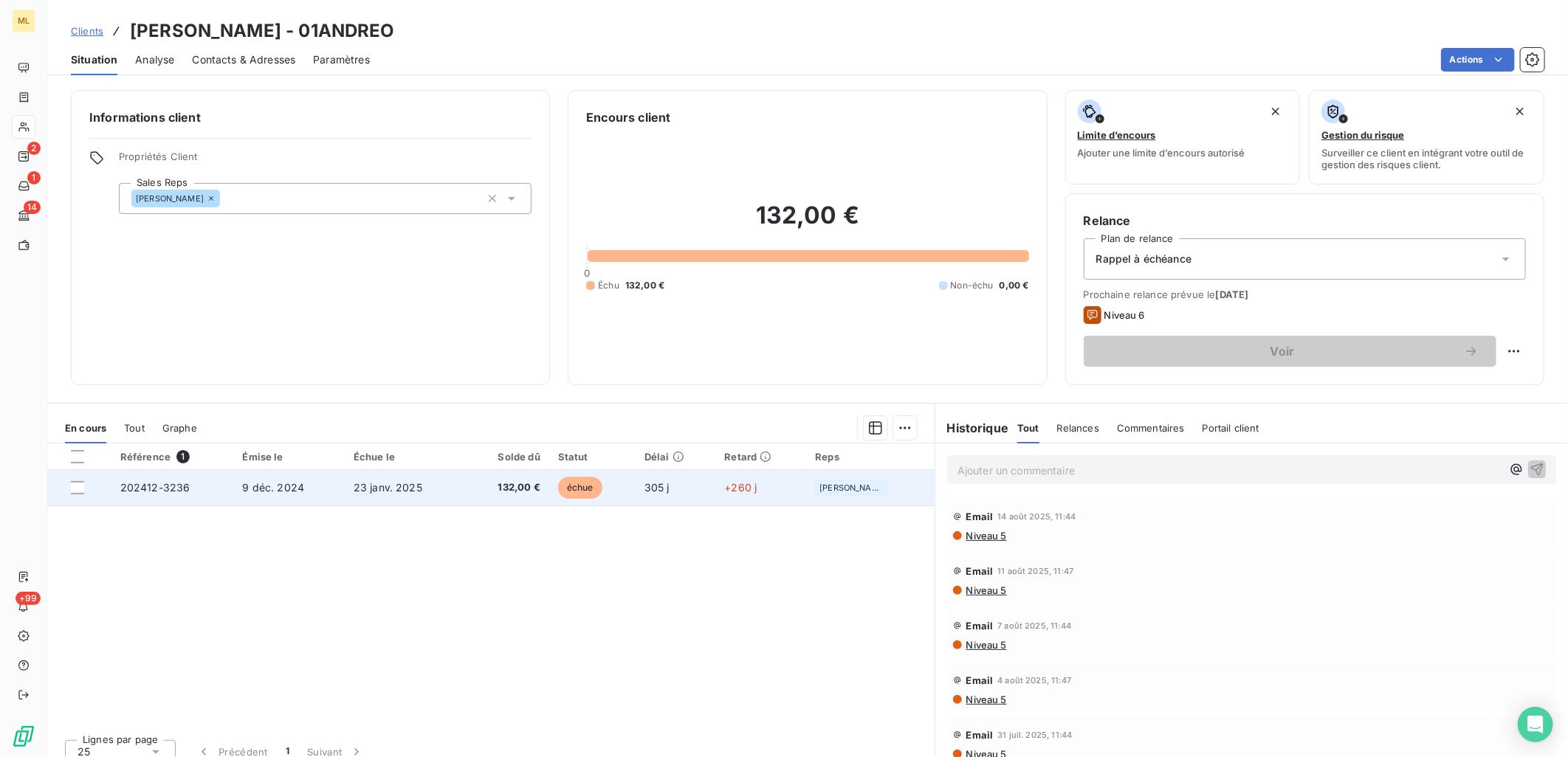
click at [212, 487] on td "202412-3236" at bounding box center [173, 487] width 123 height 35
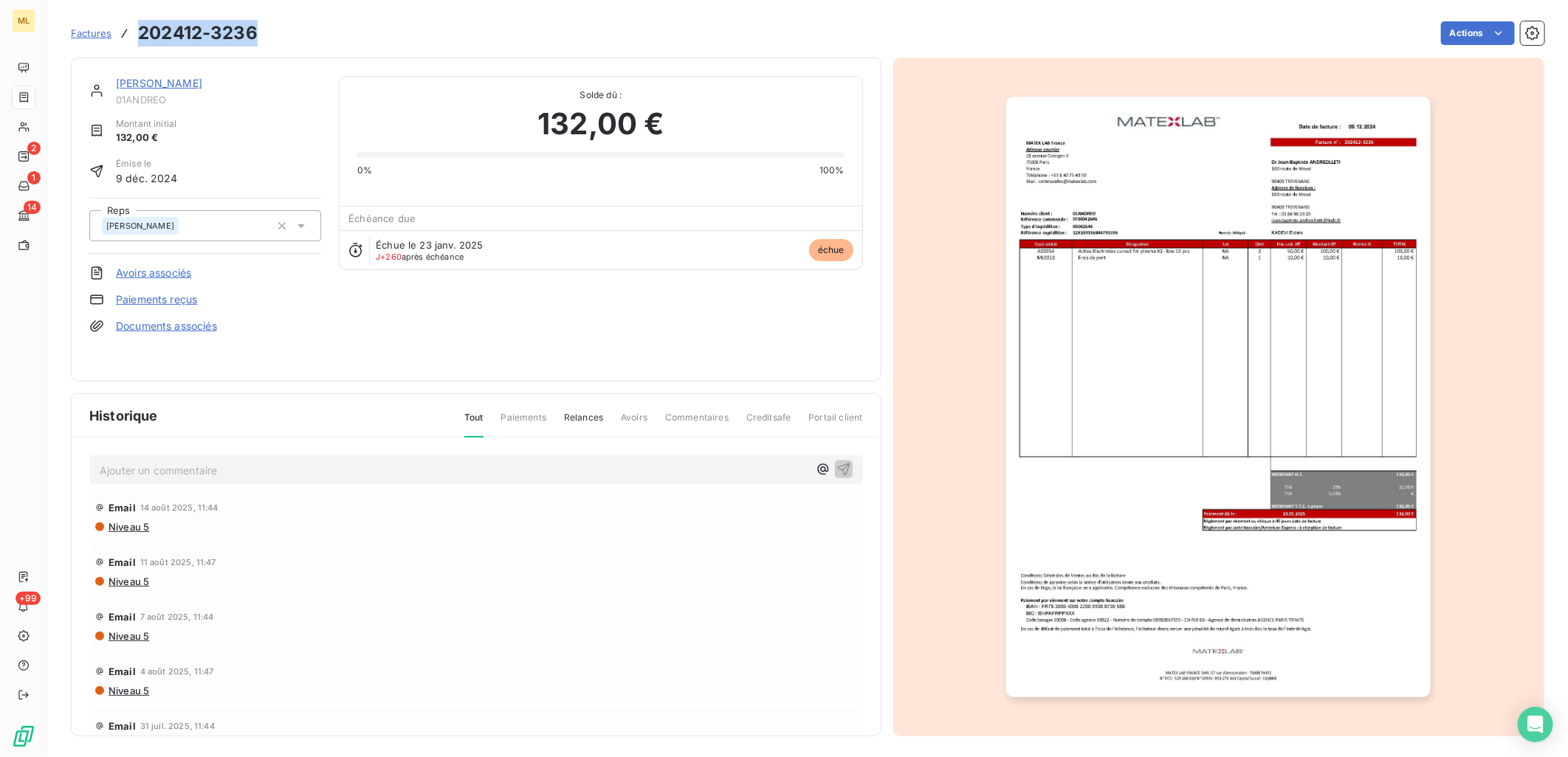
drag, startPoint x: 140, startPoint y: 29, endPoint x: 257, endPoint y: 32, distance: 117.0
click at [257, 32] on div "Factures 202412-3236 Actions" at bounding box center [808, 33] width 1474 height 31
copy h3 "202412-3236"
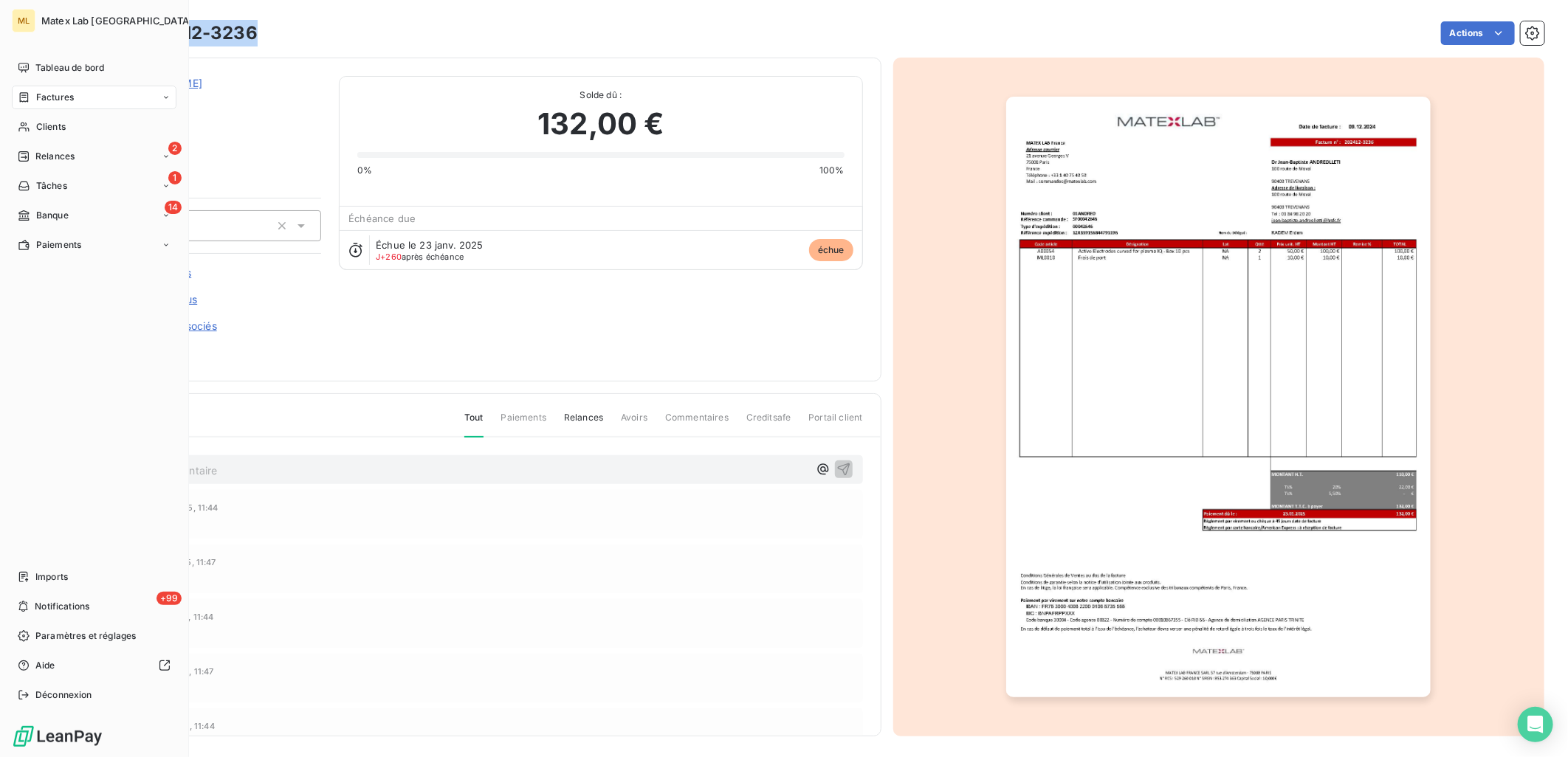
click at [36, 97] on span "Factures" at bounding box center [55, 97] width 38 height 13
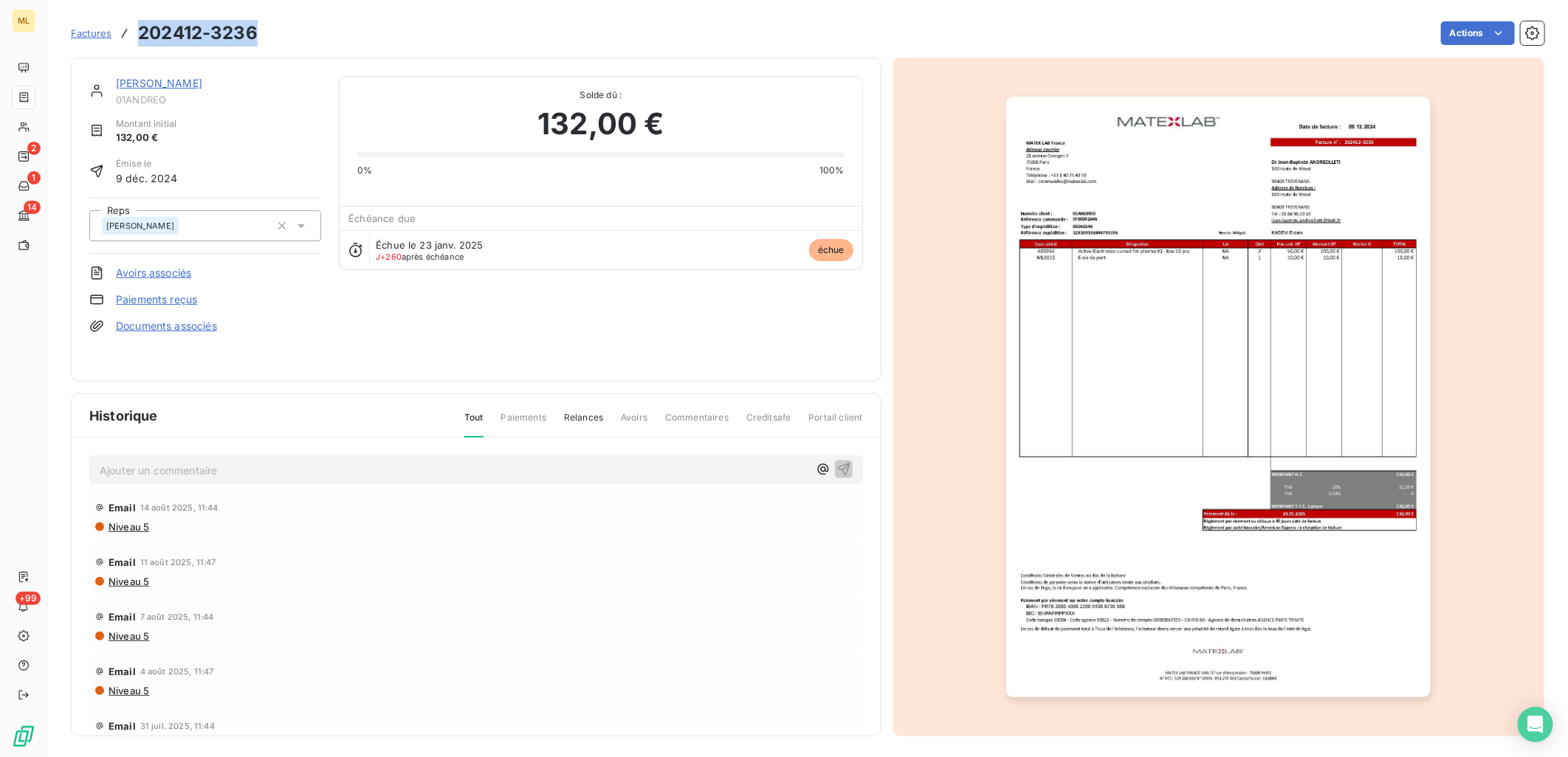
click at [86, 27] on span "Factures" at bounding box center [91, 32] width 41 height 12
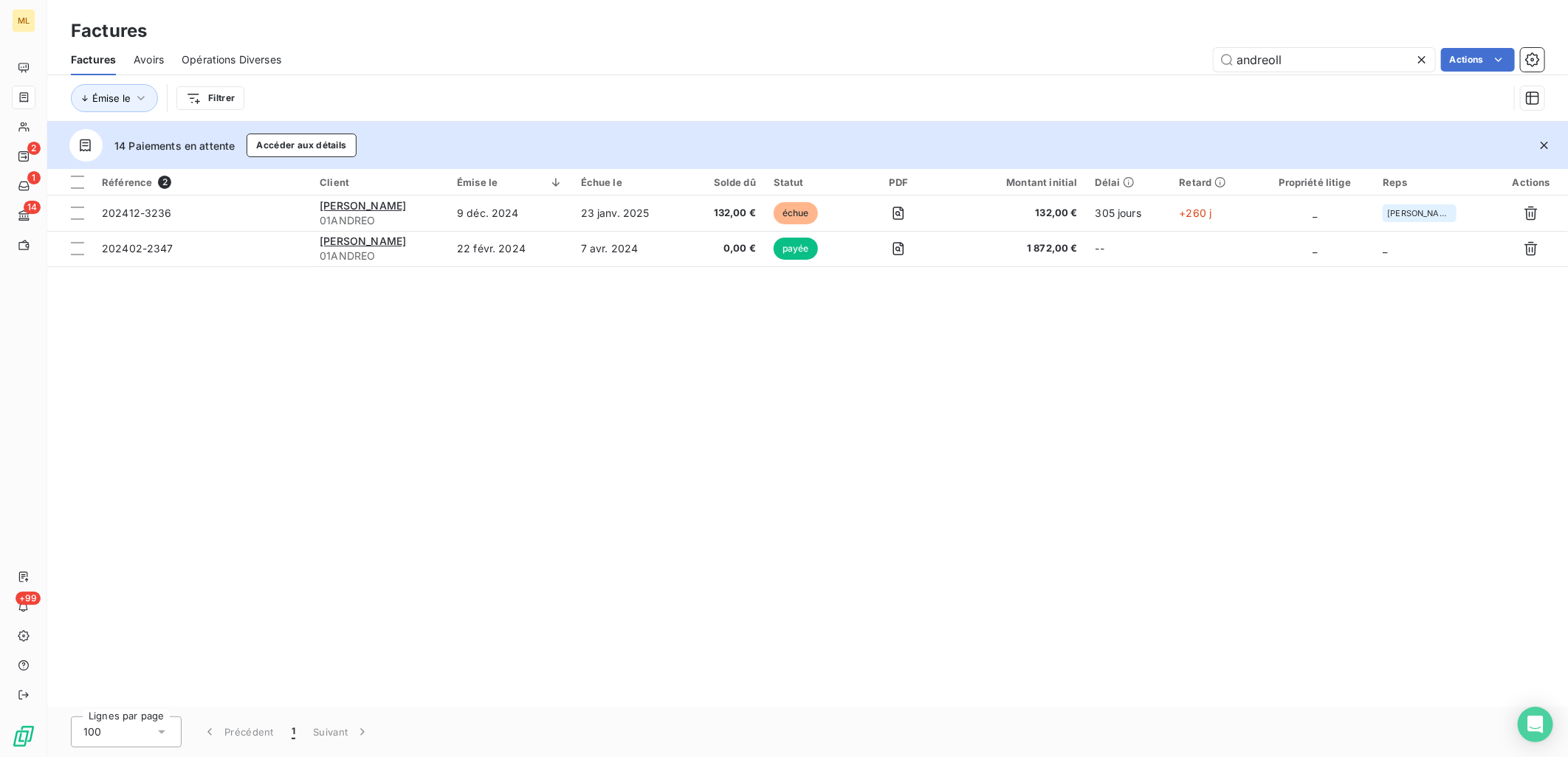
drag, startPoint x: 1300, startPoint y: 57, endPoint x: 1201, endPoint y: 72, distance: 100.1
click at [1201, 72] on div "Factures Avoirs Opérations Diverses andreoll Actions" at bounding box center [808, 59] width 1521 height 31
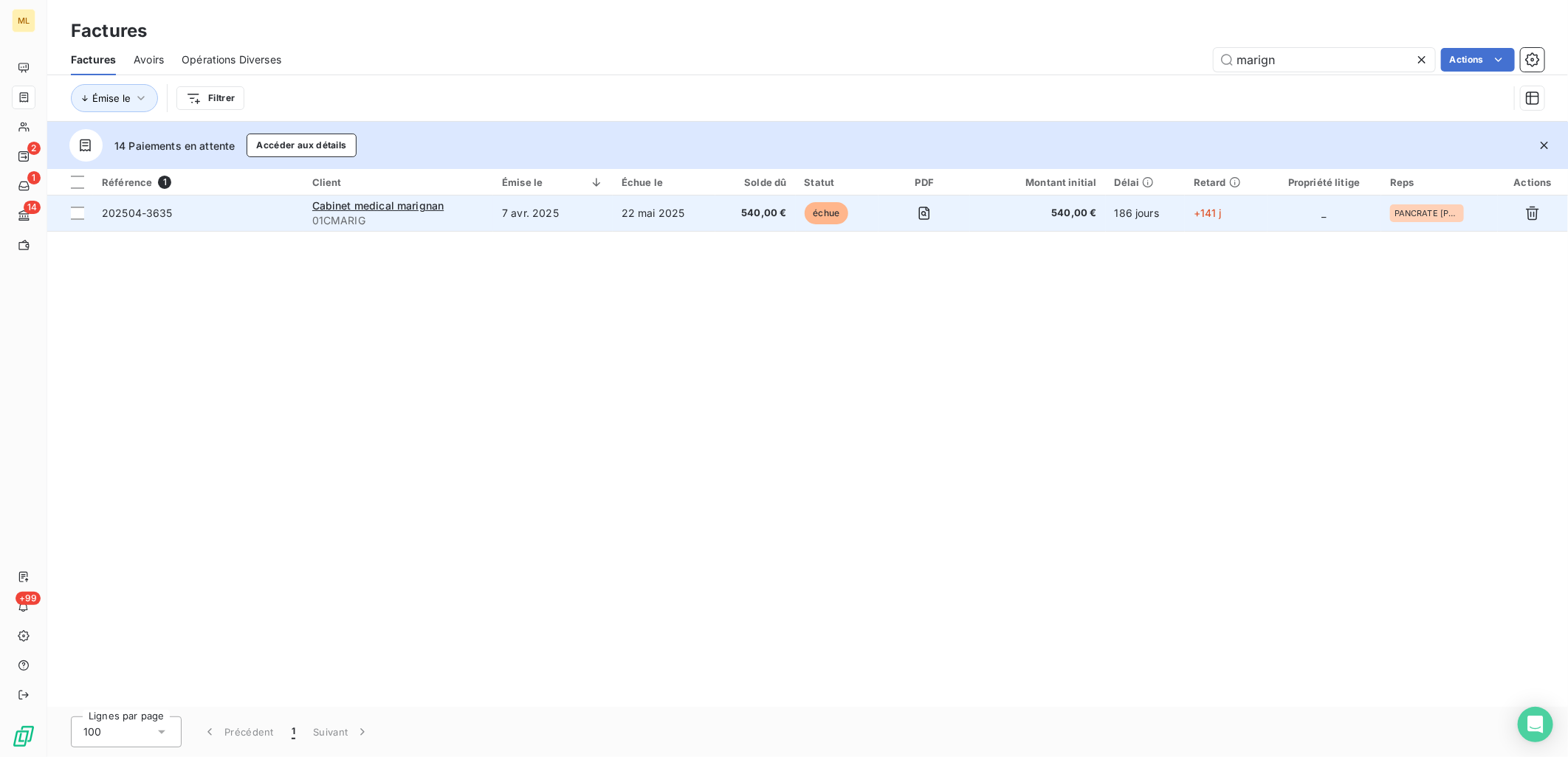
type input "marign"
click at [247, 226] on td "202504-3635" at bounding box center [198, 213] width 210 height 35
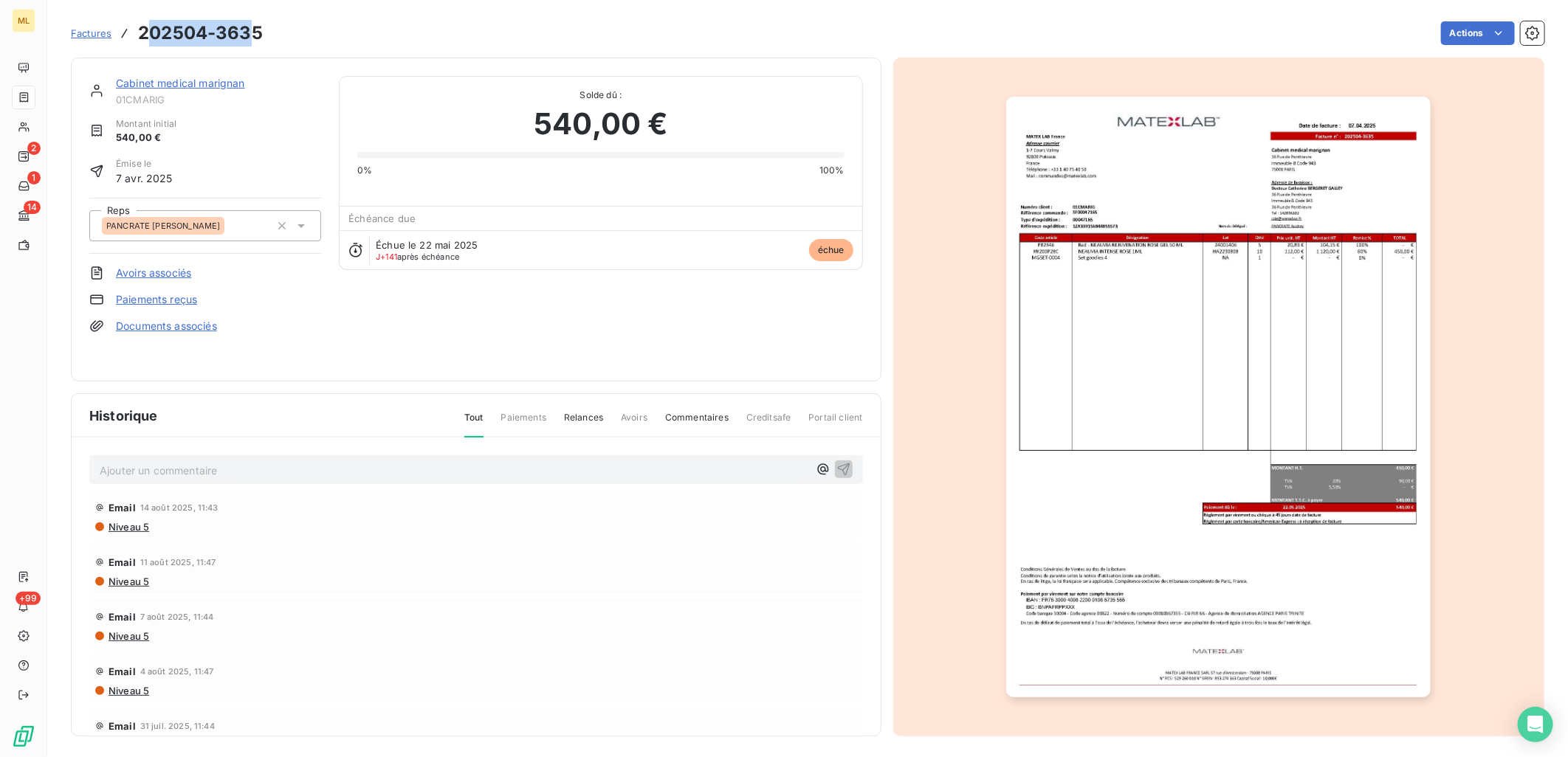
drag, startPoint x: 220, startPoint y: 39, endPoint x: 150, endPoint y: 39, distance: 70.0
click at [150, 39] on h3 "202504-3635" at bounding box center [200, 33] width 125 height 26
drag, startPoint x: 150, startPoint y: 39, endPoint x: 131, endPoint y: 35, distance: 19.4
click at [131, 35] on icon at bounding box center [124, 33] width 15 height 15
drag, startPoint x: 136, startPoint y: 32, endPoint x: 278, endPoint y: 34, distance: 142.0
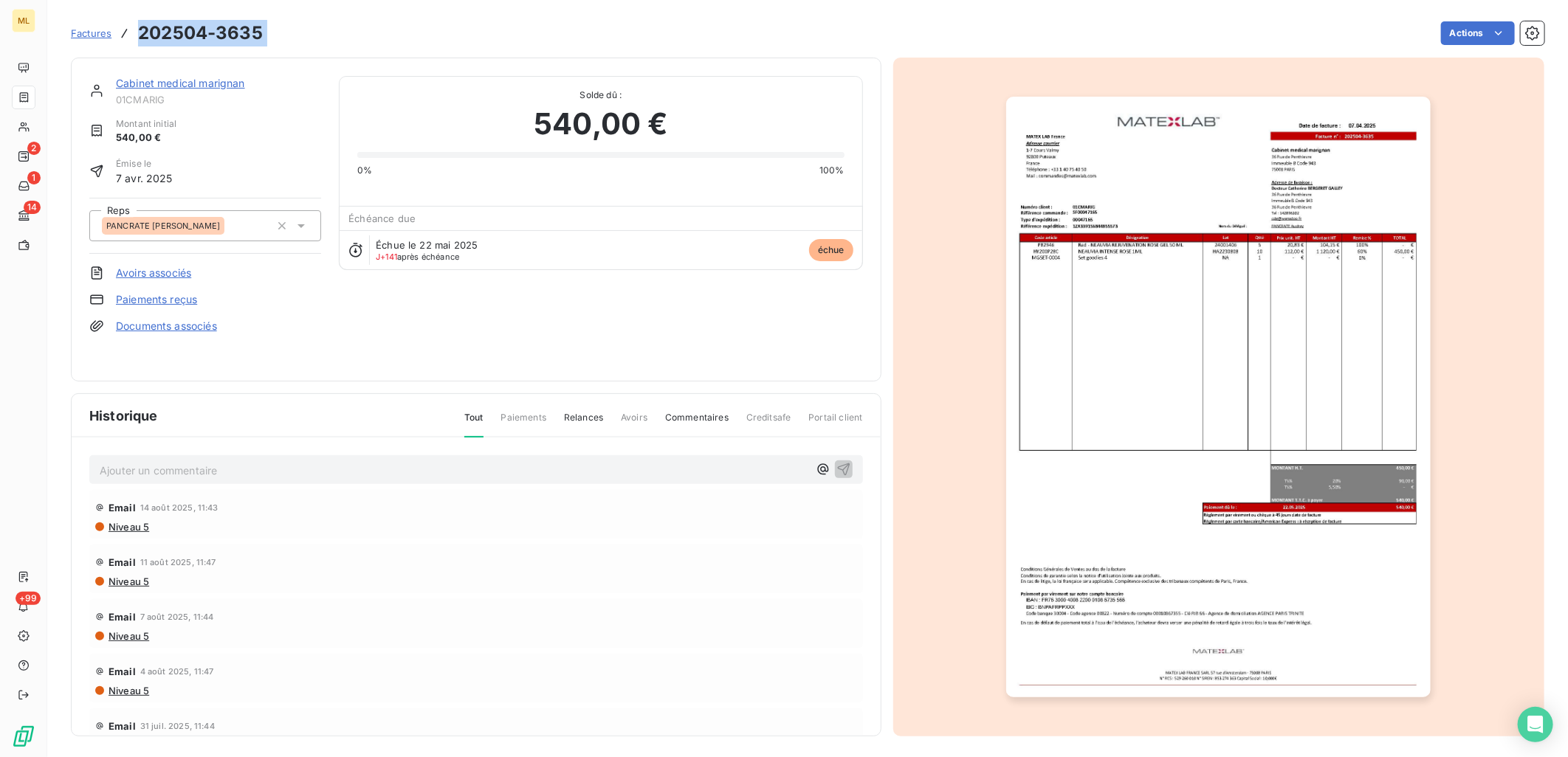
click at [278, 34] on div "Factures 202504-3635 Actions" at bounding box center [808, 33] width 1474 height 31
copy section "202504-3635 Actions"
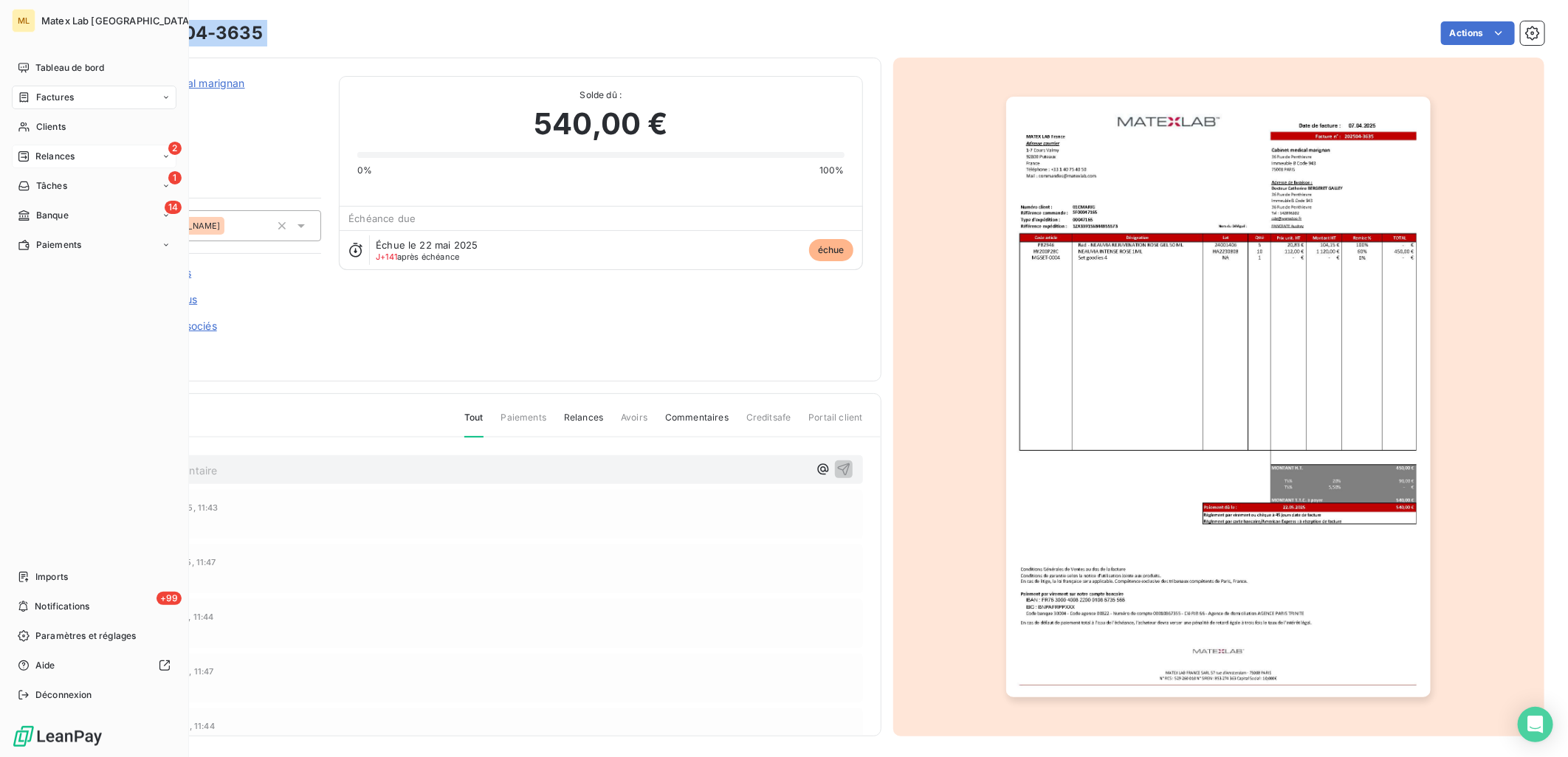
click at [33, 155] on div "Relances" at bounding box center [46, 156] width 57 height 13
click at [55, 186] on span "À effectuer" at bounding box center [59, 186] width 48 height 13
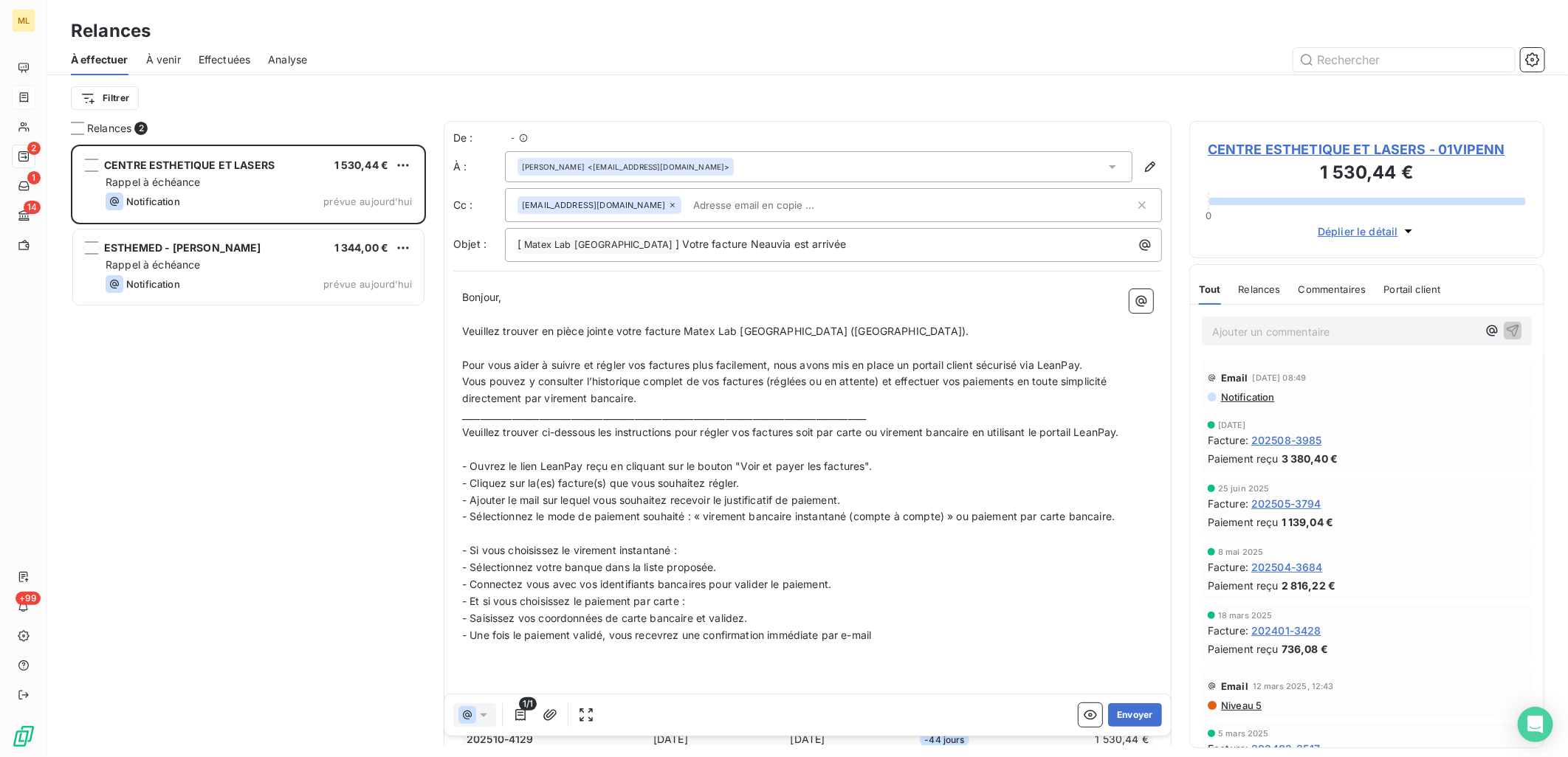
scroll to position [600, 343]
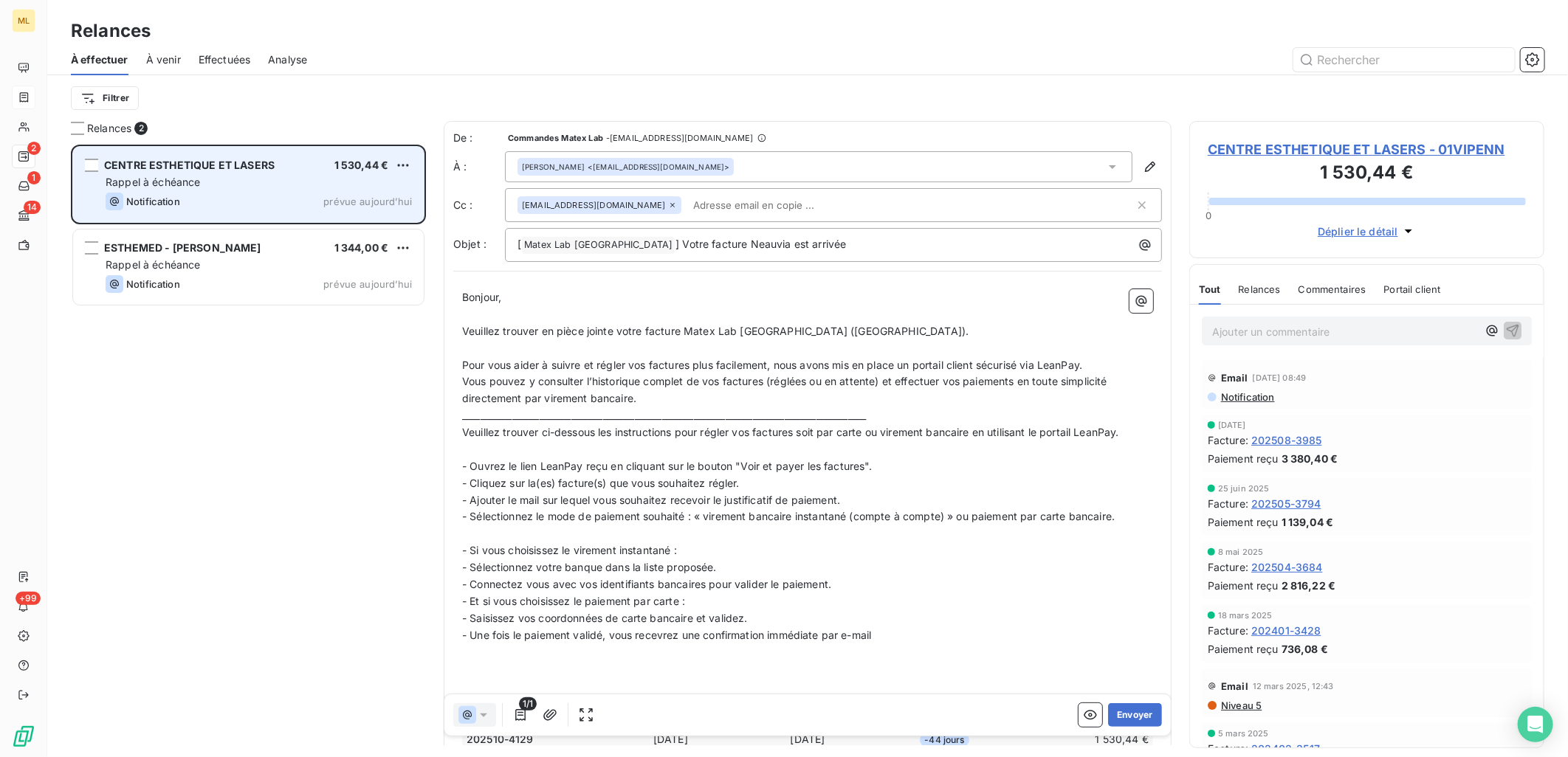
click at [280, 170] on div "CENTRE ESTHETIQUE ET LASERS 1 530,44 €" at bounding box center [259, 165] width 307 height 13
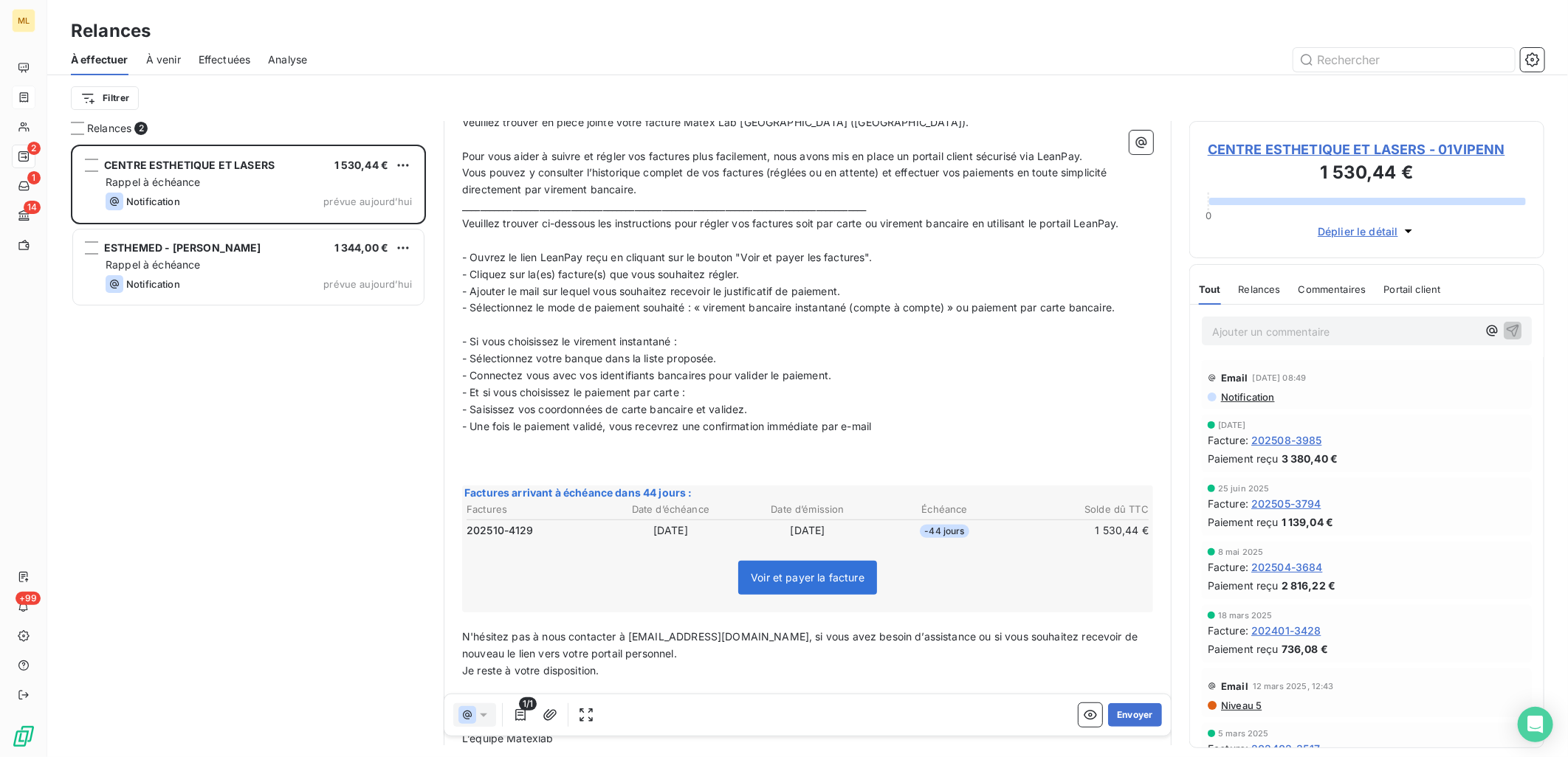
scroll to position [321, 0]
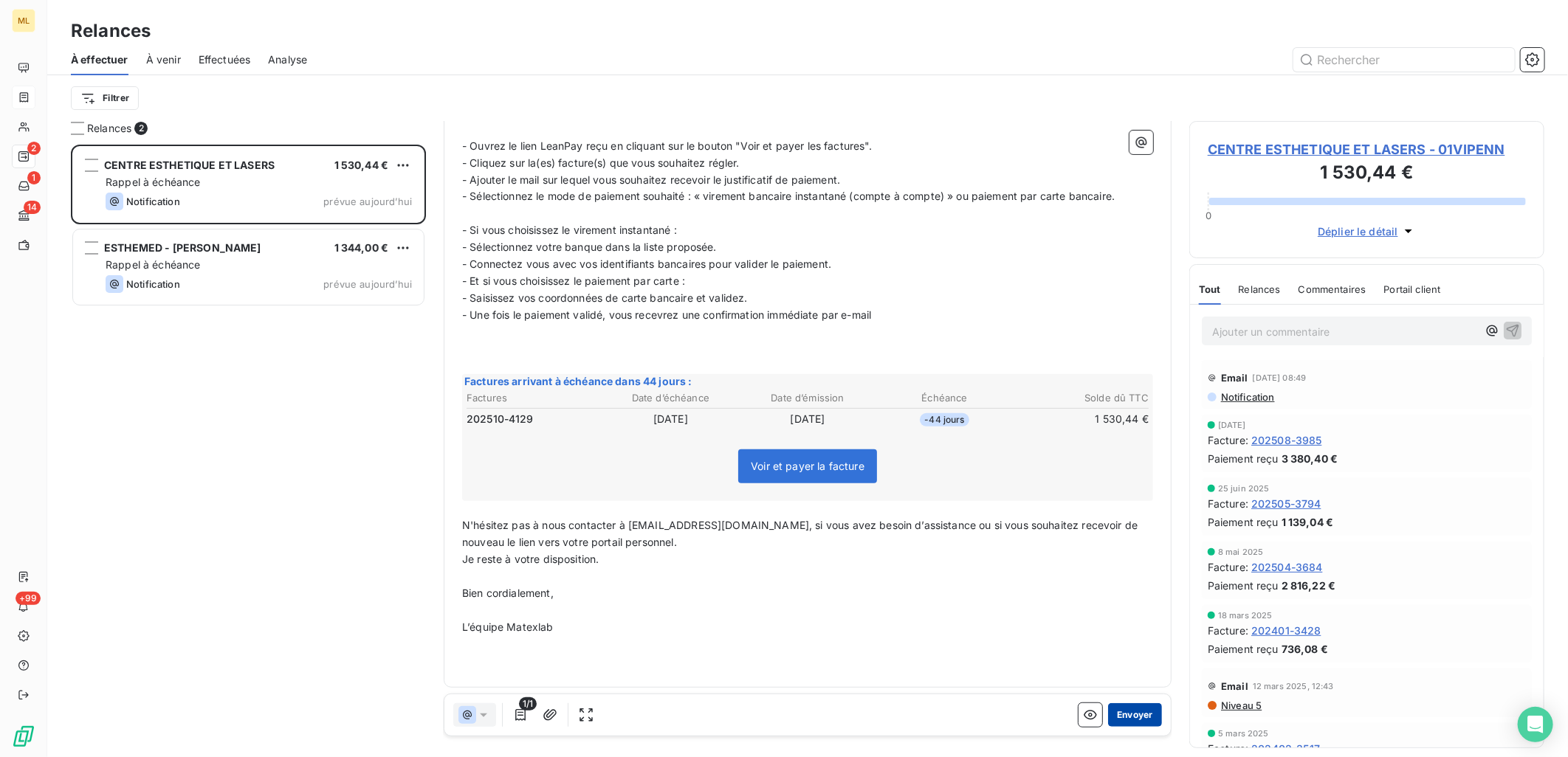
click at [1120, 711] on button "Envoyer" at bounding box center [1135, 715] width 54 height 24
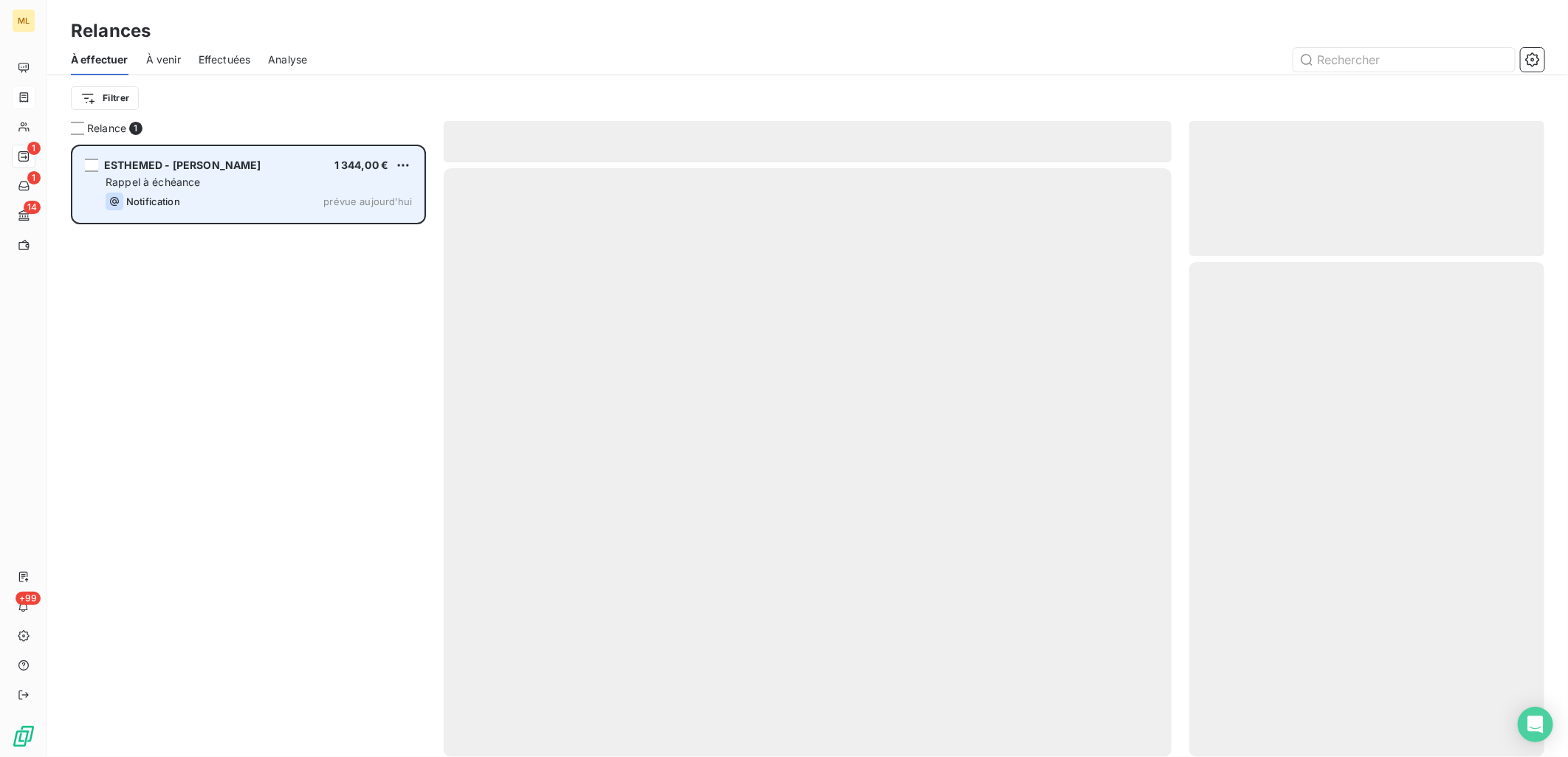
click at [205, 195] on div "Notification prévue aujourd’hui" at bounding box center [259, 201] width 307 height 18
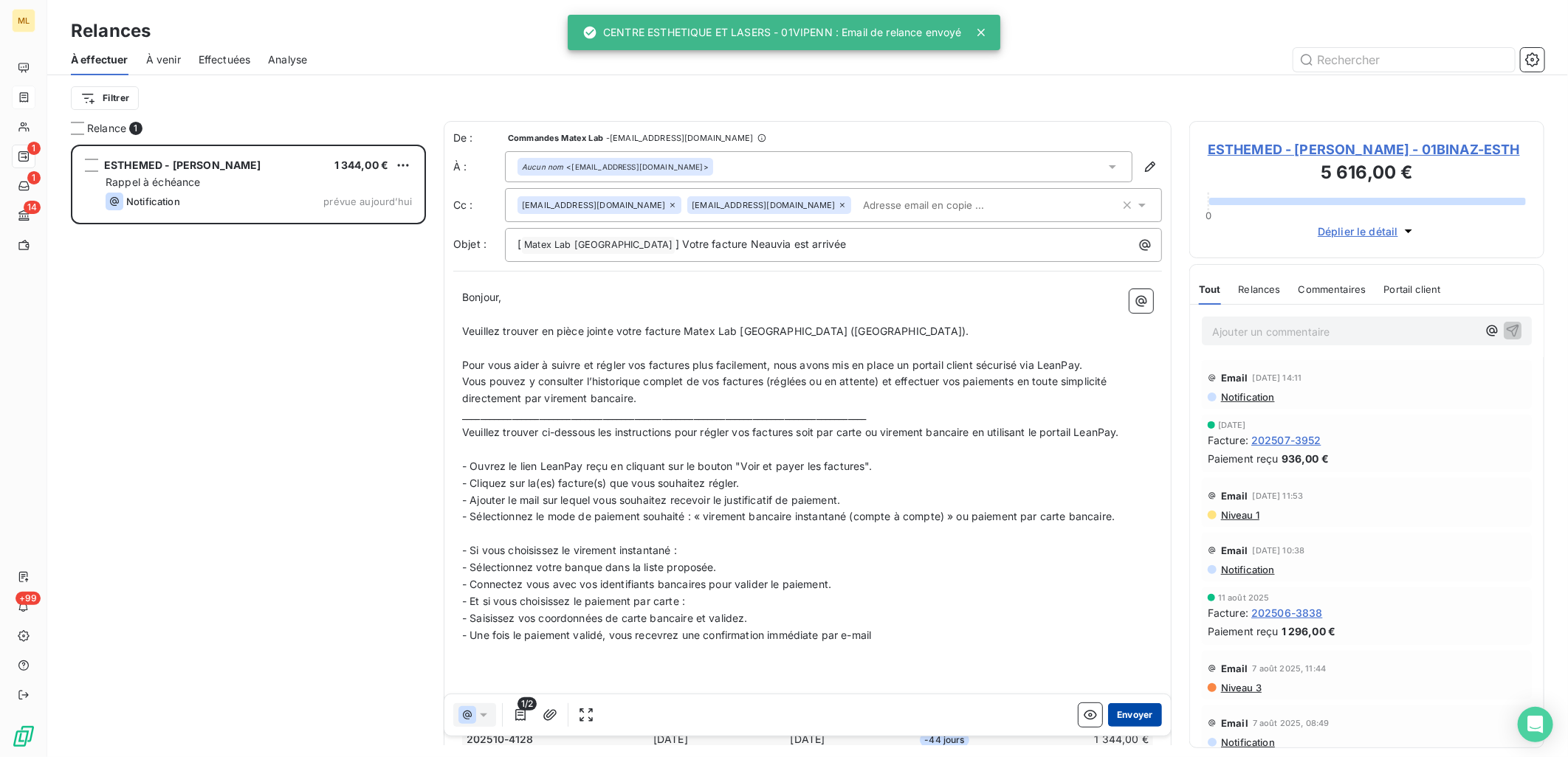
click at [1130, 712] on button "Envoyer" at bounding box center [1135, 715] width 54 height 24
